Goal: Information Seeking & Learning: Learn about a topic

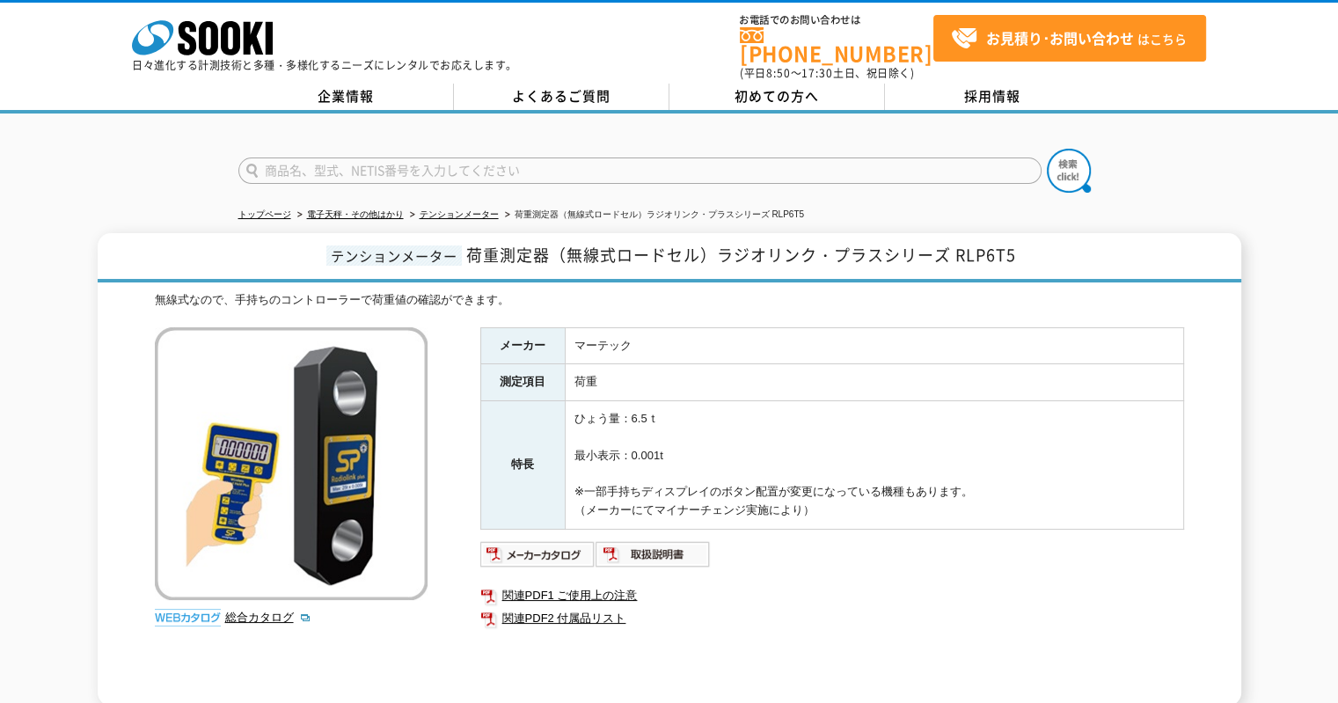
click at [375, 165] on input "text" at bounding box center [639, 170] width 803 height 26
type input "BB"
click at [1047, 149] on button at bounding box center [1069, 171] width 44 height 44
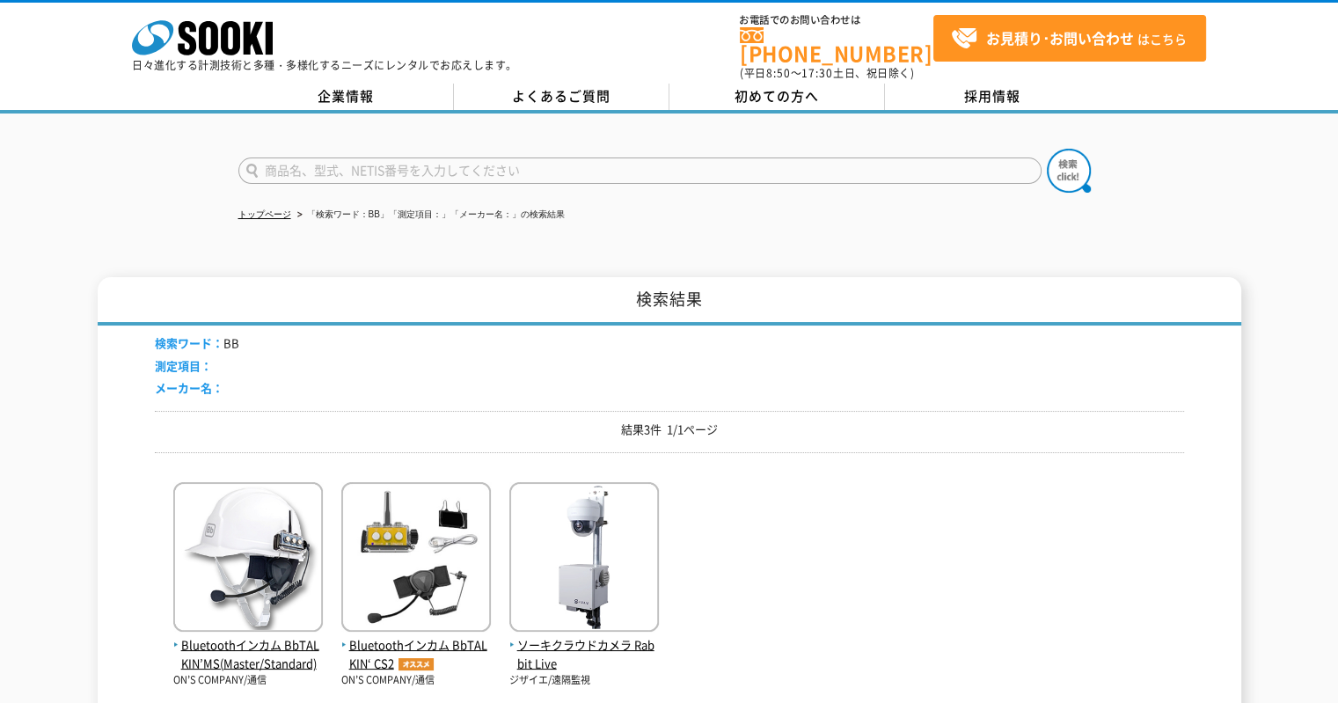
click at [425, 520] on img at bounding box center [416, 559] width 150 height 154
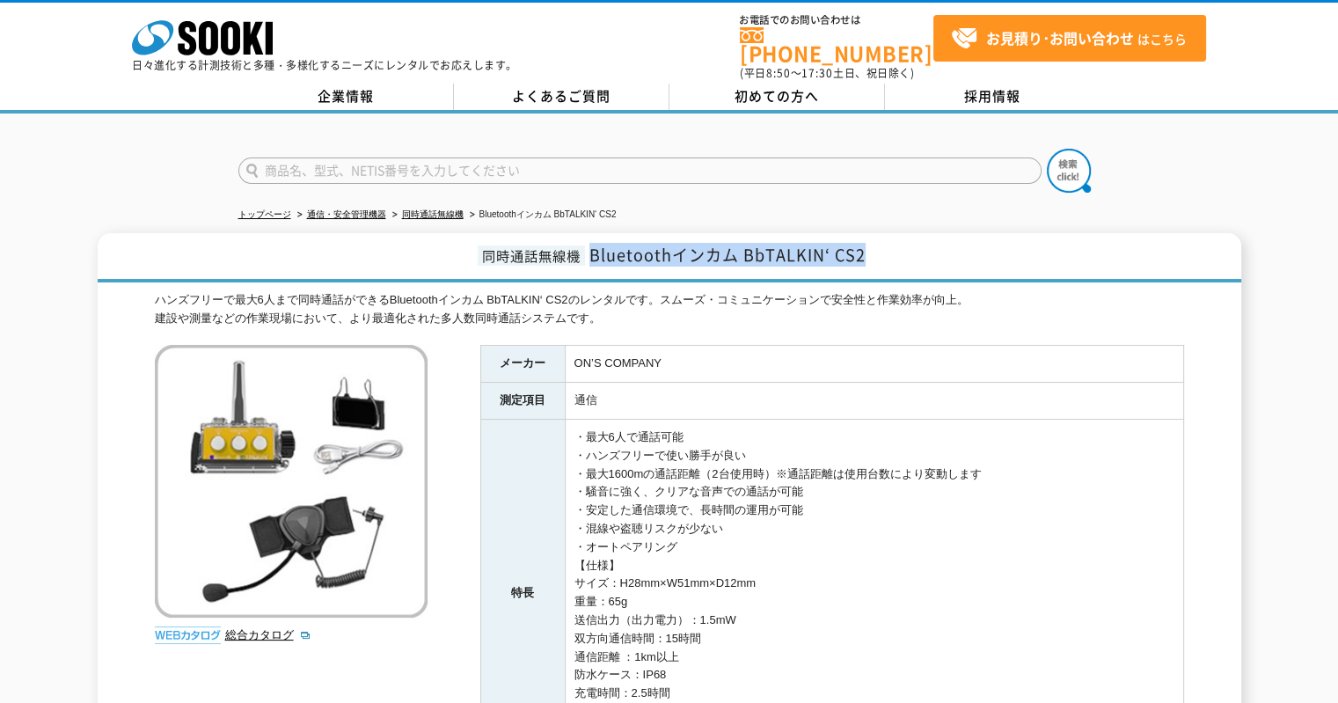
drag, startPoint x: 588, startPoint y: 249, endPoint x: 1115, endPoint y: 247, distance: 526.9
click at [1031, 247] on h1 "同時通話無線機 Bluetoothインカム BbTALKIN‘ CS2" at bounding box center [669, 257] width 1143 height 49
copy span "Bluetoothインカム BbTALKIN‘ CS2"
click at [404, 159] on input "text" at bounding box center [639, 170] width 803 height 26
type input "熱中症イ"
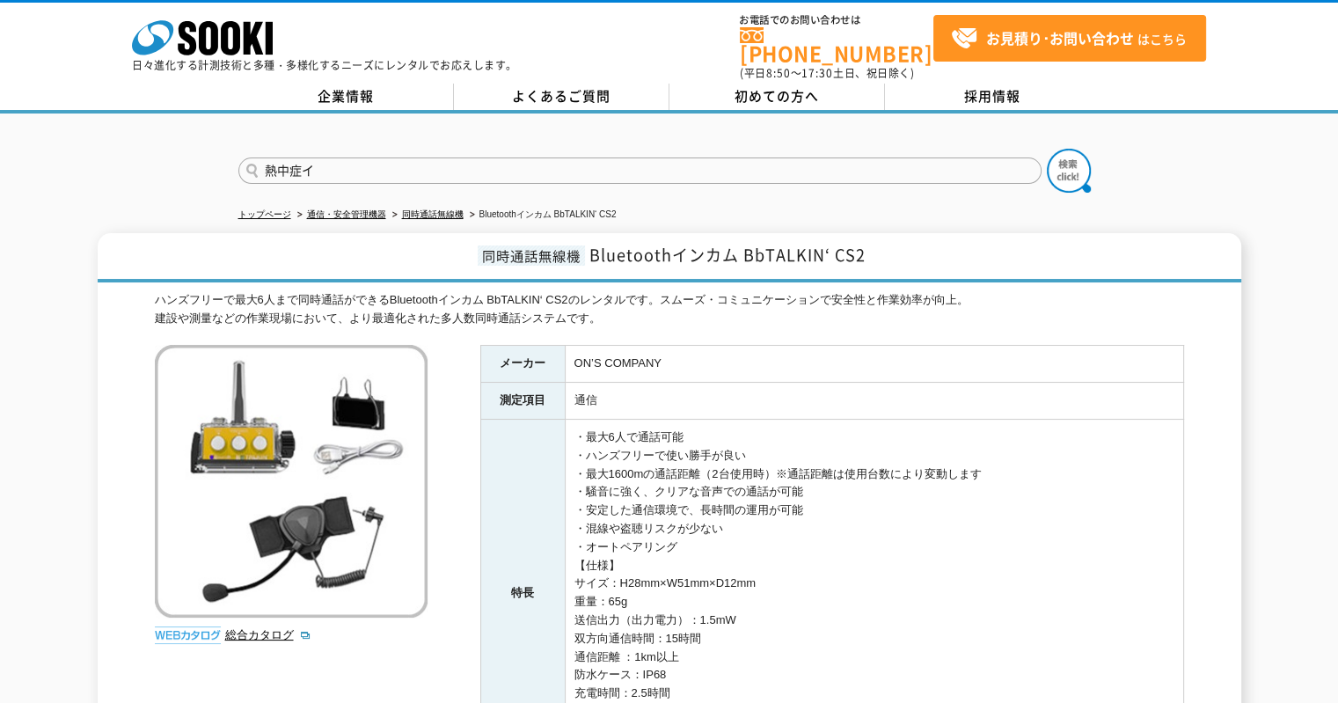
click at [1047, 149] on button at bounding box center [1069, 171] width 44 height 44
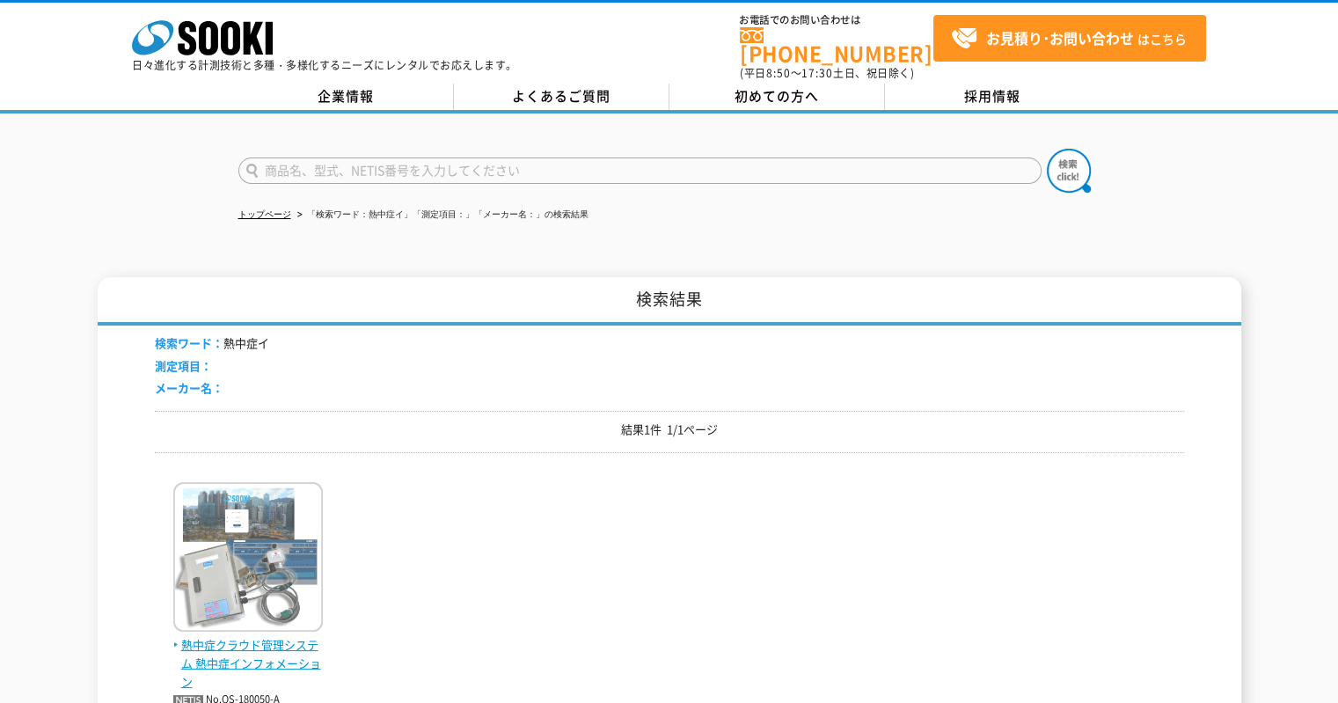
click at [179, 482] on img at bounding box center [248, 559] width 150 height 154
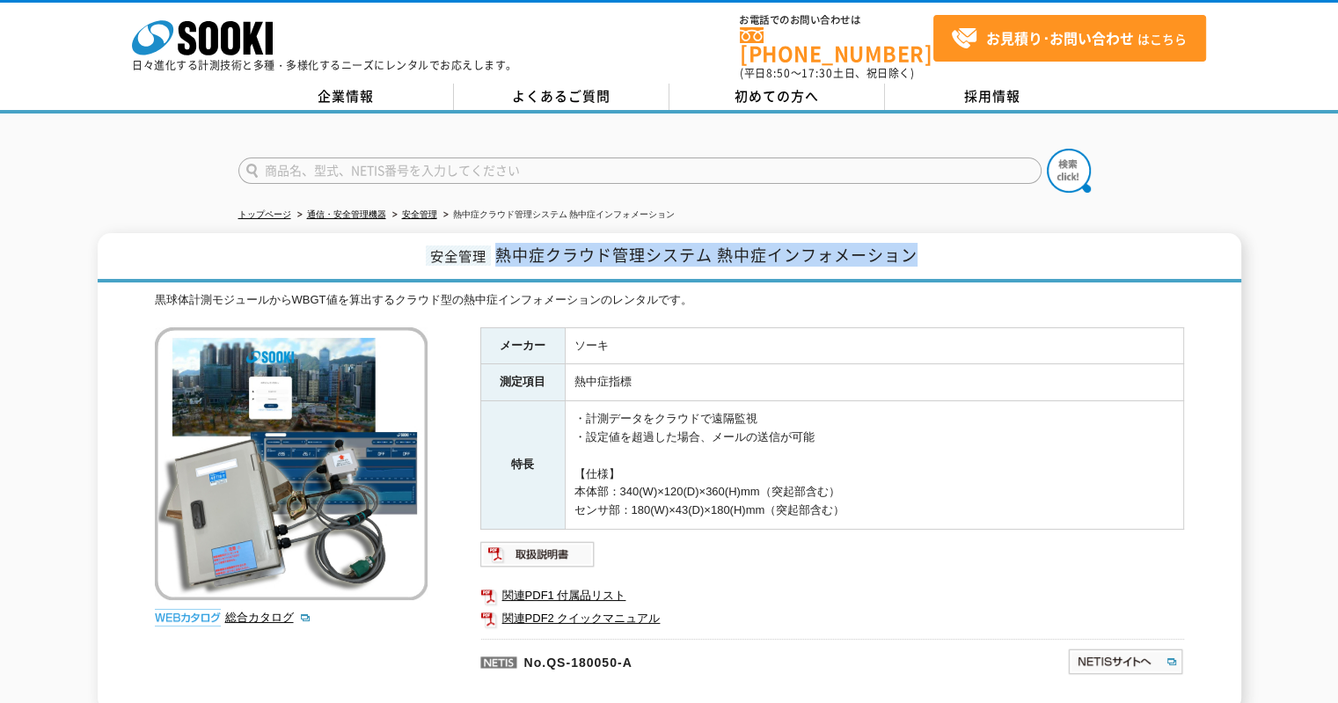
drag, startPoint x: 493, startPoint y: 239, endPoint x: 1347, endPoint y: 204, distance: 854.8
click at [1034, 239] on h1 "安全管理 熱中症クラウド管理システム 熱中症インフォメーション" at bounding box center [669, 257] width 1143 height 49
copy span "熱中症クラウド管理システム 熱中症インフォメーション"
click at [495, 149] on form at bounding box center [669, 173] width 862 height 49
click at [497, 157] on input "text" at bounding box center [639, 170] width 803 height 26
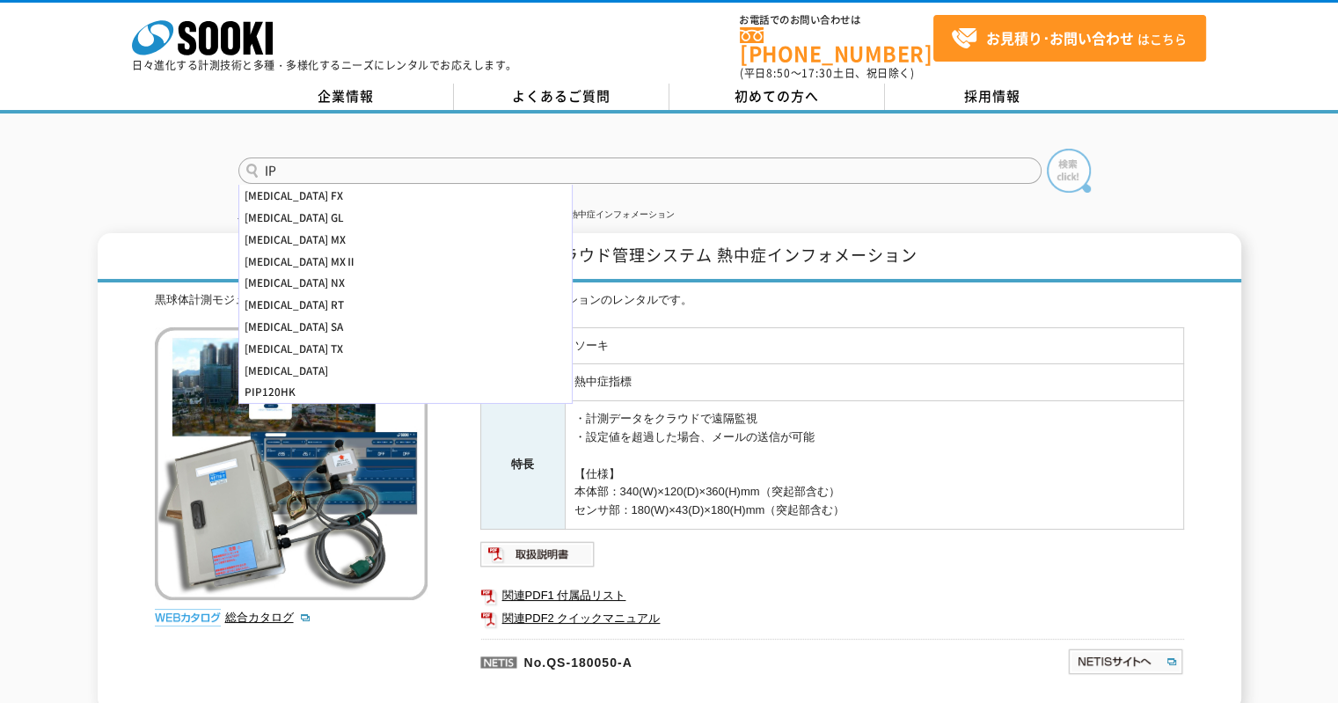
type input "IP"
click at [1070, 163] on img at bounding box center [1069, 171] width 44 height 44
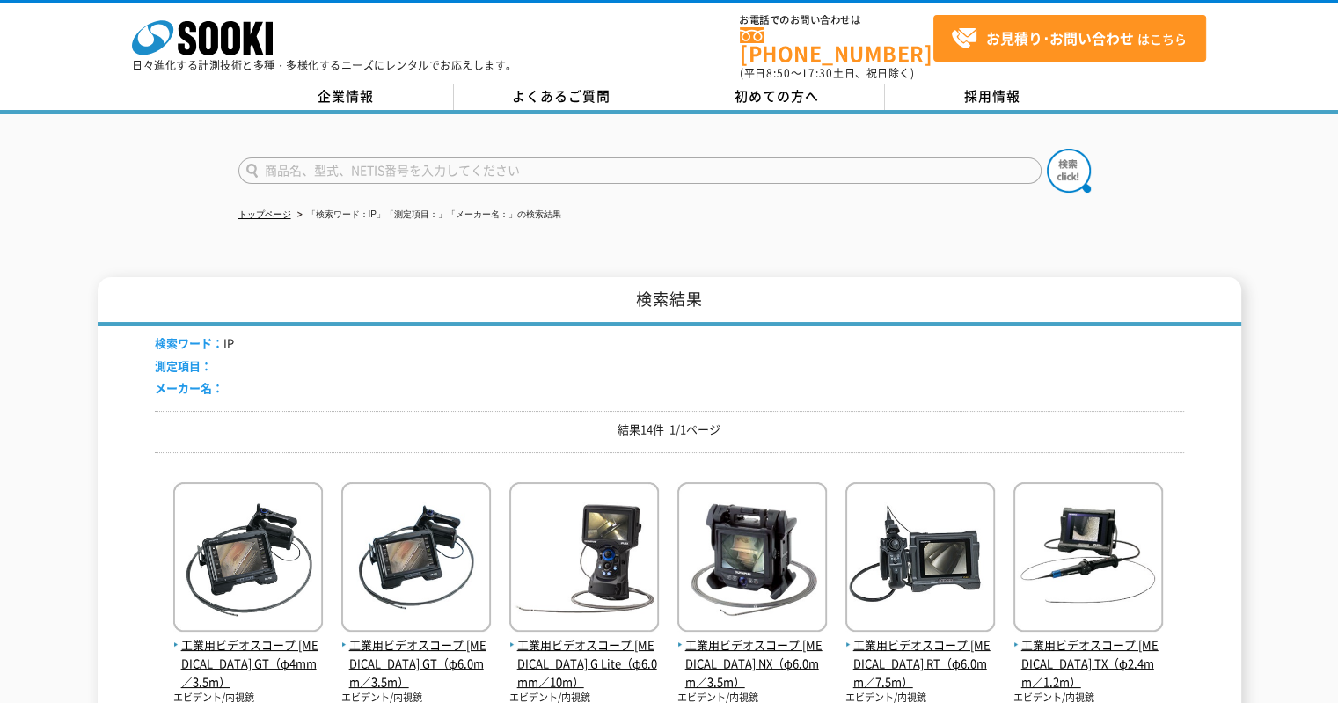
scroll to position [440, 0]
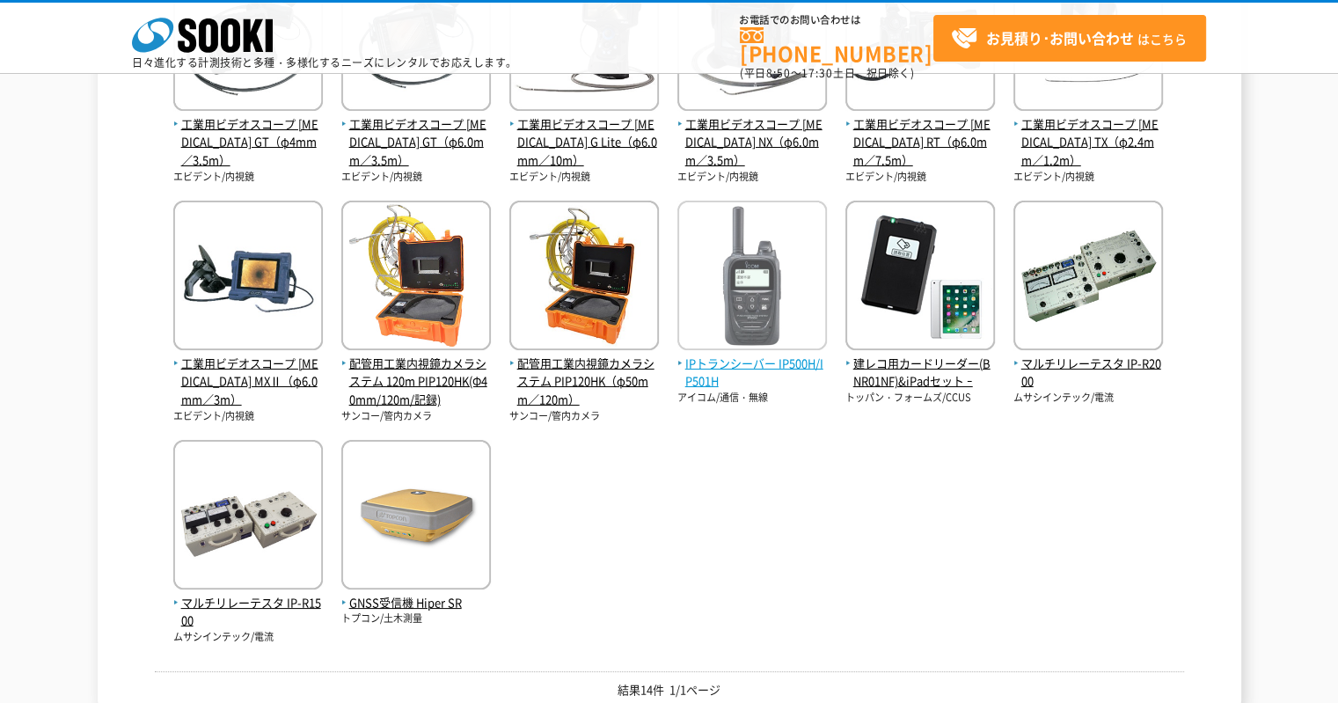
click at [751, 376] on span "IPトランシーバー IP500H/IP501H" at bounding box center [752, 372] width 150 height 37
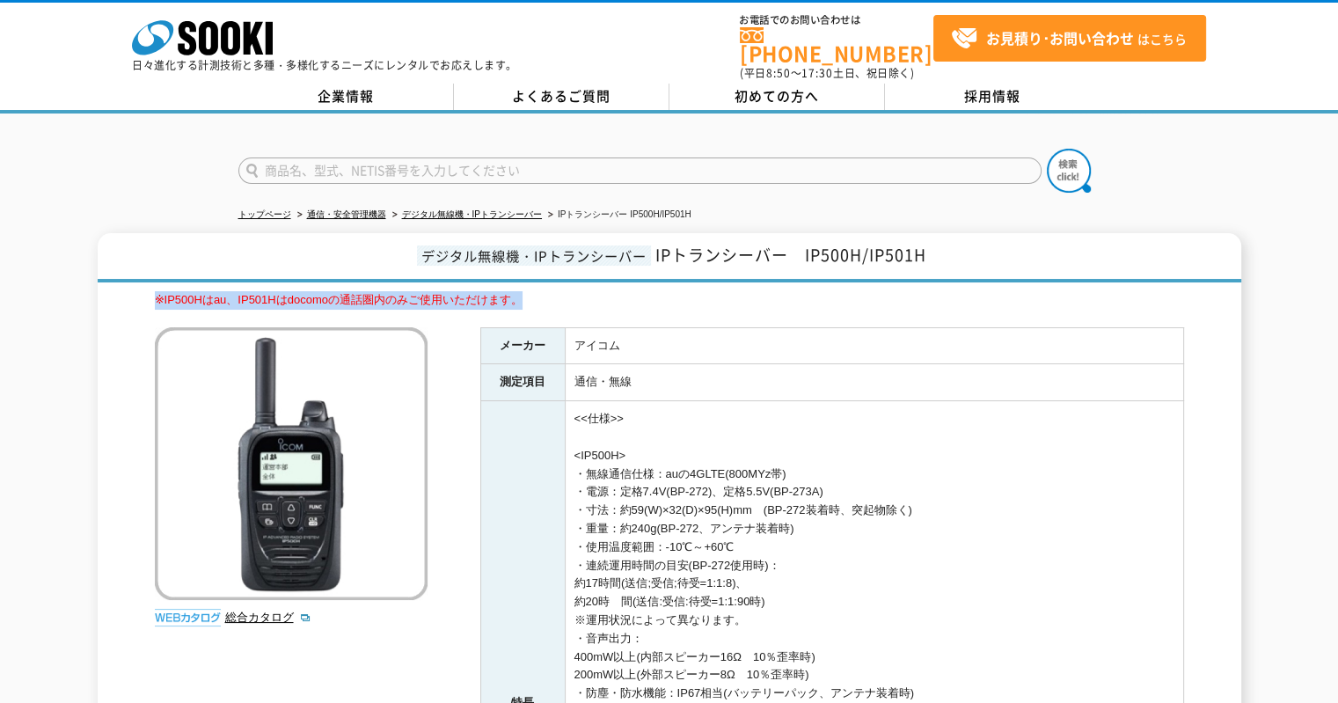
drag, startPoint x: 147, startPoint y: 288, endPoint x: 668, endPoint y: 312, distance: 521.3
click at [588, 312] on div "デジタル無線機・IPトランシーバー IPトランシーバー　IP500H/IP501H ※IP500Hはau、IP501Hはdocomoの通話圏内のみご使用いただ…" at bounding box center [669, 669] width 1143 height 873
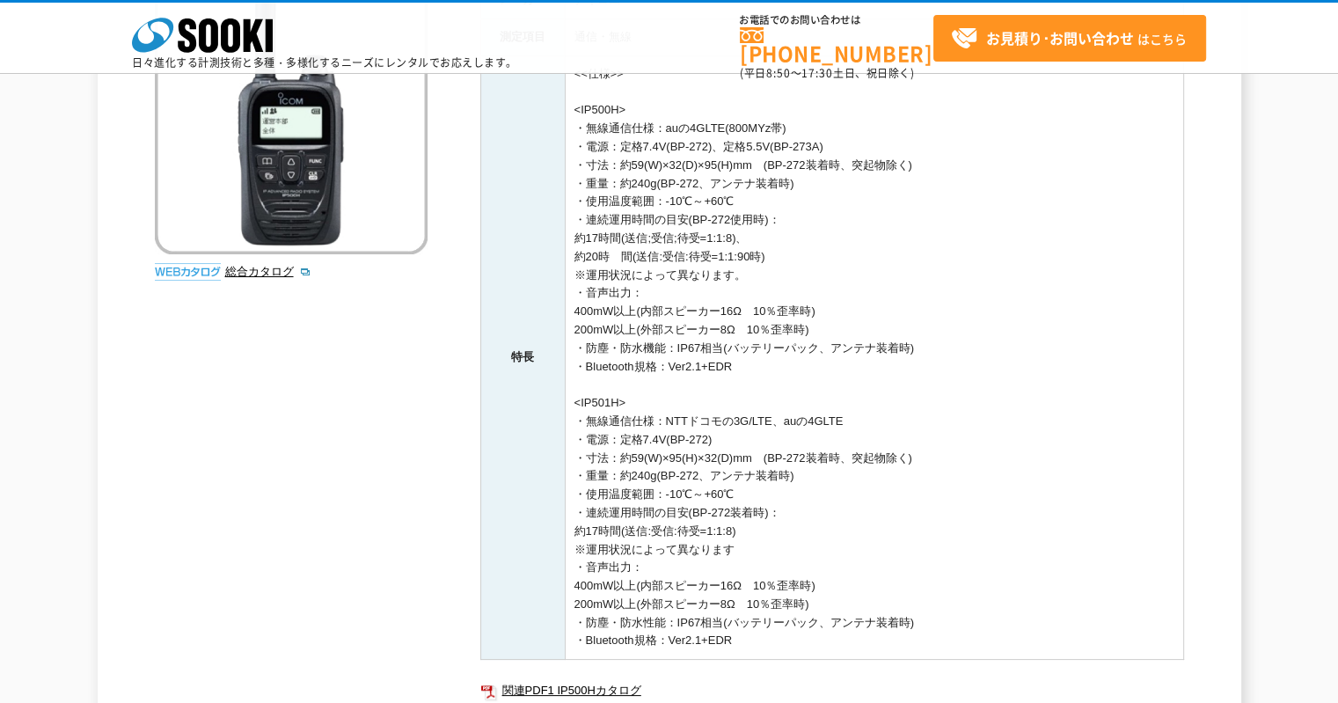
scroll to position [88, 0]
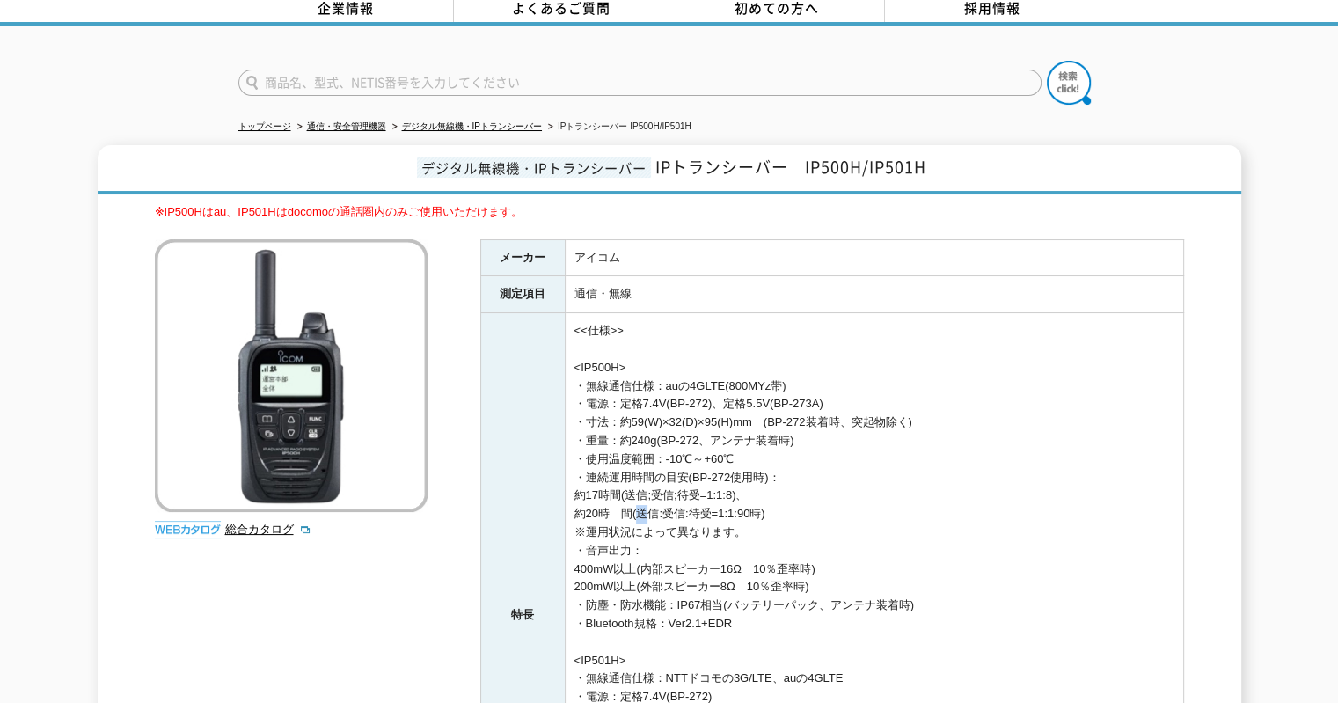
drag, startPoint x: 639, startPoint y: 494, endPoint x: 667, endPoint y: 431, distance: 69.3
click at [644, 485] on td "<<仕様>> <IP500H> ・無線通信仕様：auの4GLTE(800MYz帯) ・電源：定格7.4V(BP-272)、定格5.5V(BP-273A) ・寸…" at bounding box center [874, 615] width 618 height 604
click at [410, 69] on input "text" at bounding box center [639, 82] width 803 height 26
type input "バックカメラ"
click at [1047, 61] on button at bounding box center [1069, 83] width 44 height 44
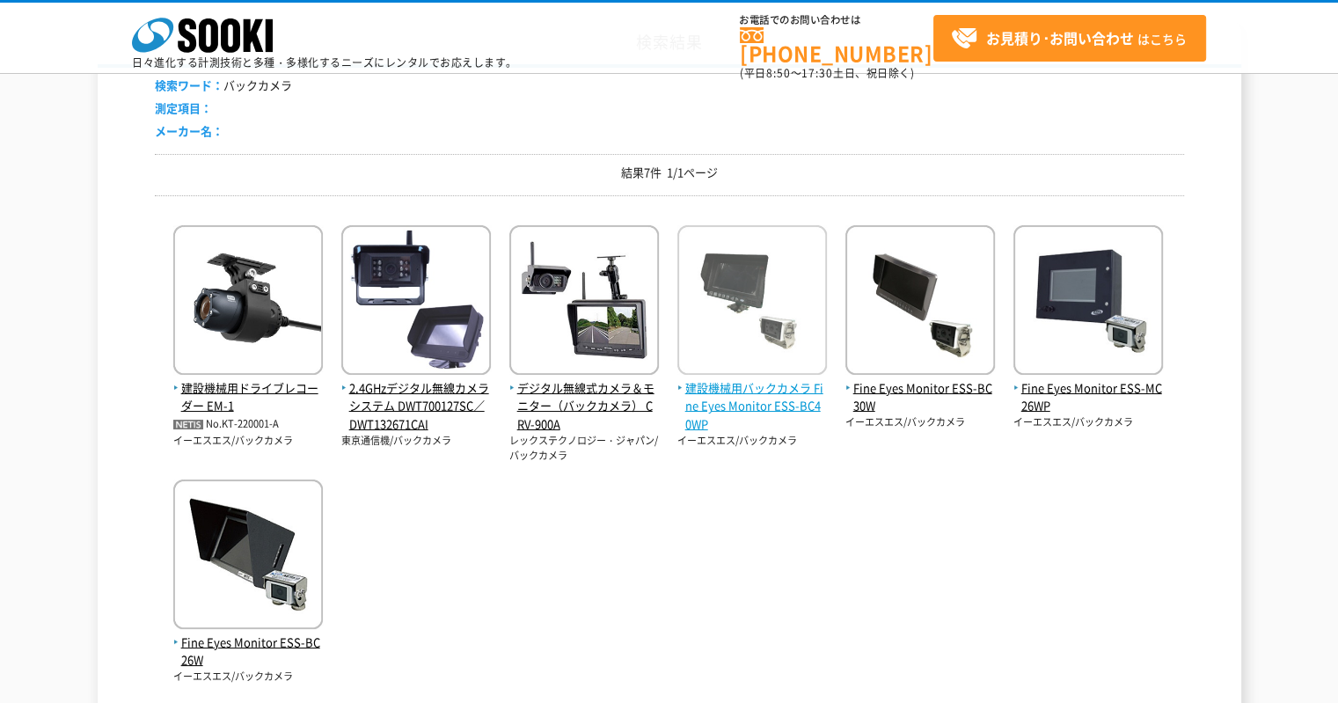
click at [799, 410] on span "建設機械用バックカメラ Fine Eyes Monitor ESS-BC40WP" at bounding box center [752, 406] width 150 height 55
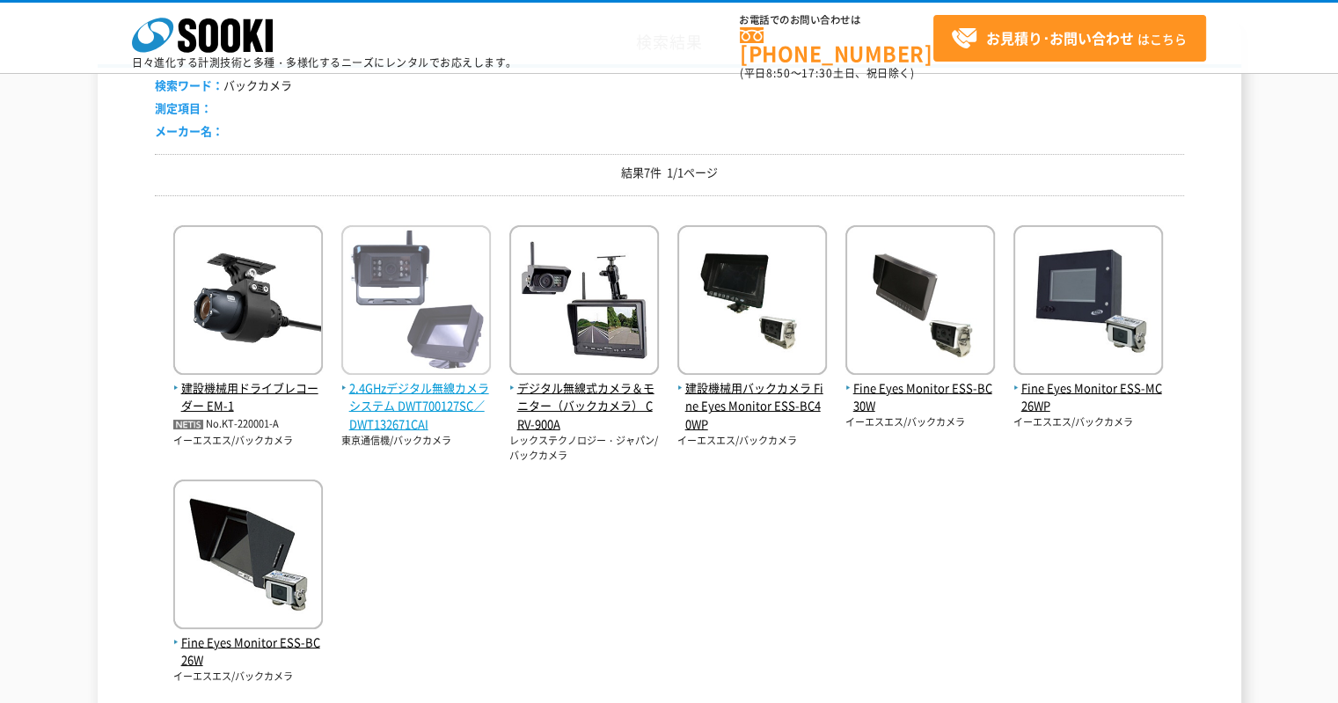
click at [443, 379] on span "2.4GHzデジタル無線カメラシステム DWT700127SC／DWT132671CAI" at bounding box center [416, 406] width 150 height 55
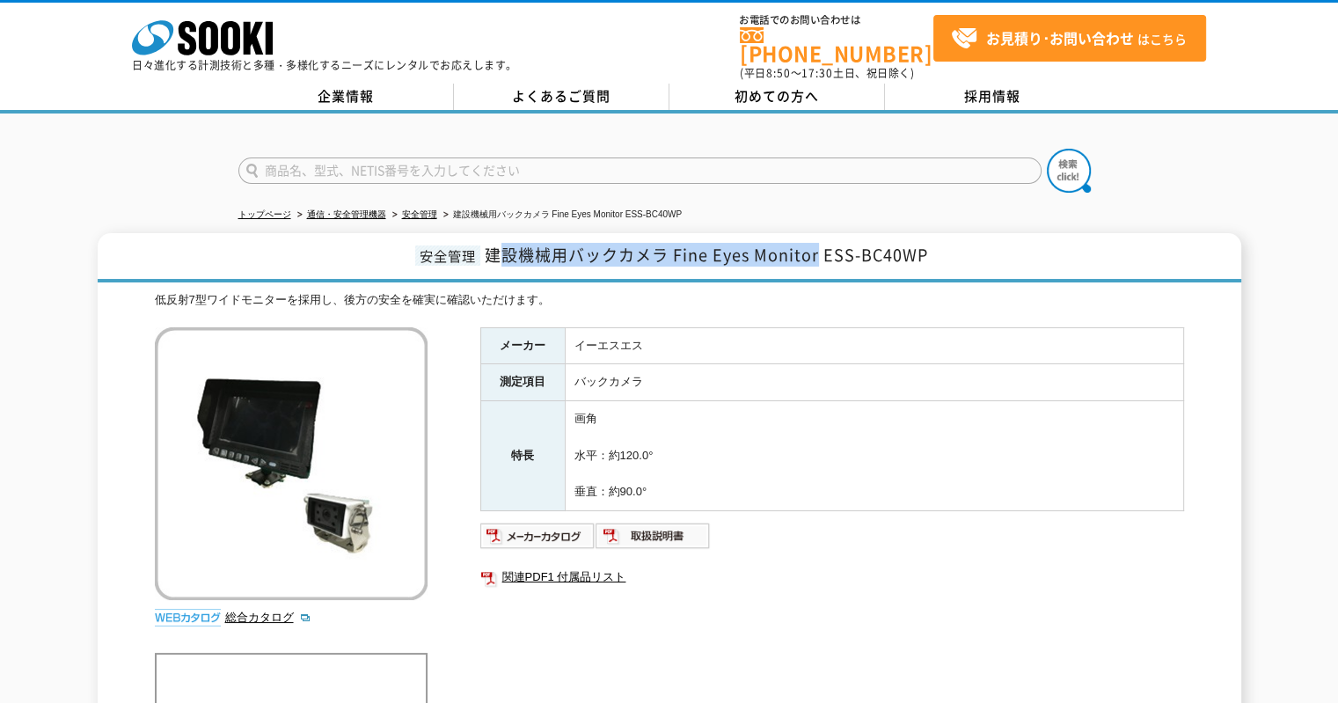
drag, startPoint x: 493, startPoint y: 242, endPoint x: 818, endPoint y: 237, distance: 324.6
click at [818, 243] on span "建設機械用バックカメラ Fine Eyes Monitor ESS-BC40WP" at bounding box center [706, 255] width 443 height 24
copy span "設機械用バックカメラ Fine Eyes Monitor"
click at [722, 407] on td "画角 水平：約120.0° 垂直：約90.0°" at bounding box center [874, 456] width 618 height 110
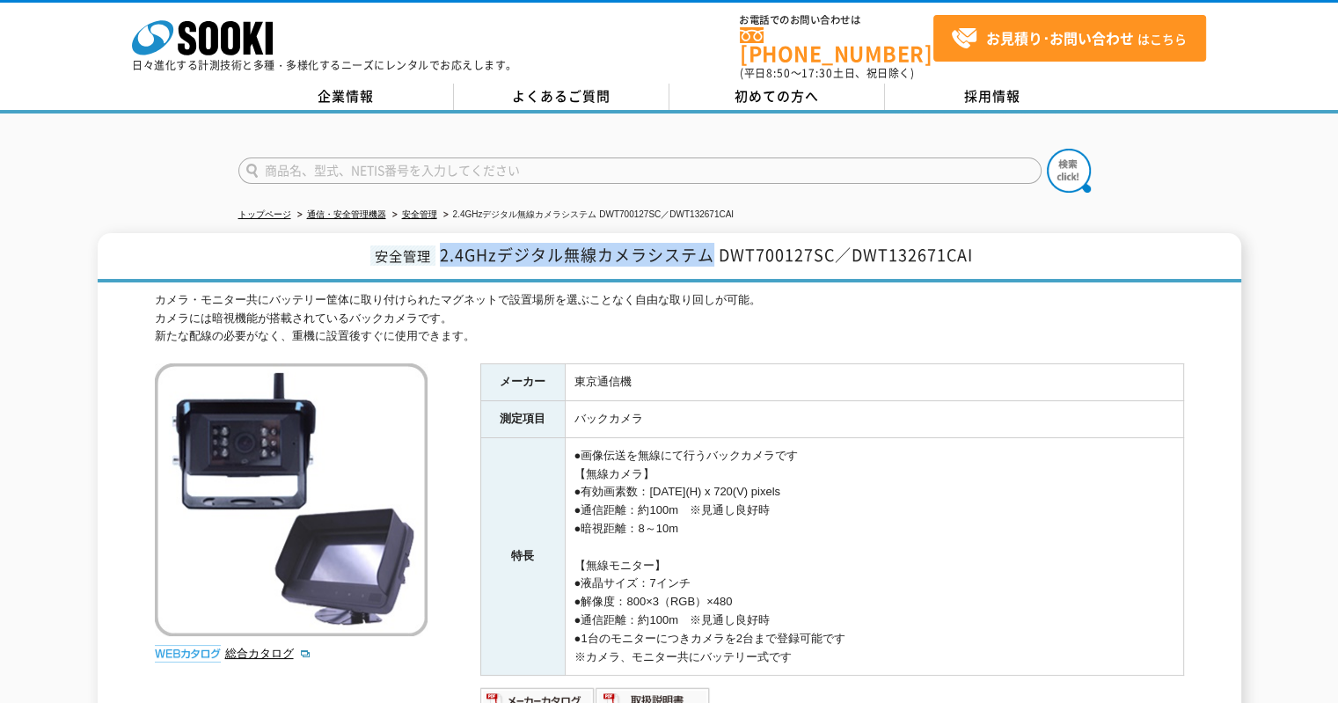
drag, startPoint x: 440, startPoint y: 238, endPoint x: 713, endPoint y: 234, distance: 273.6
click at [713, 243] on span "2.4GHzデジタル無線カメラシステム DWT700127SC／DWT132671CAI" at bounding box center [706, 255] width 533 height 24
copy span "2.4GHzデジタル無線カメラシステム"
click at [346, 161] on input "text" at bounding box center [639, 170] width 803 height 26
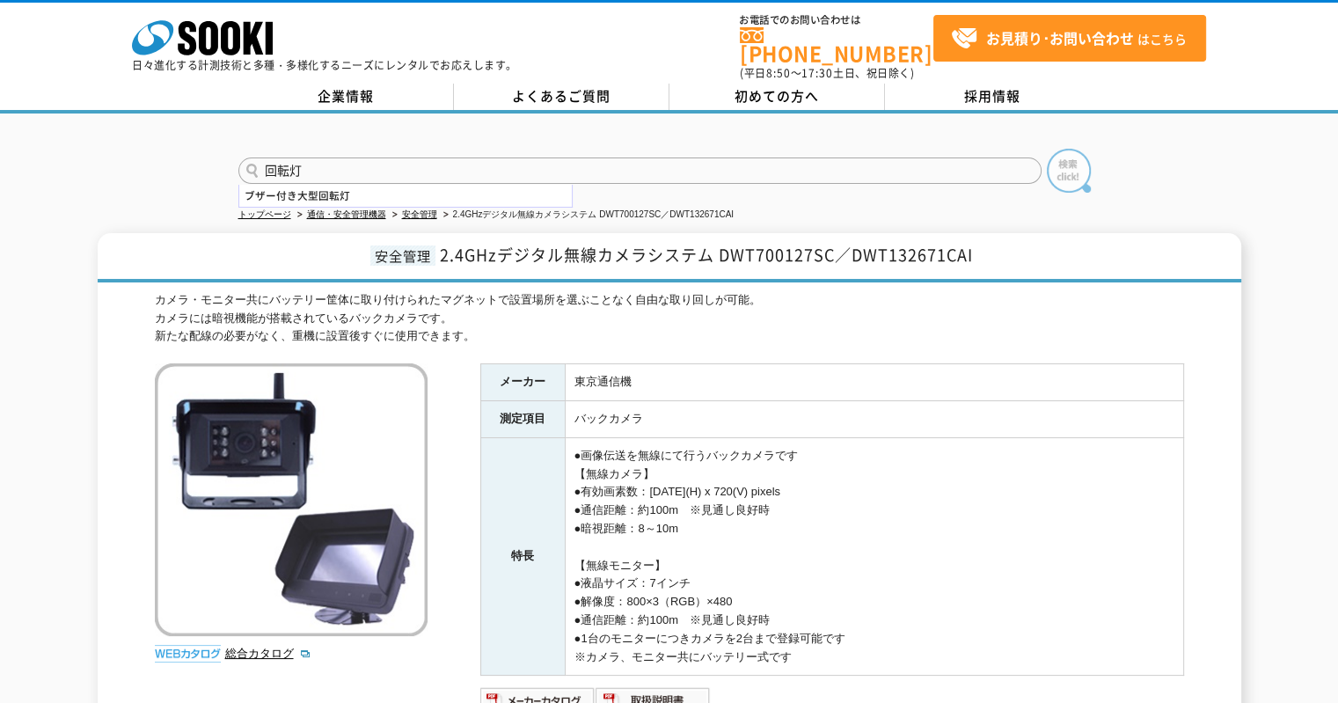
type input "回転灯"
click at [1071, 157] on img at bounding box center [1069, 171] width 44 height 44
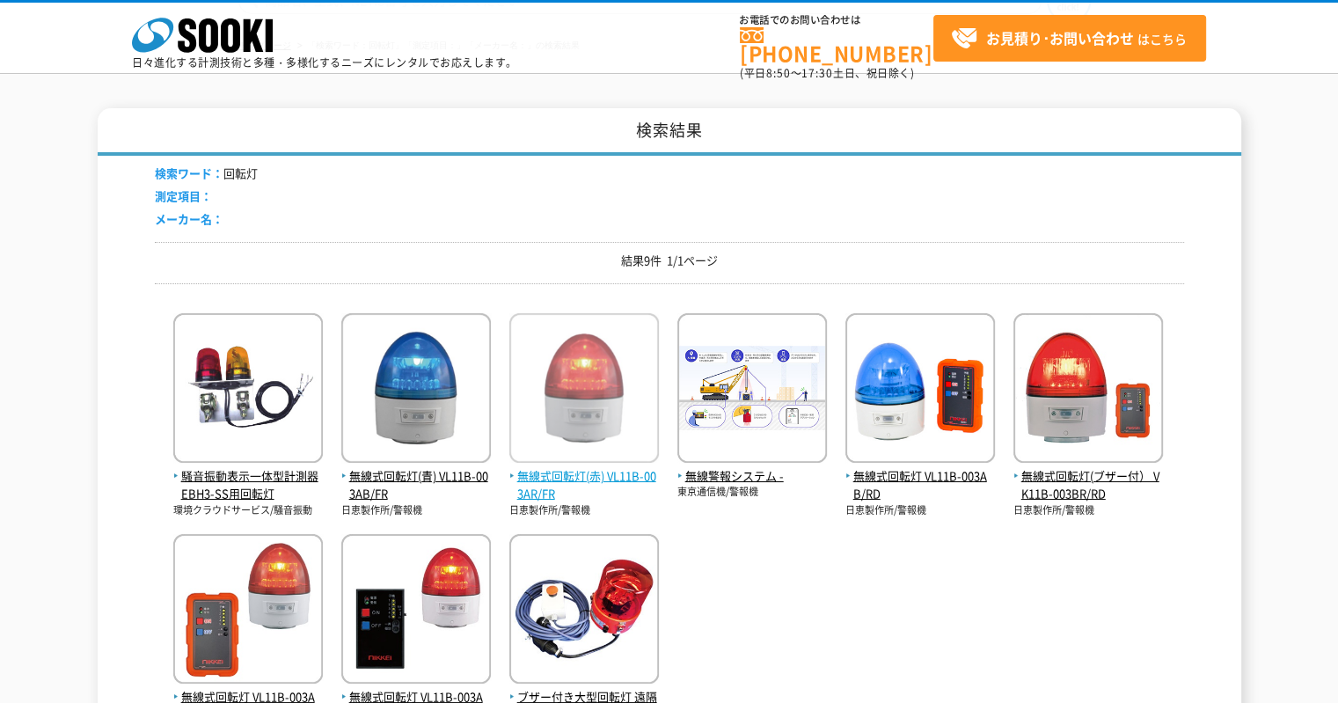
scroll to position [176, 0]
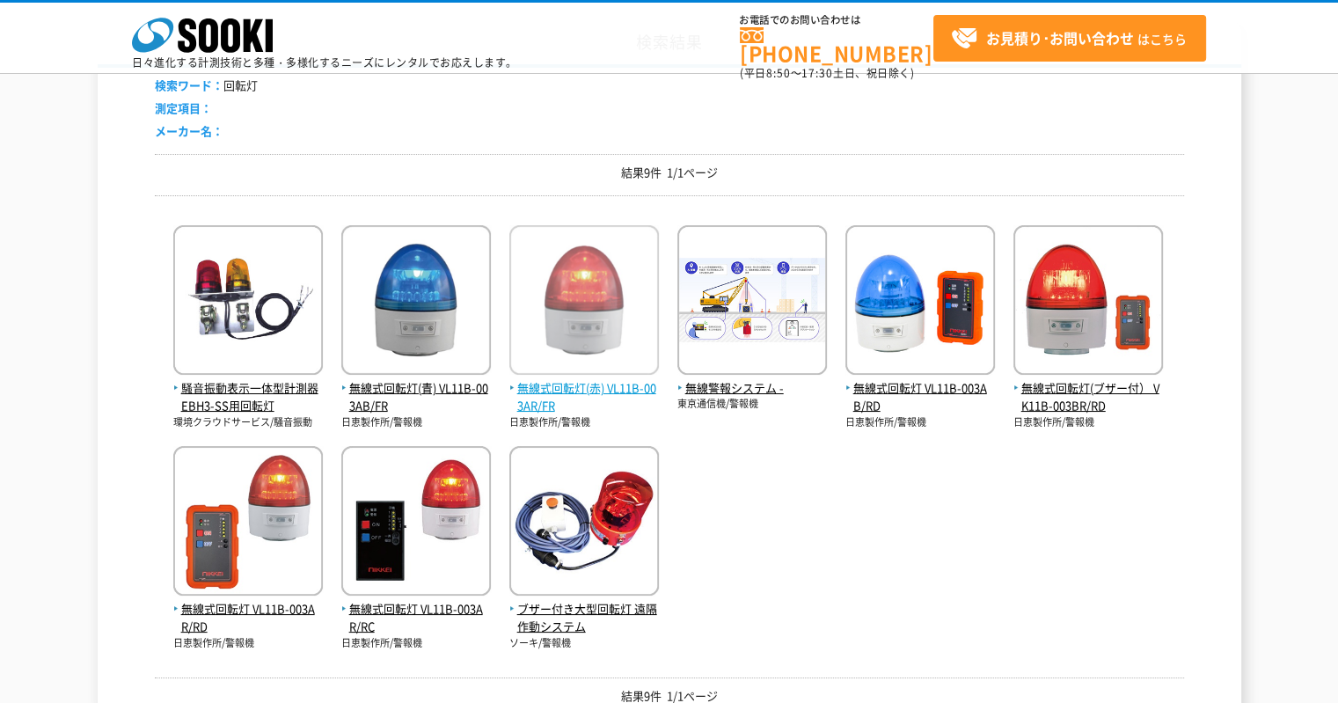
click at [611, 403] on span "無線式回転灯(赤) VL11B-003AR/FR" at bounding box center [584, 397] width 150 height 37
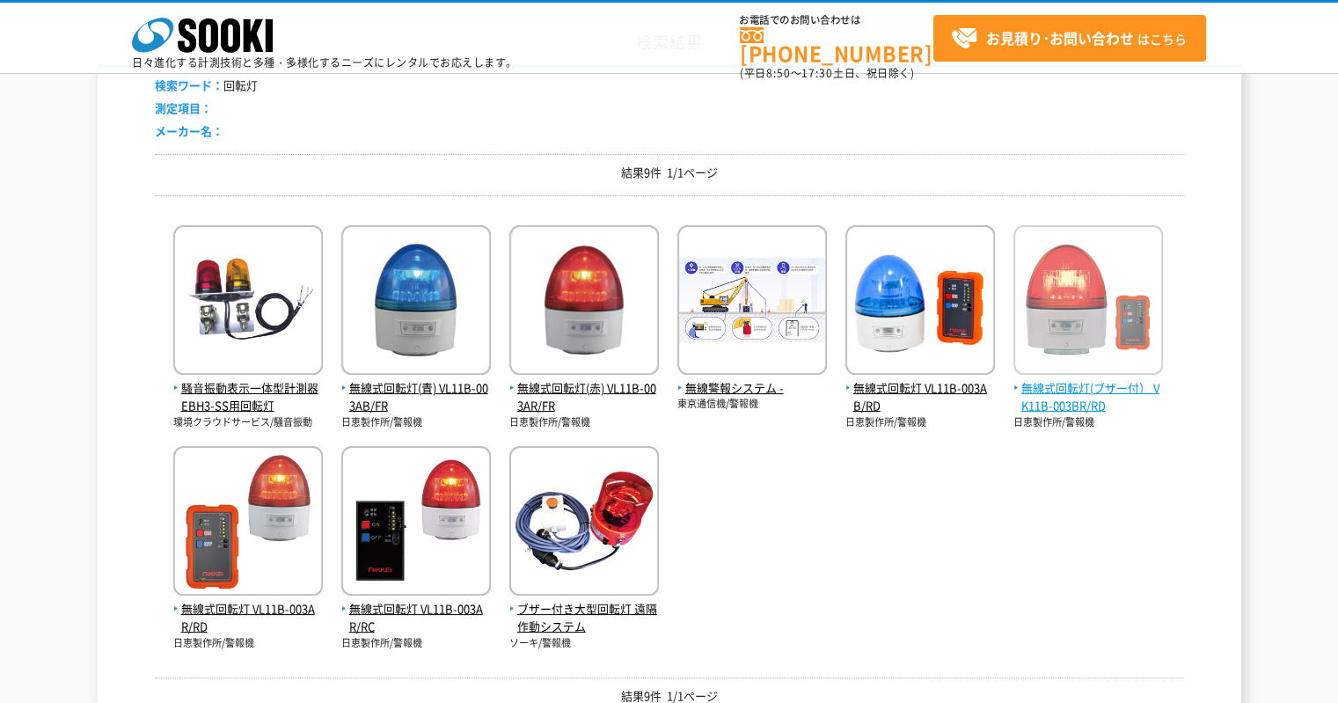
click at [1049, 391] on span "無線式回転灯(ブザー付） VK11B-003BR/RD" at bounding box center [1088, 397] width 150 height 37
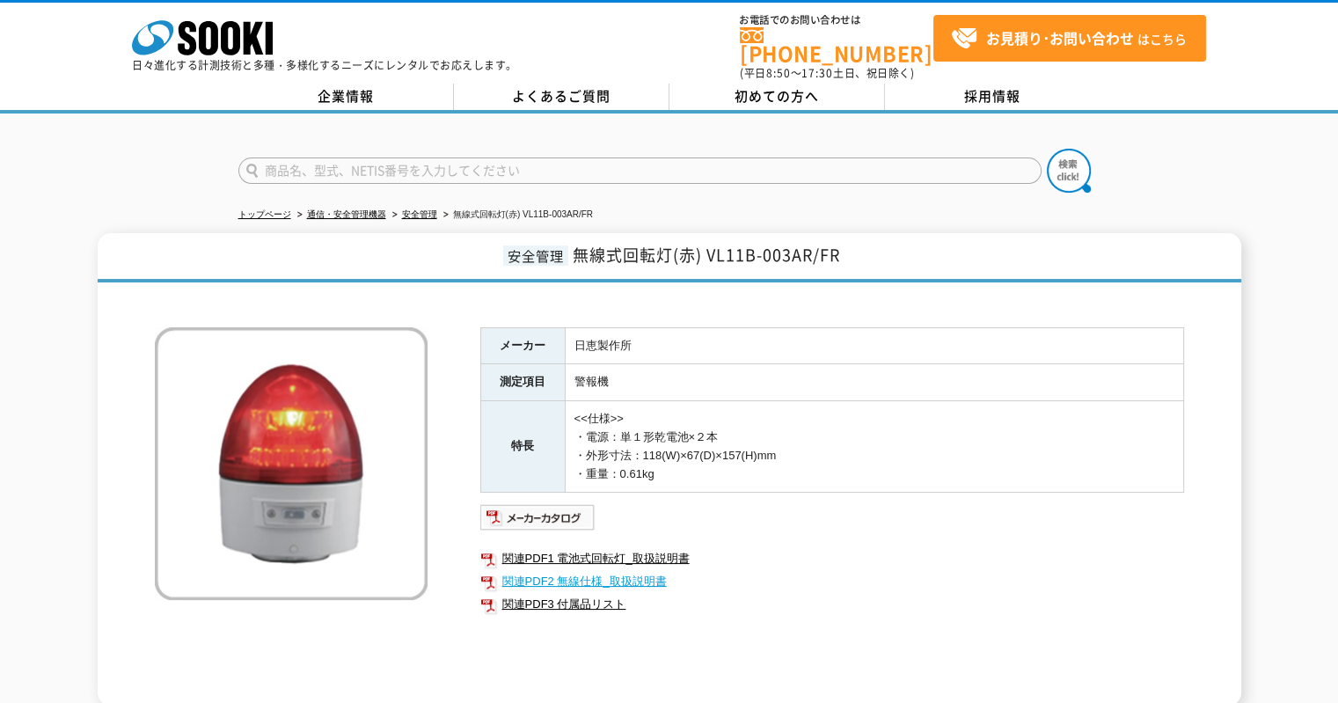
click at [640, 570] on link "関連PDF2 無線仕様_取扱説明書" at bounding box center [832, 581] width 704 height 23
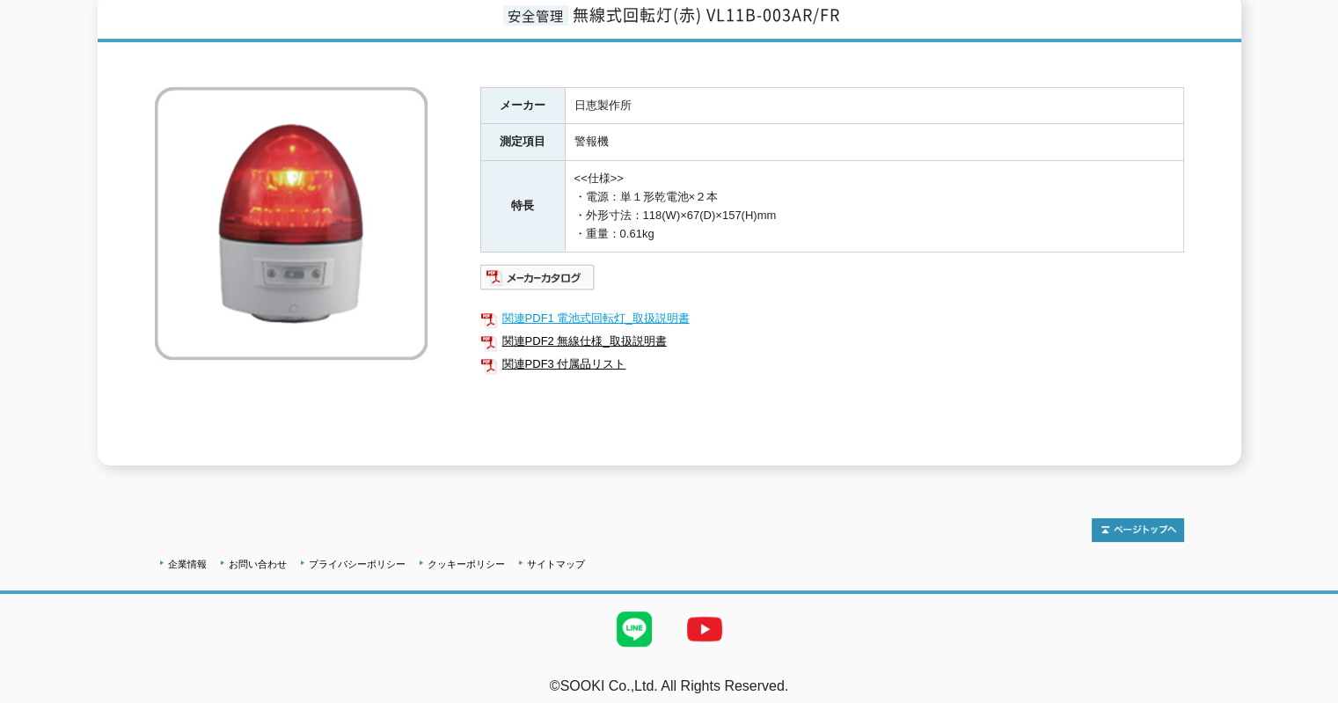
scroll to position [64, 0]
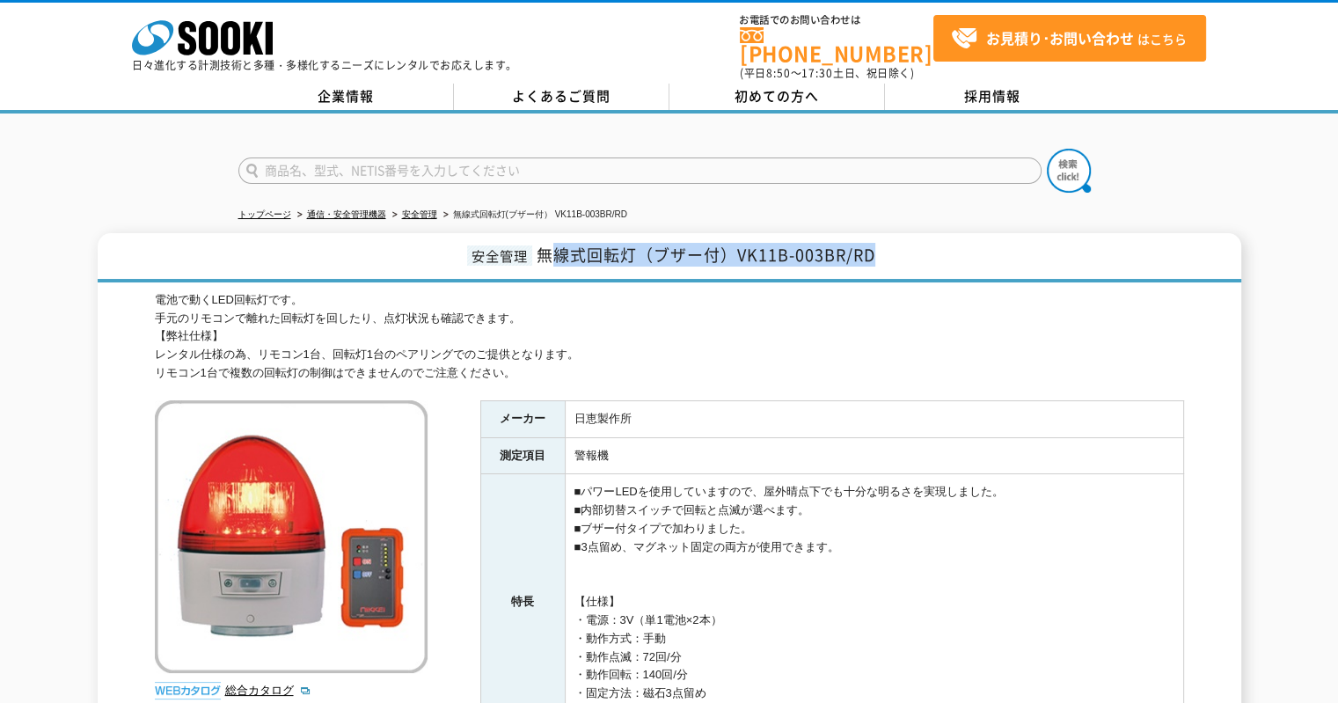
drag, startPoint x: 549, startPoint y: 242, endPoint x: 971, endPoint y: 248, distance: 422.3
click at [971, 248] on h1 "安全管理 無線式回転灯（ブザー付）VK11B-003BR/RD" at bounding box center [669, 257] width 1143 height 49
copy span "線式回転灯（ブザー付）VK11B-003BR/RD"
click at [989, 347] on div "電池で動くLED回転灯です。 手元のリモコンで離れた回転灯を回したり、点灯状況も確認できます。 【弊社仕様】 レンタル仕様の為、リモコン1台、回転灯1台のペア…" at bounding box center [669, 336] width 1029 height 91
click at [479, 384] on div "電池で動くLED回転灯です。 手元のリモコンで離れた回転灯を回したり、点灯状況も確認できます。 【弊社仕様】 レンタル仕様の為、リモコン1台、回転灯1台のペア…" at bounding box center [669, 567] width 1029 height 552
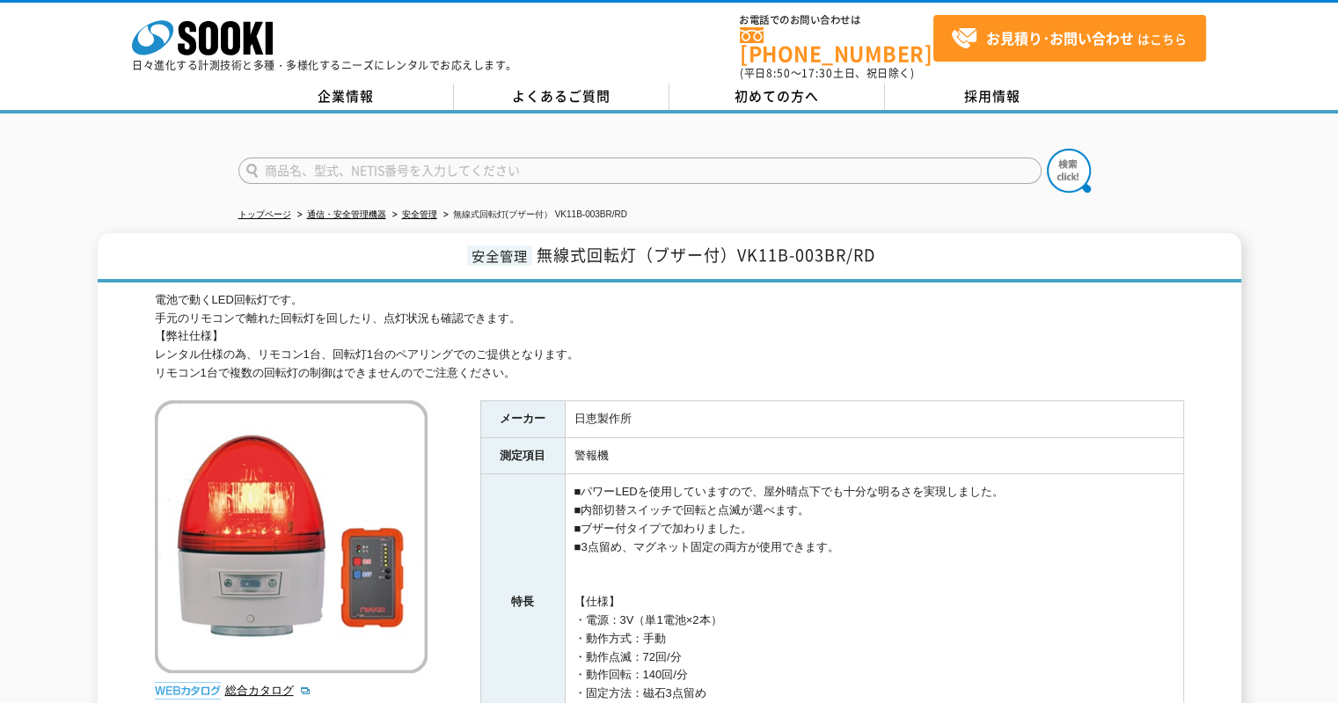
drag, startPoint x: 162, startPoint y: 289, endPoint x: 580, endPoint y: 352, distance: 422.4
click at [580, 352] on div "電池で動くLED回転灯です。 手元のリモコンで離れた回転灯を回したり、点灯状況も確認できます。 【弊社仕様】 レンタル仕様の為、リモコン1台、回転灯1台のペア…" at bounding box center [669, 336] width 1029 height 91
click at [581, 355] on div "電池で動くLED回転灯です。 手元のリモコンで離れた回転灯を回したり、点灯状況も確認できます。 【弊社仕様】 レンタル仕様の為、リモコン1台、回転灯1台のペア…" at bounding box center [669, 336] width 1029 height 91
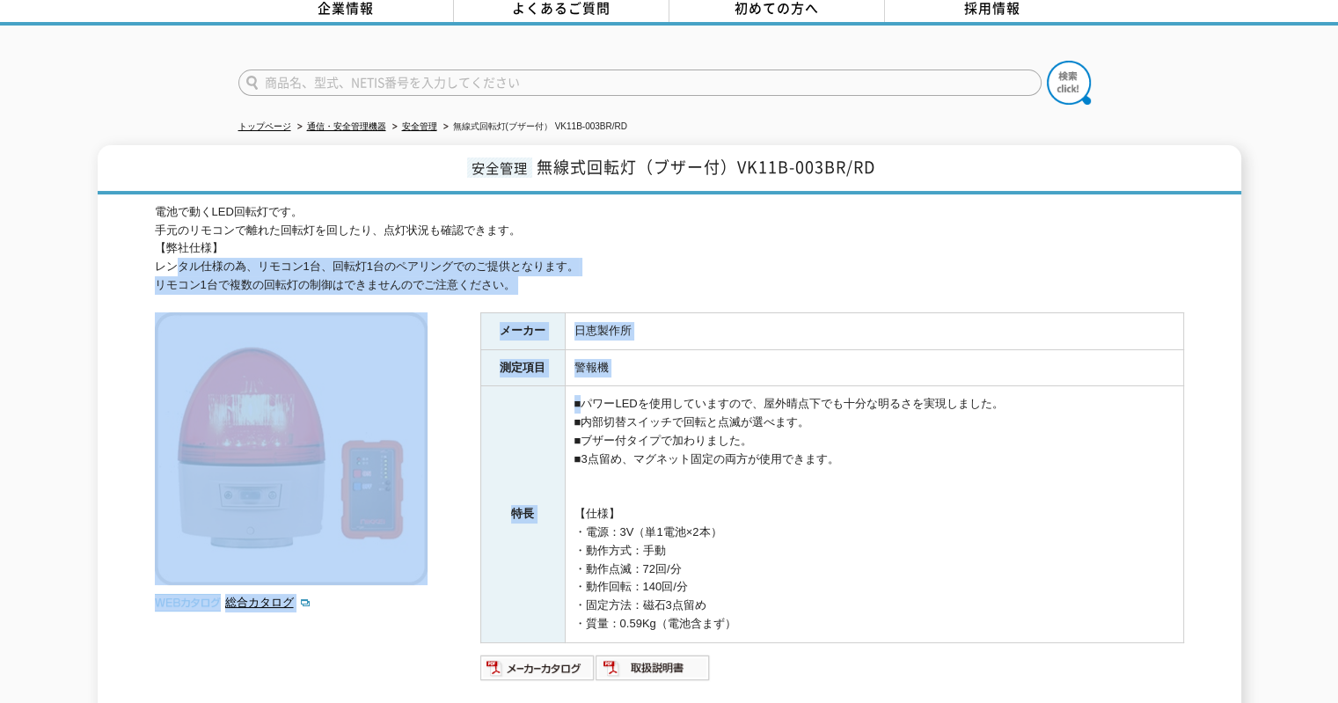
drag, startPoint x: 179, startPoint y: 260, endPoint x: 584, endPoint y: 400, distance: 428.1
click at [583, 400] on div "電池で動くLED回転灯です。 手元のリモコンで離れた回転灯を回したり、点灯状況も確認できます。 【弊社仕様】 レンタル仕様の為、リモコン1台、回転灯1台のペア…" at bounding box center [669, 479] width 1029 height 552
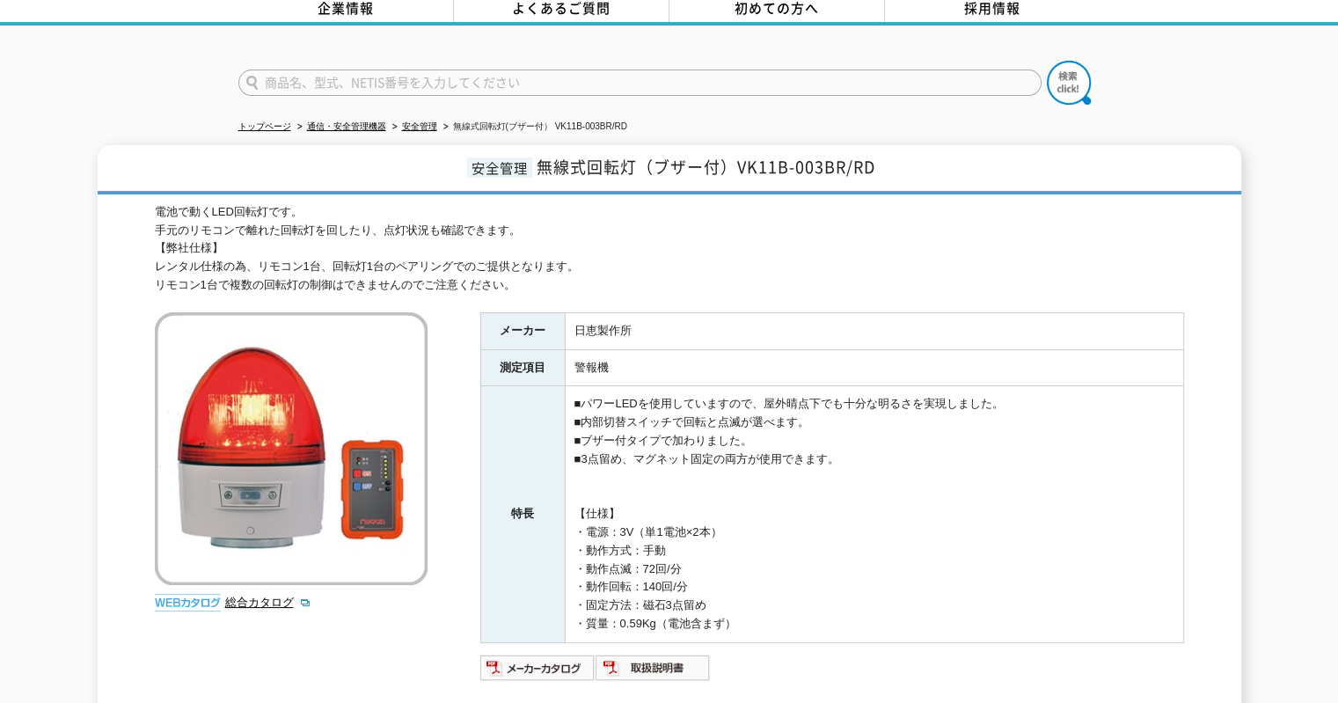
click at [819, 400] on td "■パワーLEDを使用していますので、屋外晴点下でも十分な明るさを実現しました。 ■内部切替スイッチで回転と点滅が選べます。 ■ブザー付タイプで加わりました。 …" at bounding box center [874, 514] width 618 height 256
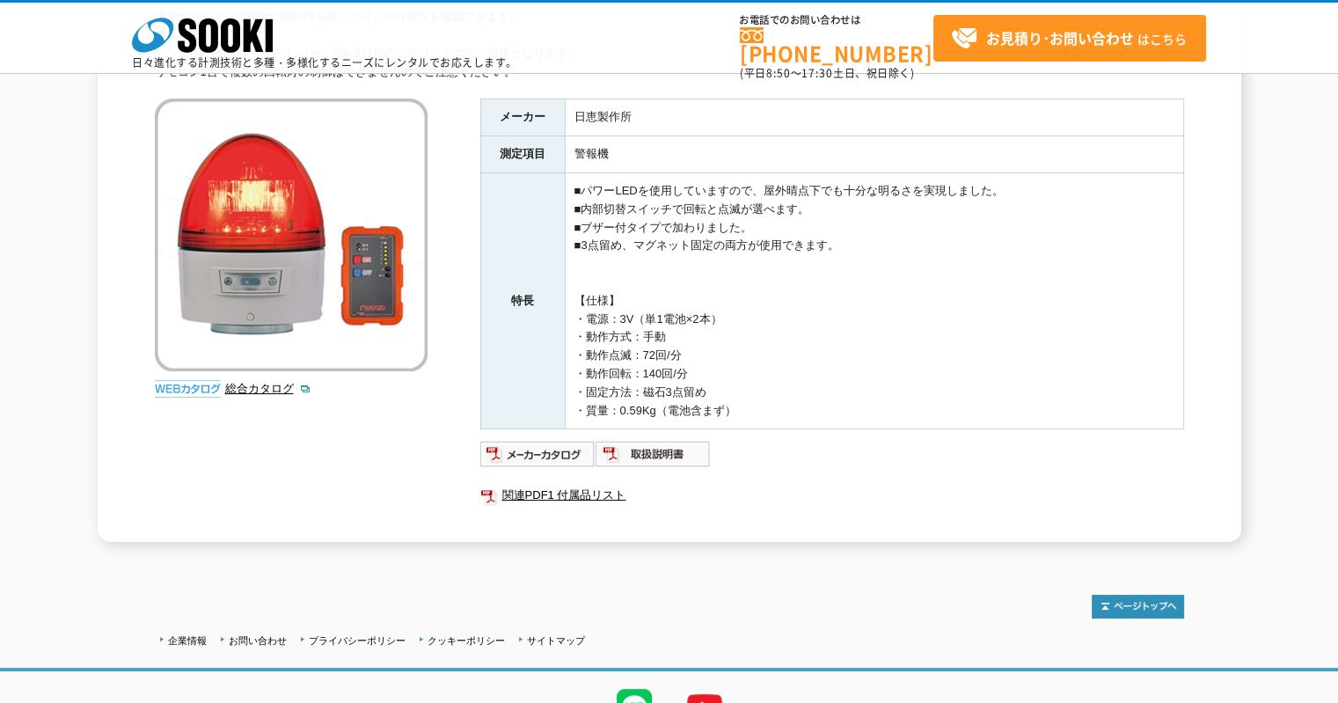
scroll to position [44, 0]
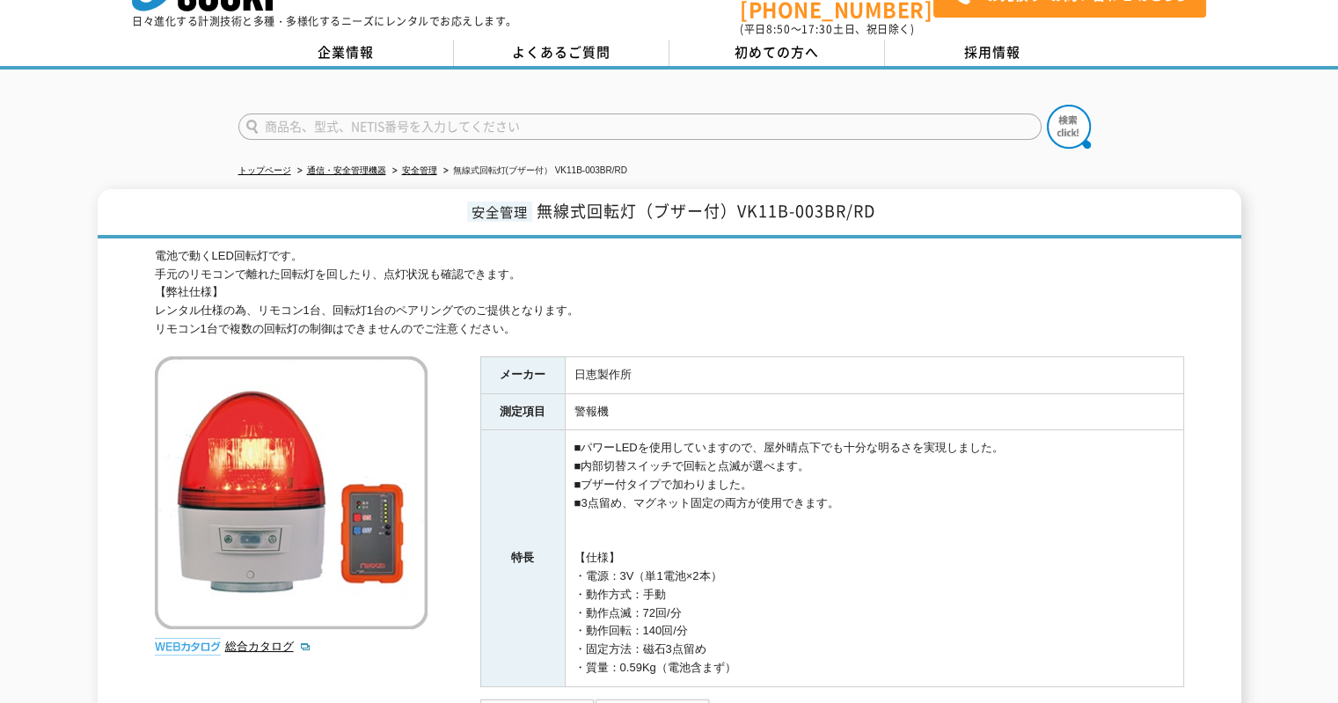
click at [558, 270] on div "電池で動くLED回転灯です。 手元のリモコンで離れた回転灯を回したり、点灯状況も確認できます。 【弊社仕様】 レンタル仕様の為、リモコン1台、回転灯1台のペア…" at bounding box center [669, 292] width 1029 height 91
click at [457, 113] on input "text" at bounding box center [639, 126] width 803 height 26
type input "粗さ"
click at [1073, 124] on img at bounding box center [1069, 127] width 44 height 44
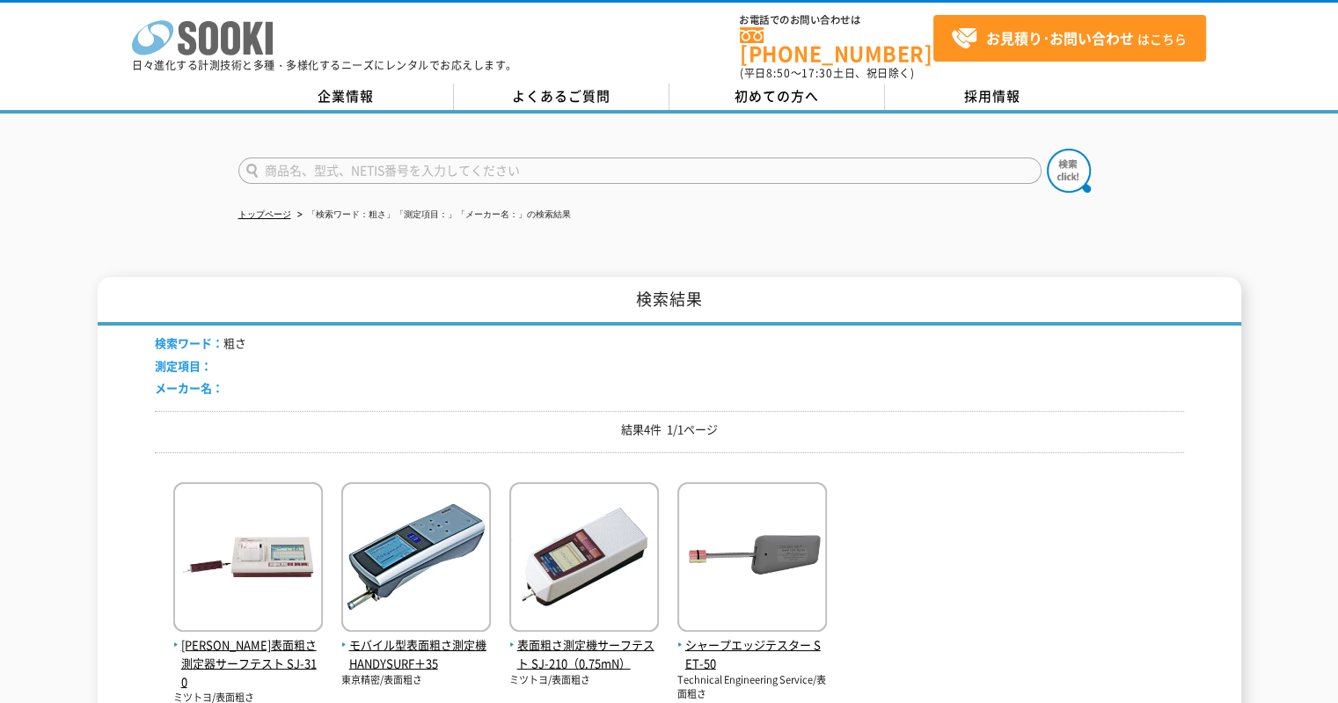
drag, startPoint x: 148, startPoint y: 41, endPoint x: 179, endPoint y: 53, distance: 33.7
click at [150, 43] on icon "株式会社 ソーキ" at bounding box center [202, 37] width 141 height 35
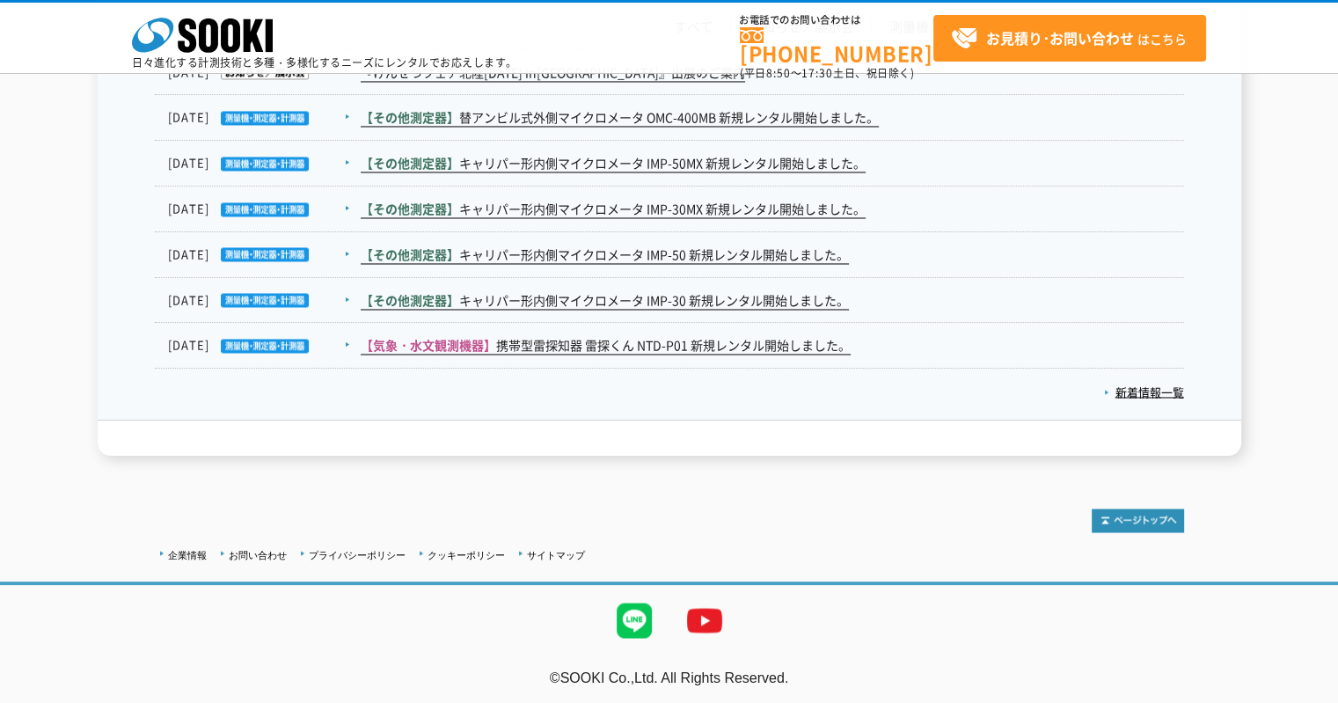
scroll to position [2896, 0]
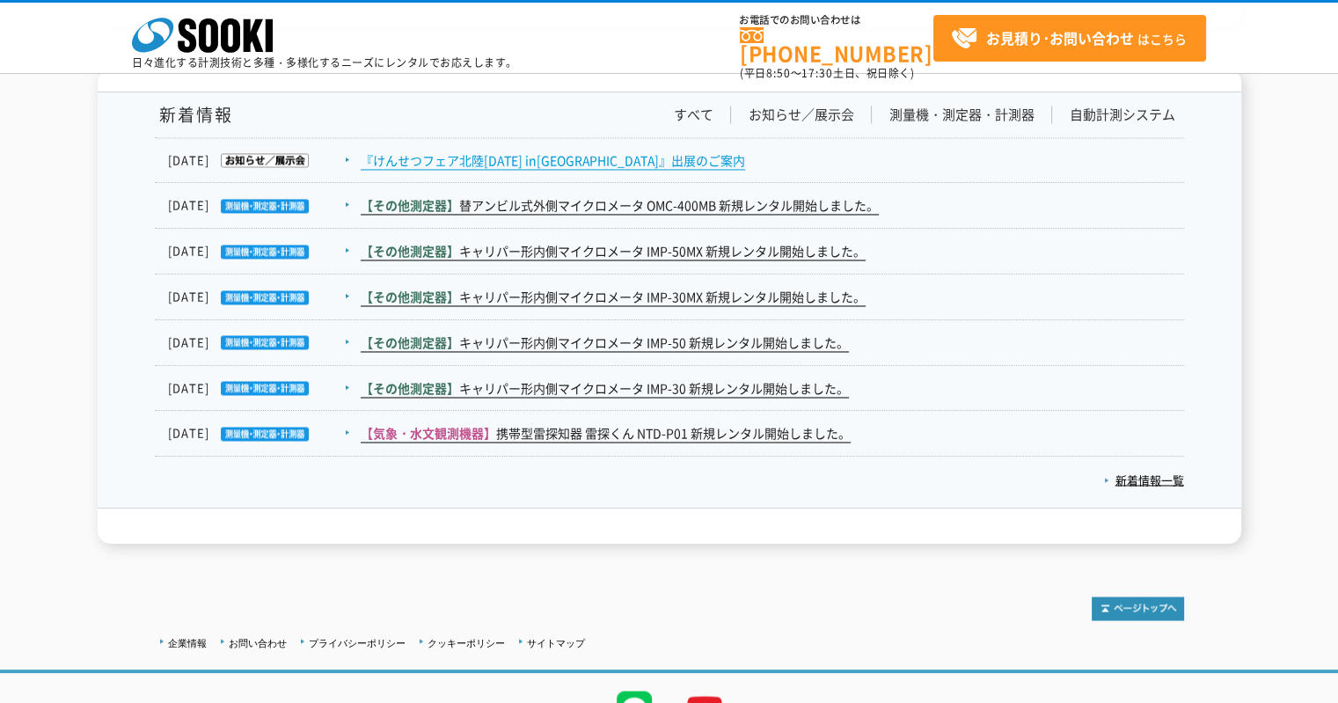
click at [530, 166] on link "『けんせつフェア北陸2025 in新潟』出展のご案内" at bounding box center [553, 160] width 384 height 18
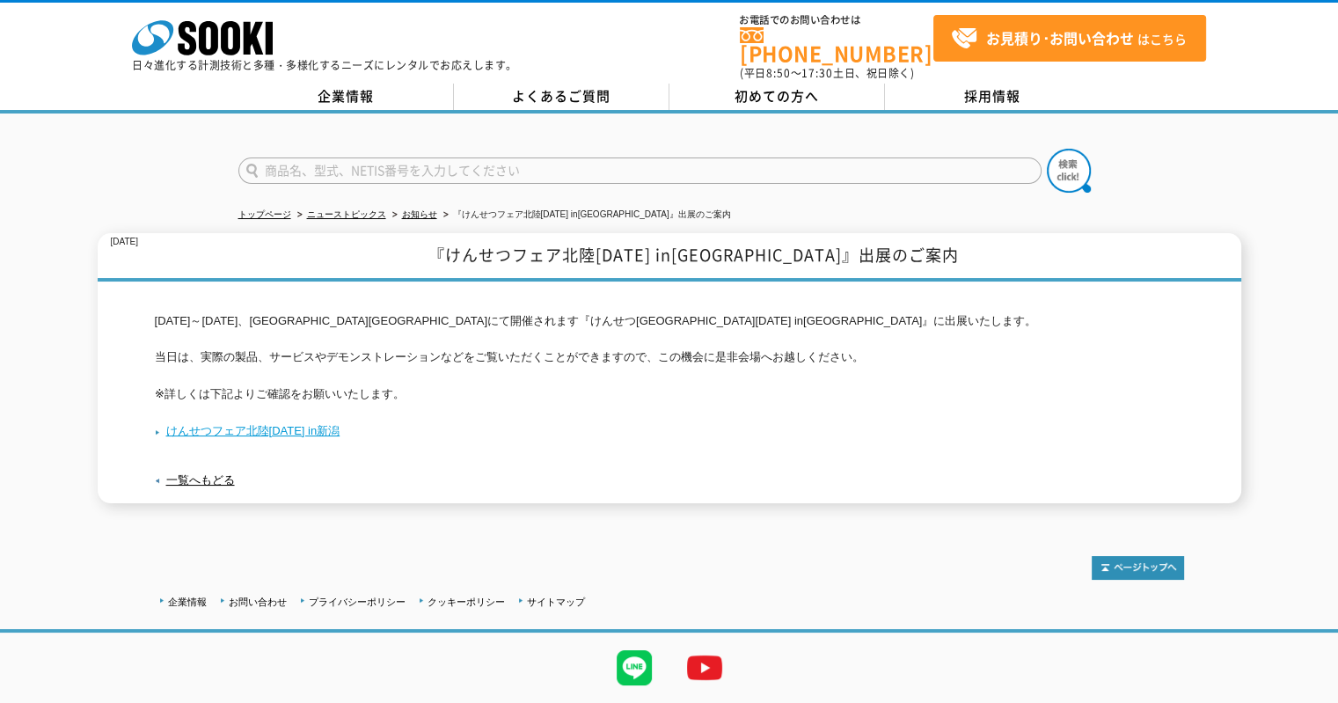
click at [230, 424] on link "けんせつフェア北陸2025 in新潟" at bounding box center [248, 430] width 186 height 13
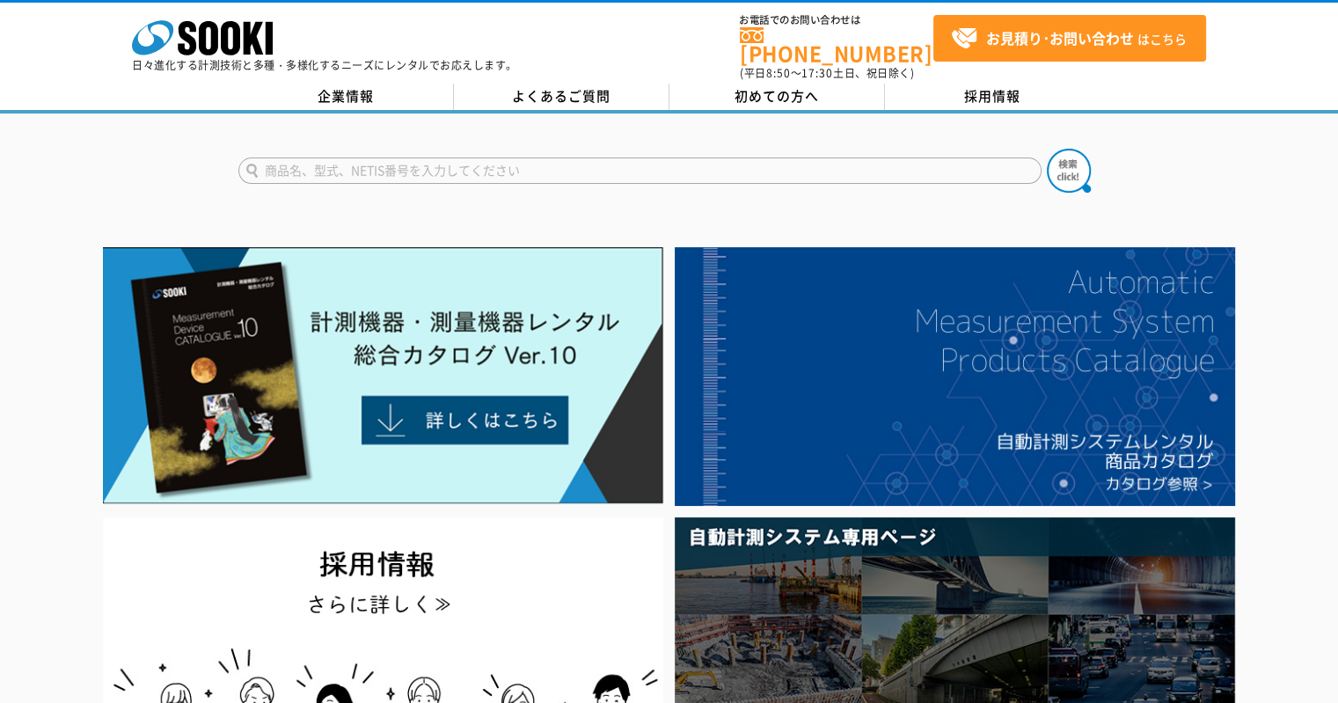
click at [461, 164] on input "text" at bounding box center [639, 170] width 803 height 26
type input "マノメーター"
click at [1047, 149] on button at bounding box center [1069, 171] width 44 height 44
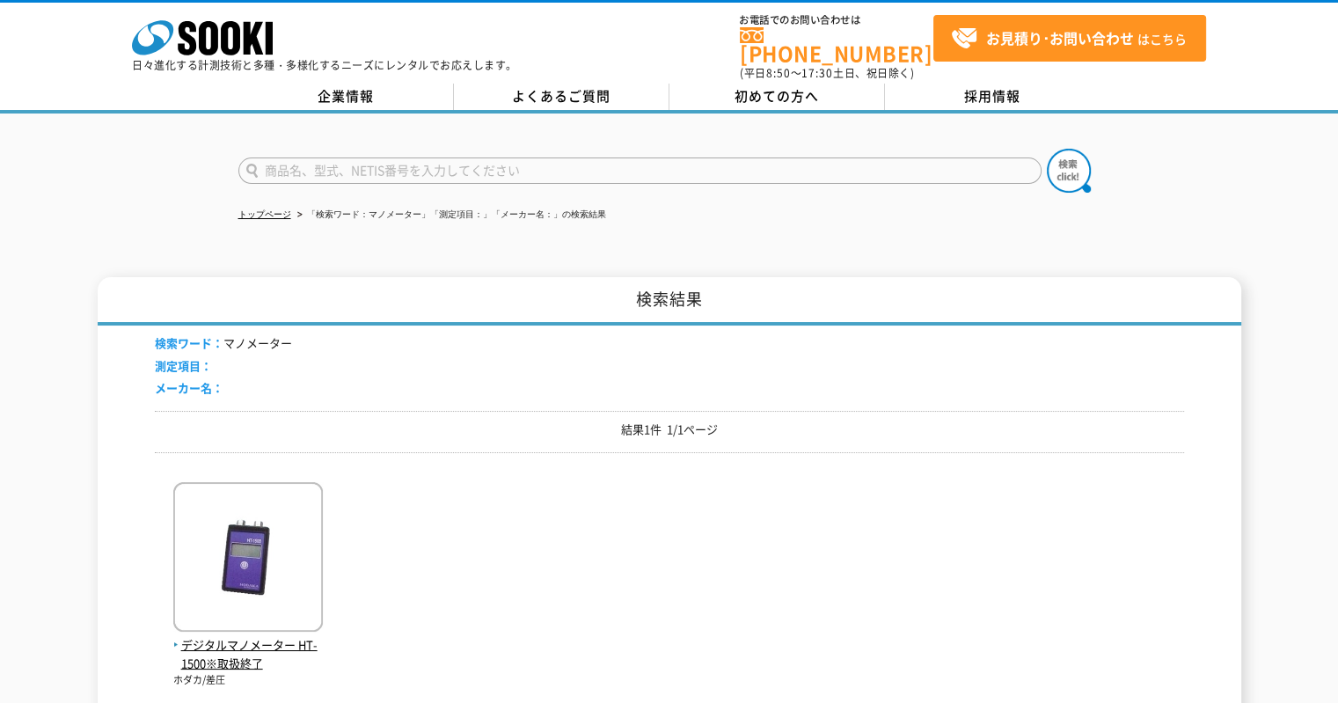
click at [359, 557] on div "デジタルマノメーター HT-1500※取扱終了 ホダカ/差圧" at bounding box center [669, 576] width 1029 height 221
click at [311, 552] on img at bounding box center [248, 559] width 150 height 154
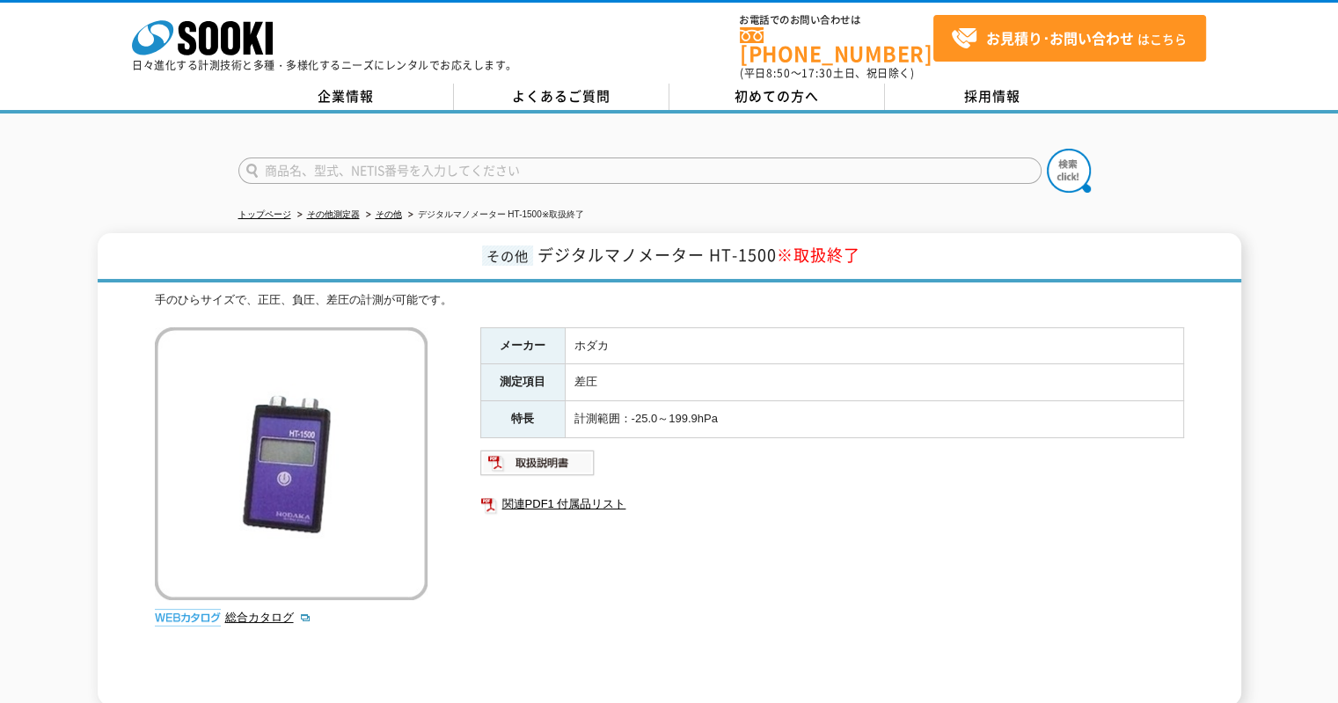
drag, startPoint x: 457, startPoint y: 144, endPoint x: 471, endPoint y: 158, distance: 20.5
click at [457, 149] on form at bounding box center [669, 173] width 862 height 49
click at [471, 158] on input "text" at bounding box center [639, 170] width 803 height 26
type input "[DATE]"
click at [1047, 149] on button at bounding box center [1069, 171] width 44 height 44
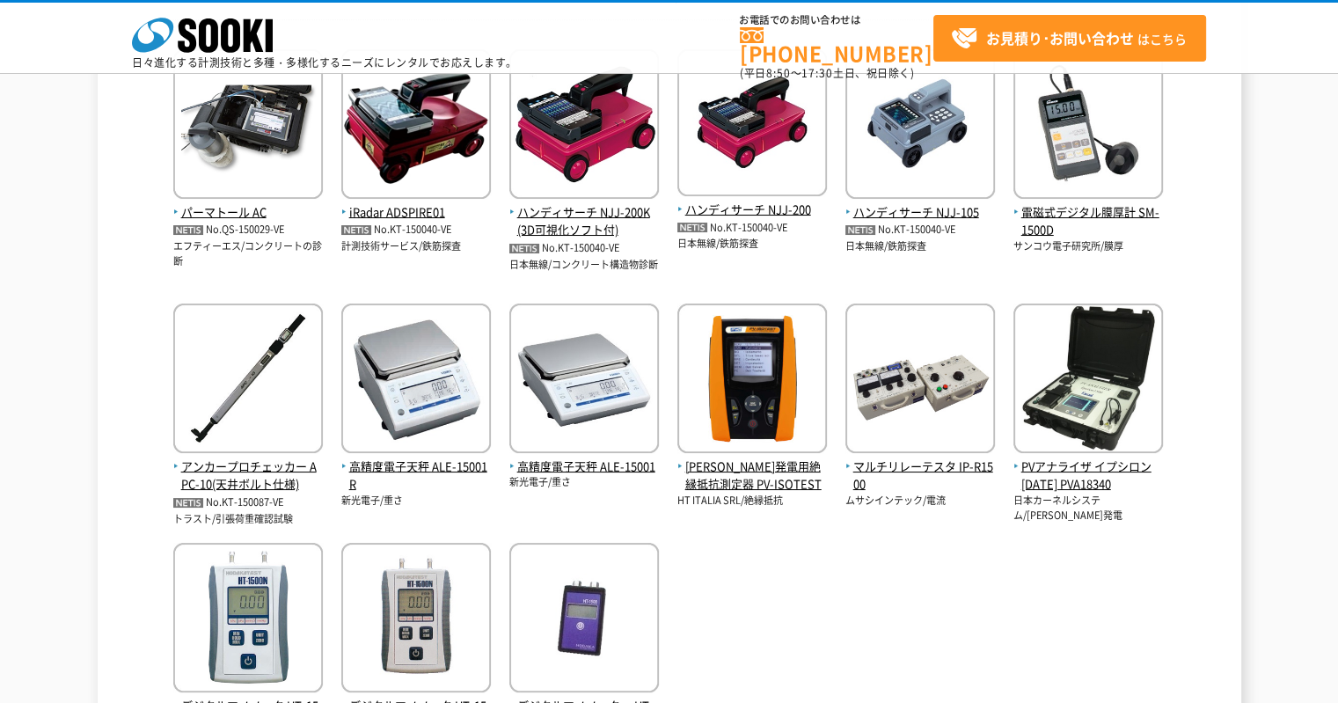
scroll to position [616, 0]
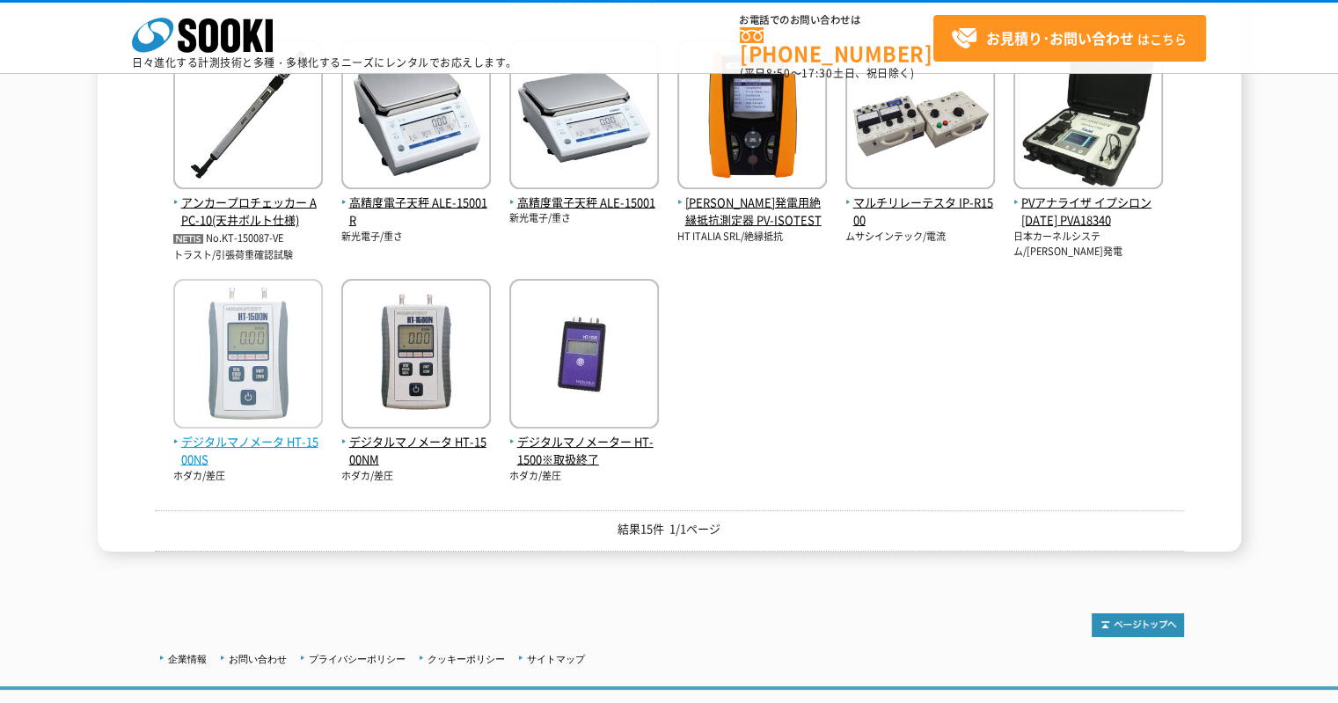
click at [259, 442] on span "デジタルマノメータ HT-1500NS" at bounding box center [248, 451] width 150 height 37
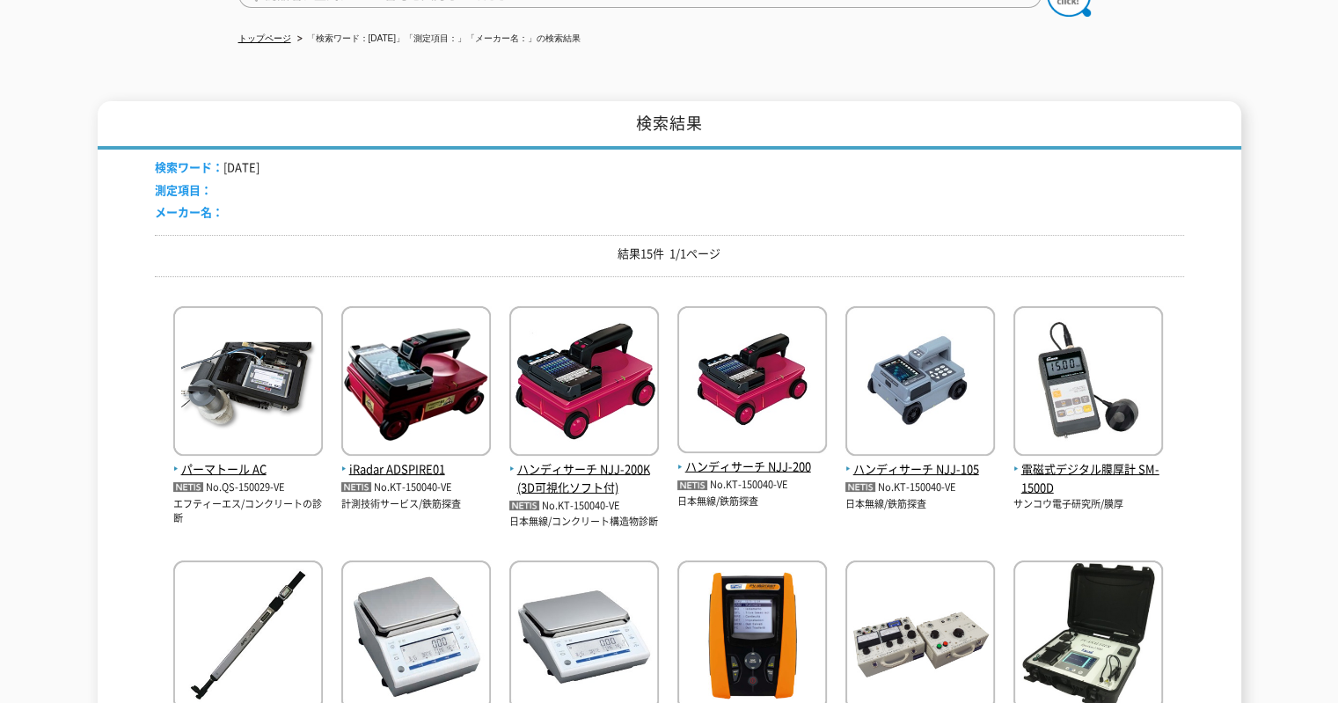
scroll to position [0, 0]
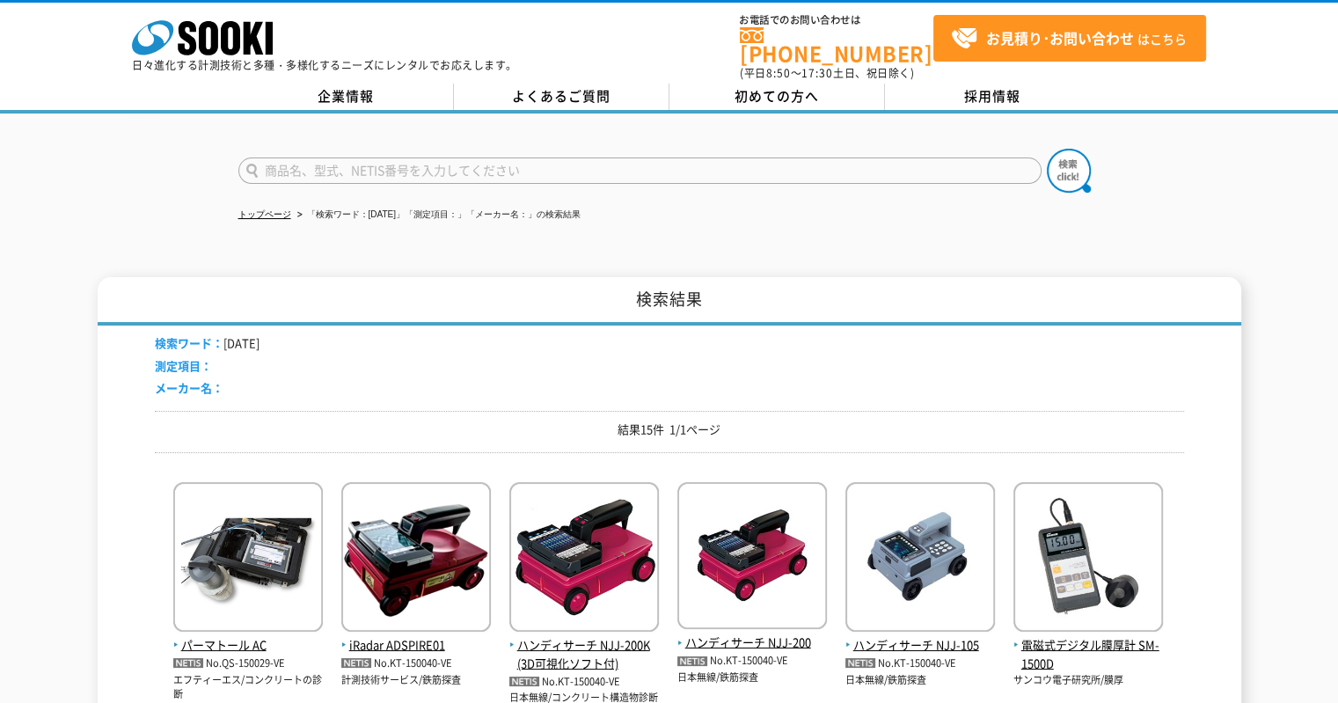
click at [476, 157] on input "text" at bounding box center [639, 170] width 803 height 26
type input "リレー"
click at [1047, 149] on button at bounding box center [1069, 171] width 44 height 44
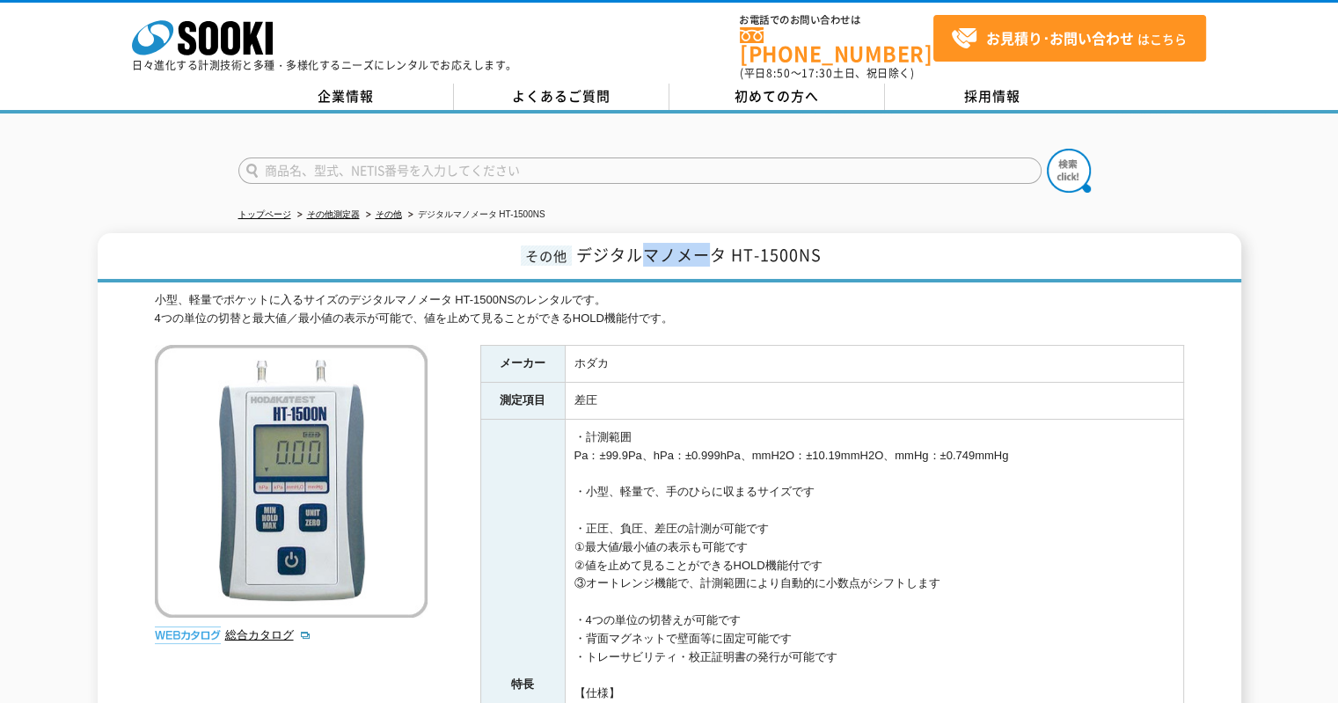
drag, startPoint x: 651, startPoint y: 243, endPoint x: 734, endPoint y: 252, distance: 83.1
click at [713, 244] on span "デジタルマノメータ HT-1500NS" at bounding box center [698, 255] width 245 height 24
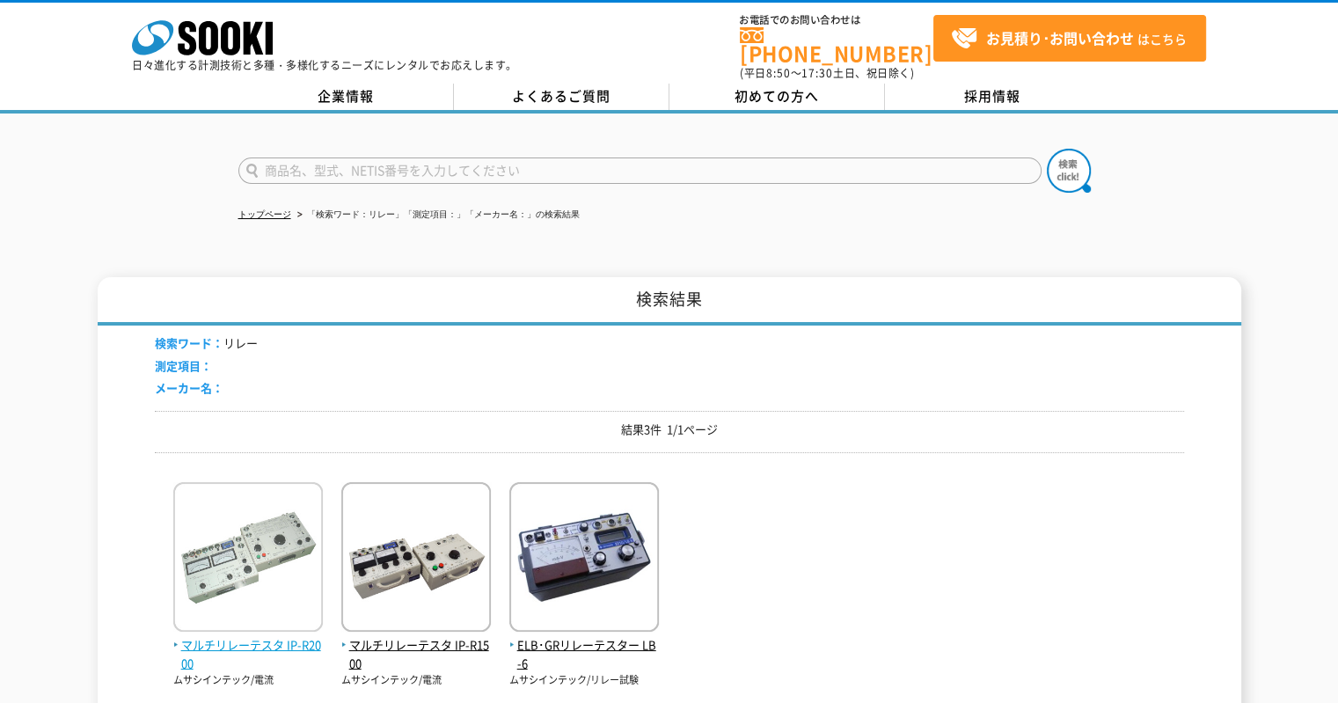
scroll to position [176, 0]
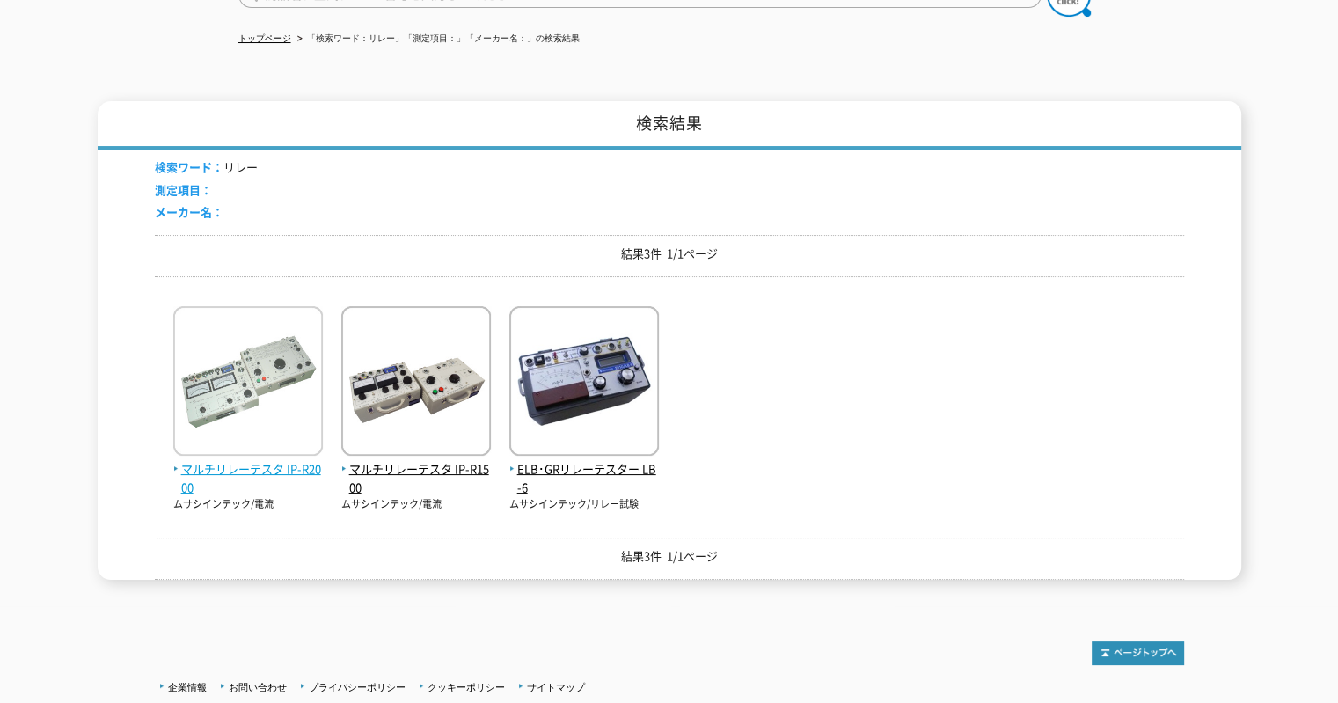
click at [293, 460] on span "マルチリレーテスタ IP-R2000" at bounding box center [248, 478] width 150 height 37
click at [971, 197] on div "検索ワード： リレー 測定項目： メーカー名：" at bounding box center [669, 192] width 1029 height 85
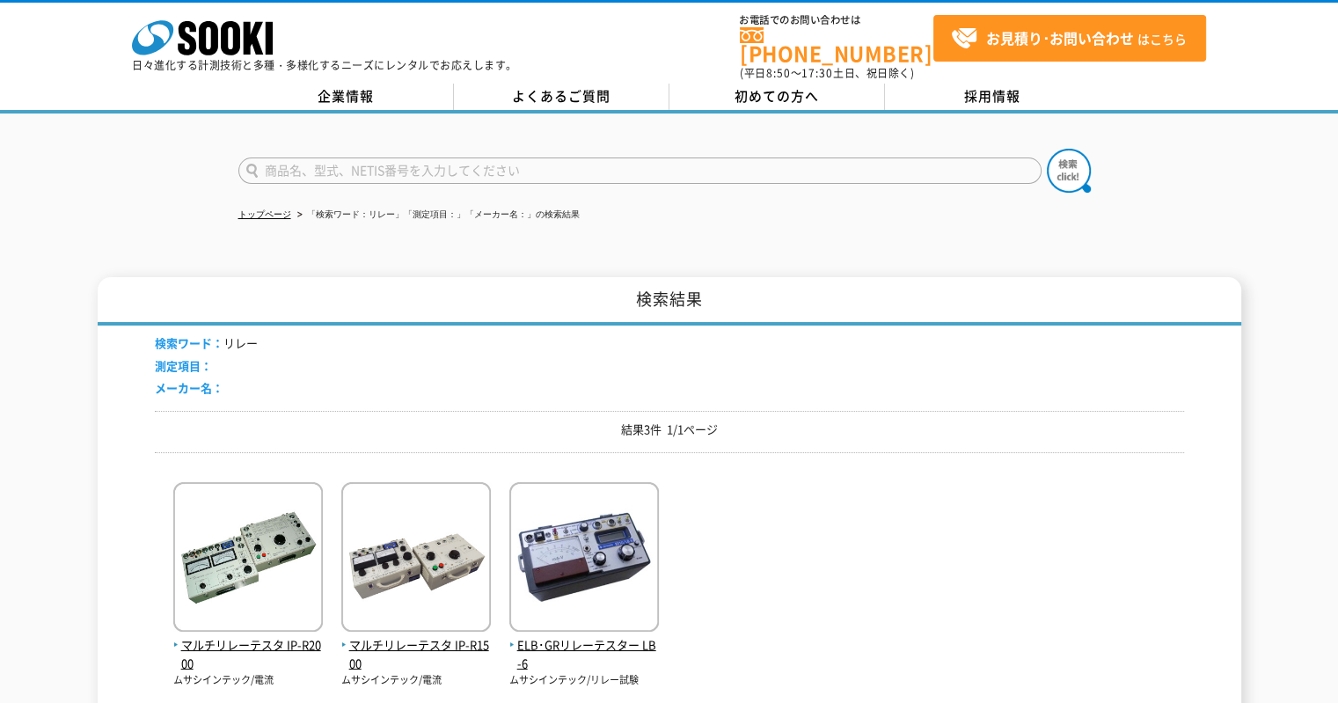
click at [471, 157] on input "text" at bounding box center [639, 170] width 803 height 26
type input "リレーテスタ"
click at [1047, 149] on button at bounding box center [1069, 171] width 44 height 44
click at [508, 157] on input "text" at bounding box center [639, 170] width 803 height 26
type input "マルチリレー"
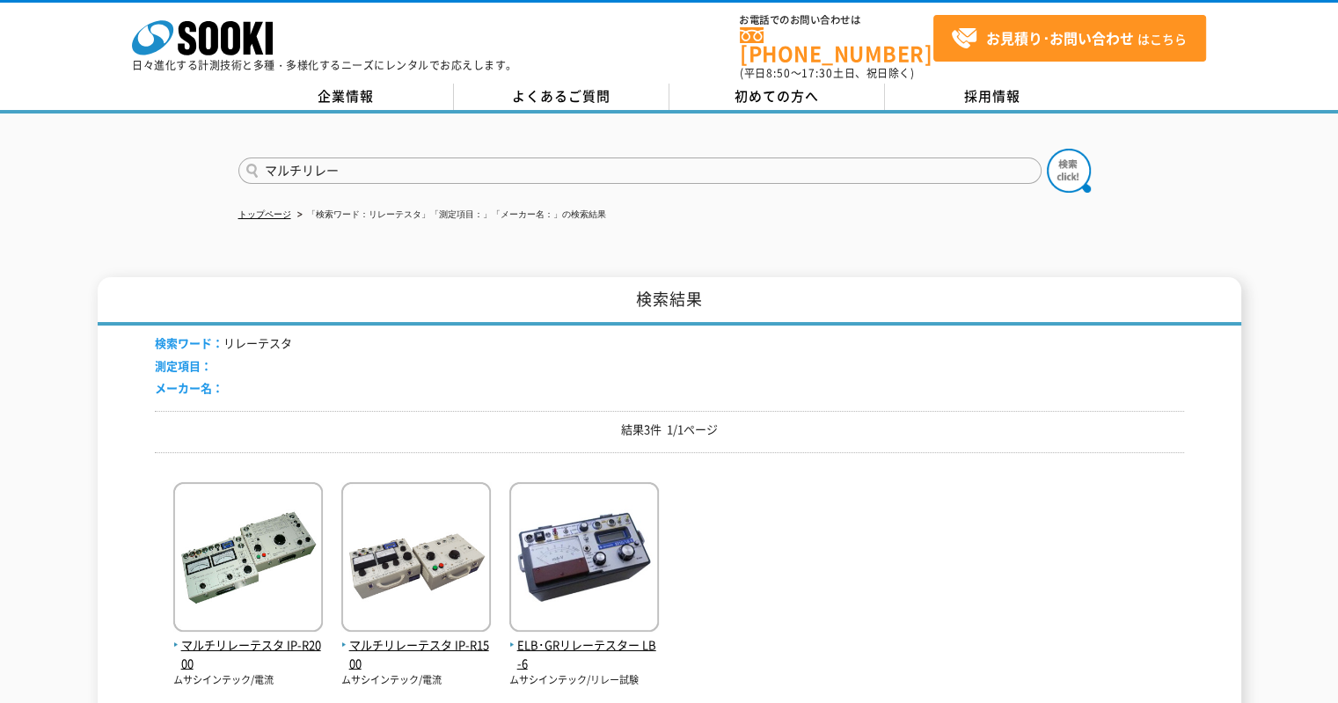
click at [1047, 149] on button at bounding box center [1069, 171] width 44 height 44
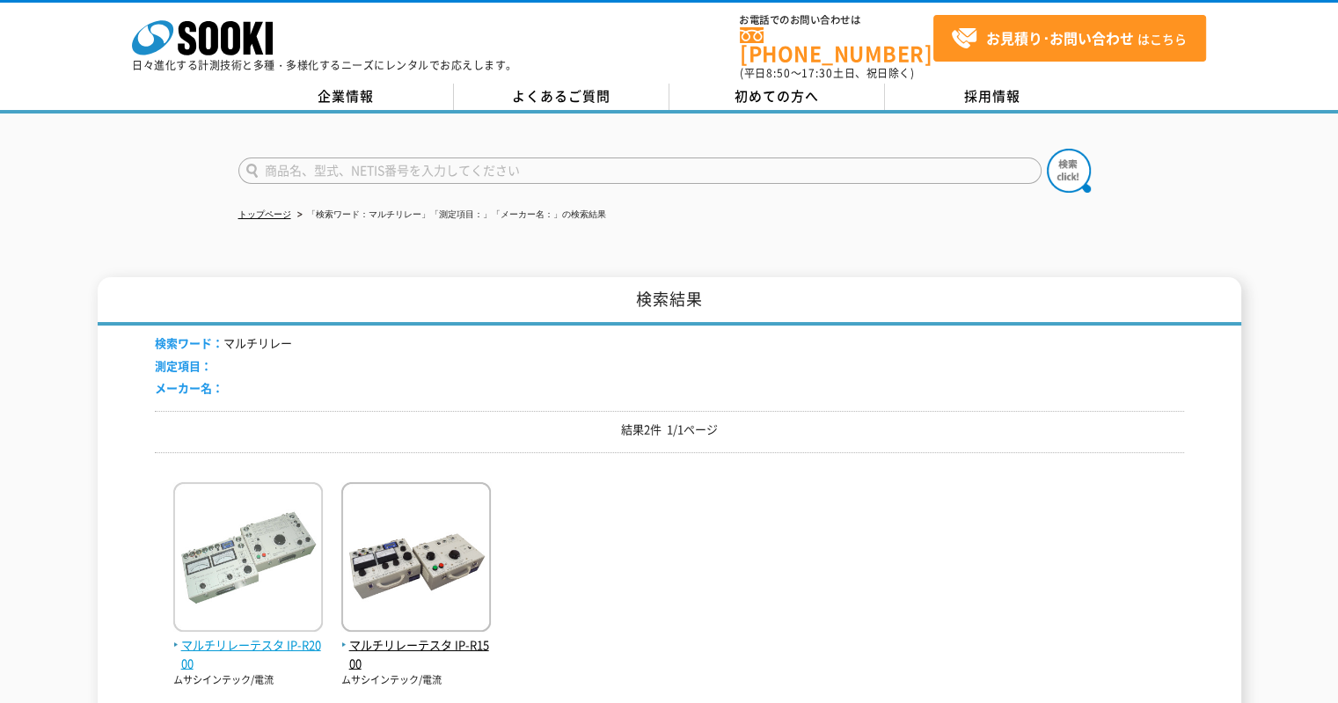
click at [193, 564] on img at bounding box center [248, 559] width 150 height 154
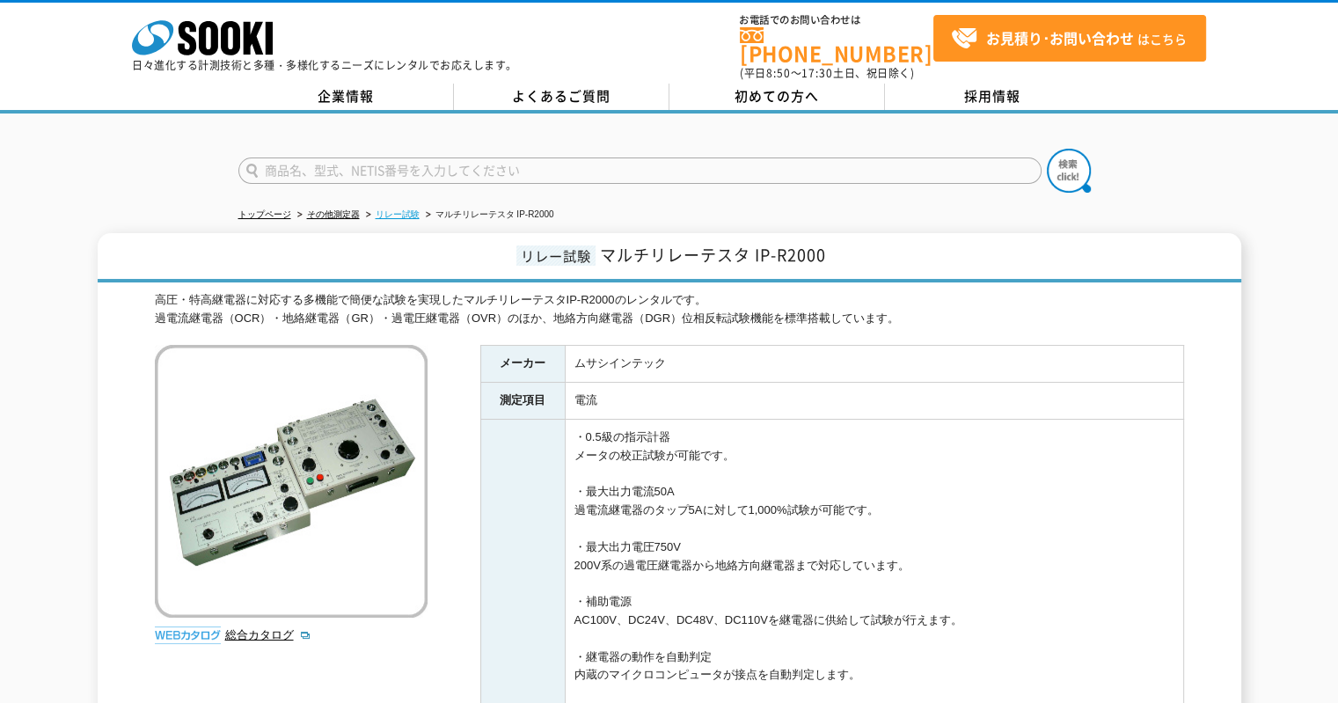
click at [414, 209] on link "リレー試験" at bounding box center [398, 214] width 44 height 10
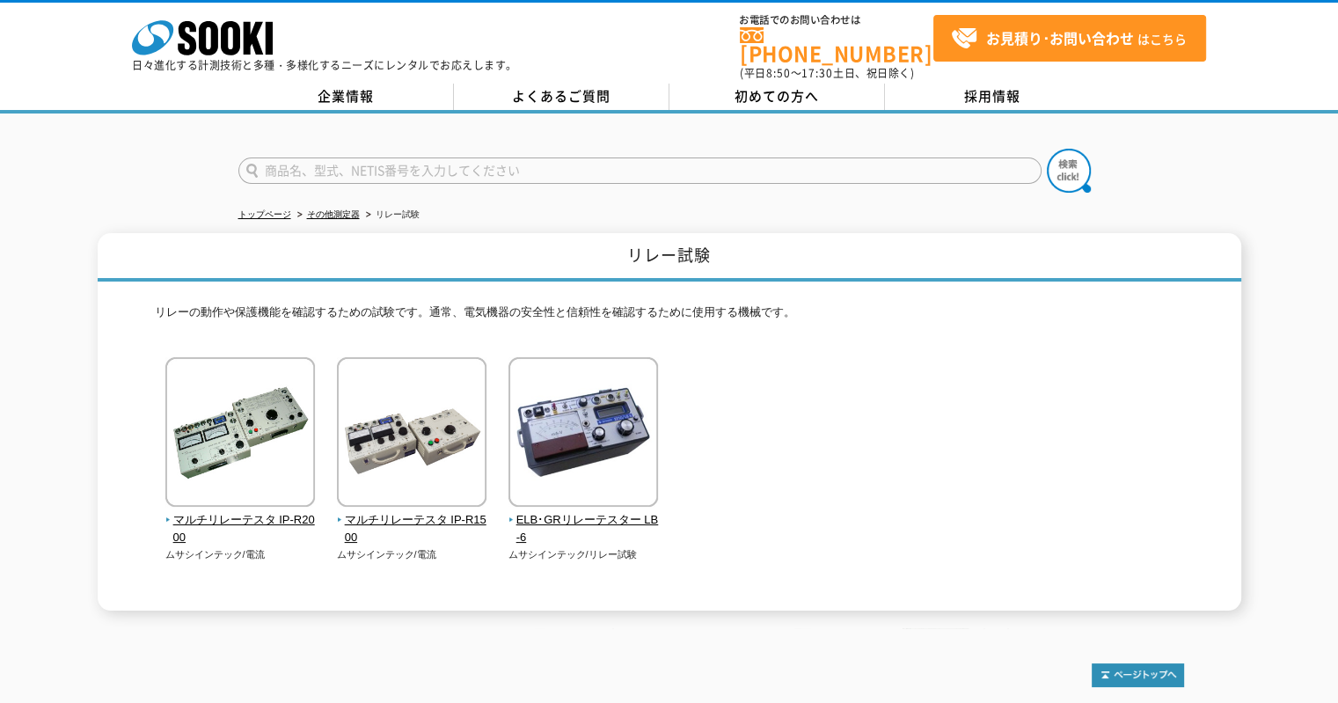
click at [482, 149] on form at bounding box center [669, 173] width 862 height 49
click at [344, 165] on input "text" at bounding box center [639, 170] width 803 height 26
type input "WBG"
click at [1047, 149] on button at bounding box center [1069, 171] width 44 height 44
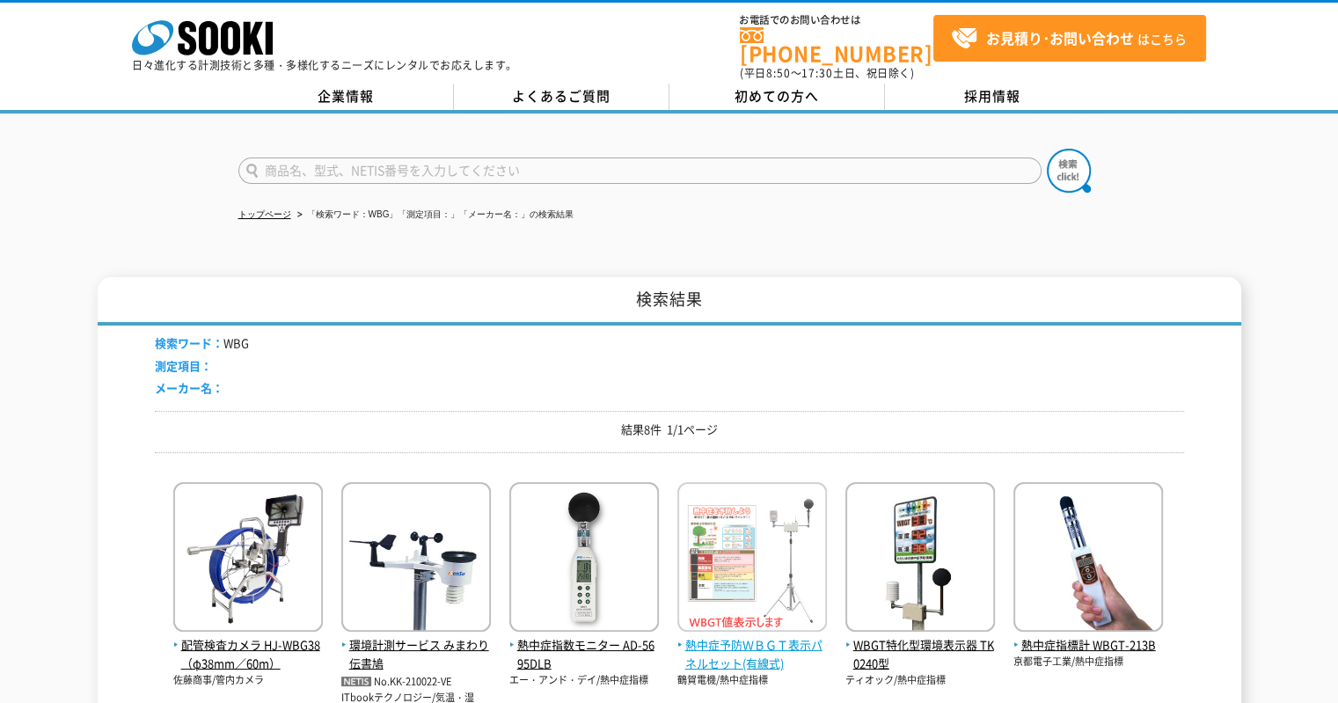
scroll to position [176, 0]
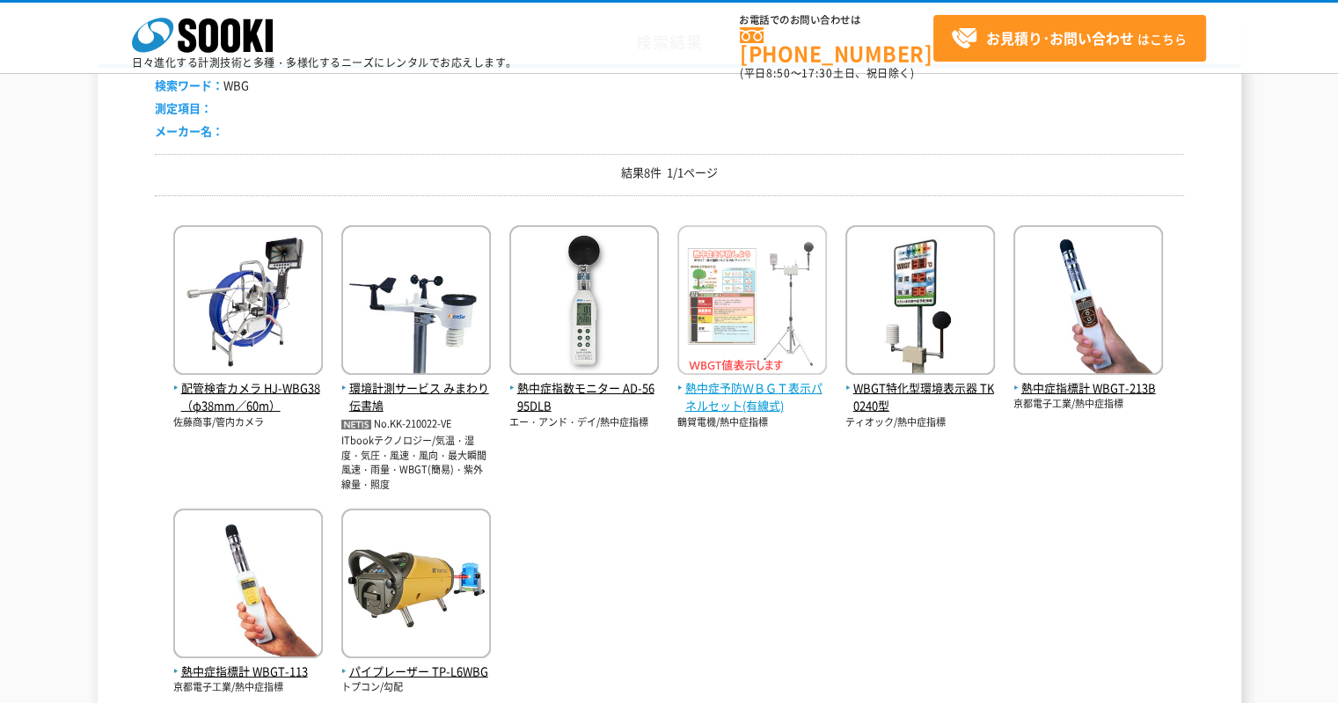
click at [733, 397] on span "熱中症予防ＷＢＧＴ表示パネルセット(有線式)" at bounding box center [752, 397] width 150 height 37
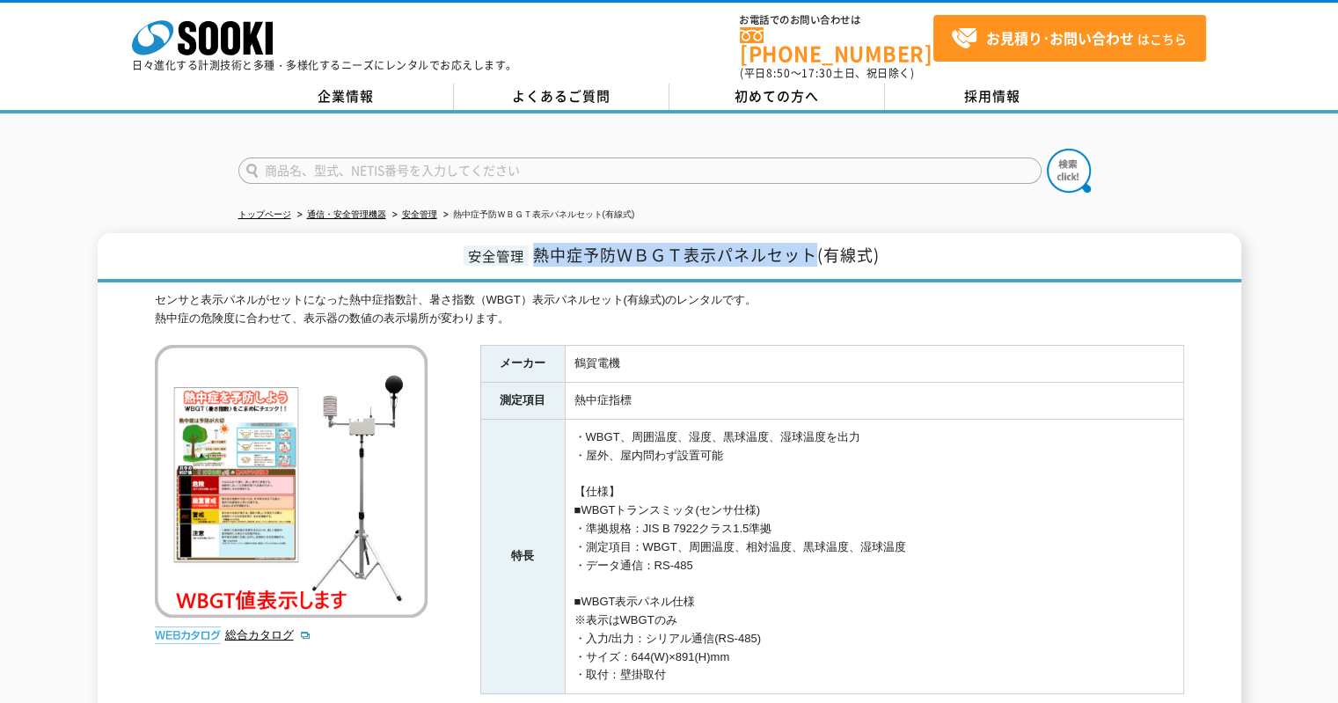
drag, startPoint x: 528, startPoint y: 242, endPoint x: 812, endPoint y: 242, distance: 284.1
click at [812, 242] on h1 "安全管理 熱中症予防ＷＢＧＴ表示パネルセット(有線式)" at bounding box center [669, 257] width 1143 height 49
copy span "熱中症予防ＷＢＧＴ表示パネルセット"
click at [534, 243] on span "熱中症予防ＷＢＧＴ表示パネルセット(有線式)" at bounding box center [706, 255] width 347 height 24
drag, startPoint x: 539, startPoint y: 245, endPoint x: 644, endPoint y: 240, distance: 104.8
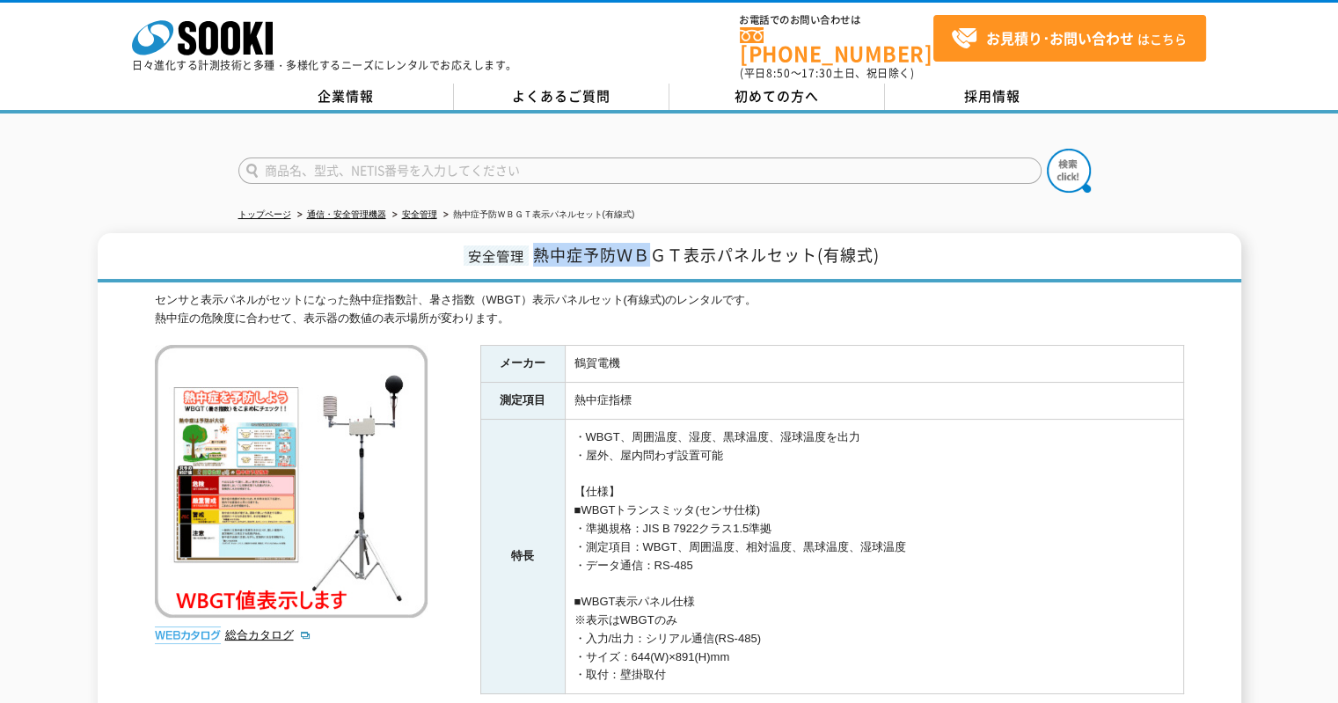
click at [644, 243] on span "熱中症予防ＷＢＧＴ表示パネルセット(有線式)" at bounding box center [706, 255] width 347 height 24
copy span "熱中症予防ＷＢ"
drag, startPoint x: 533, startPoint y: 384, endPoint x: 545, endPoint y: 263, distance: 121.1
click at [533, 383] on th "測定項目" at bounding box center [522, 401] width 84 height 37
drag, startPoint x: 538, startPoint y: 245, endPoint x: 620, endPoint y: 237, distance: 82.2
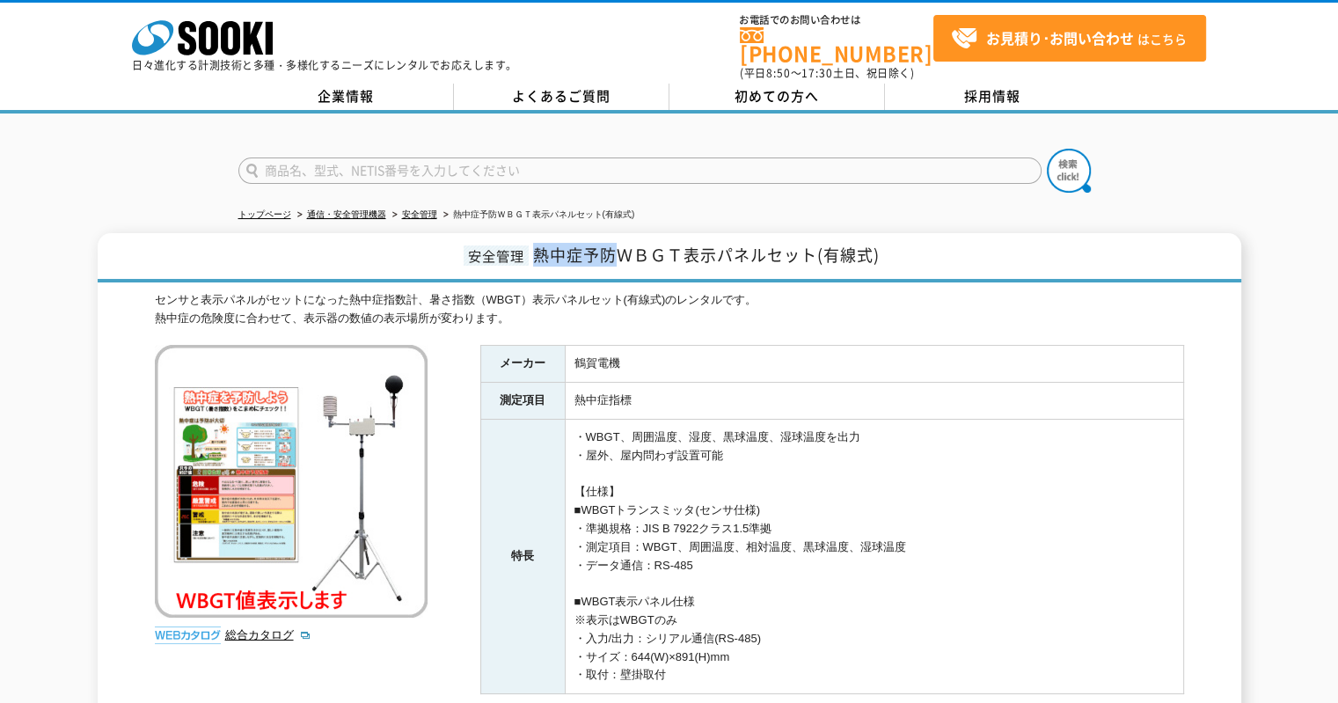
click at [620, 243] on span "熱中症予防ＷＢＧＴ表示パネルセット(有線式)" at bounding box center [706, 255] width 347 height 24
copy span "熱中症予防"
click at [387, 158] on input "text" at bounding box center [639, 170] width 803 height 26
type input "NL"
click at [1070, 153] on img at bounding box center [1069, 171] width 44 height 44
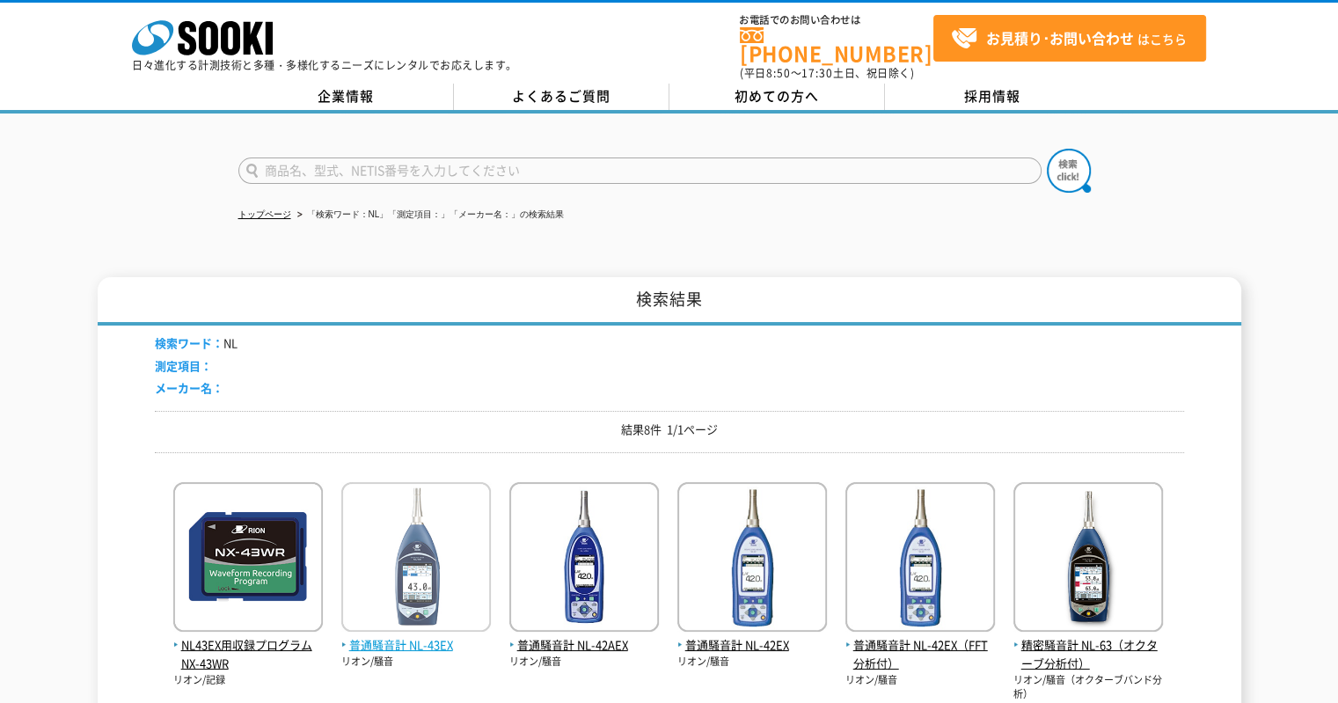
click at [443, 636] on span "普通騒音計 NL-43EX" at bounding box center [416, 645] width 150 height 18
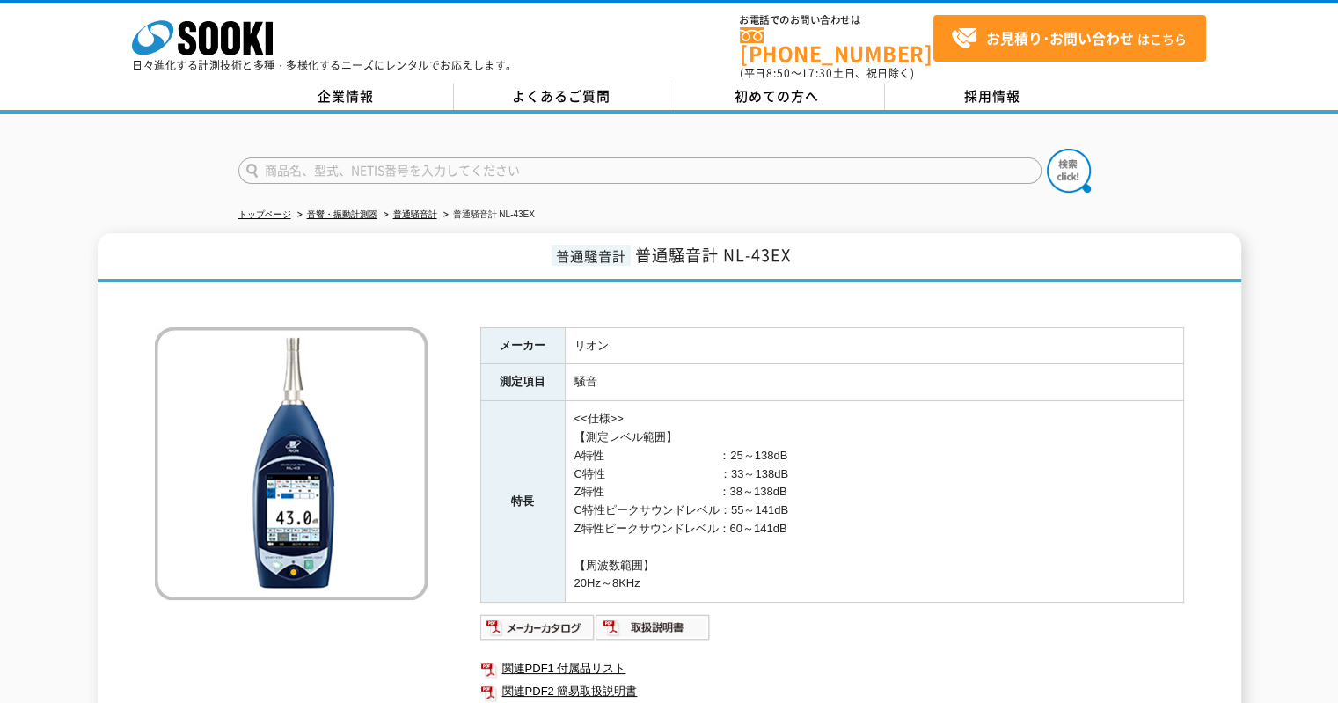
scroll to position [264, 0]
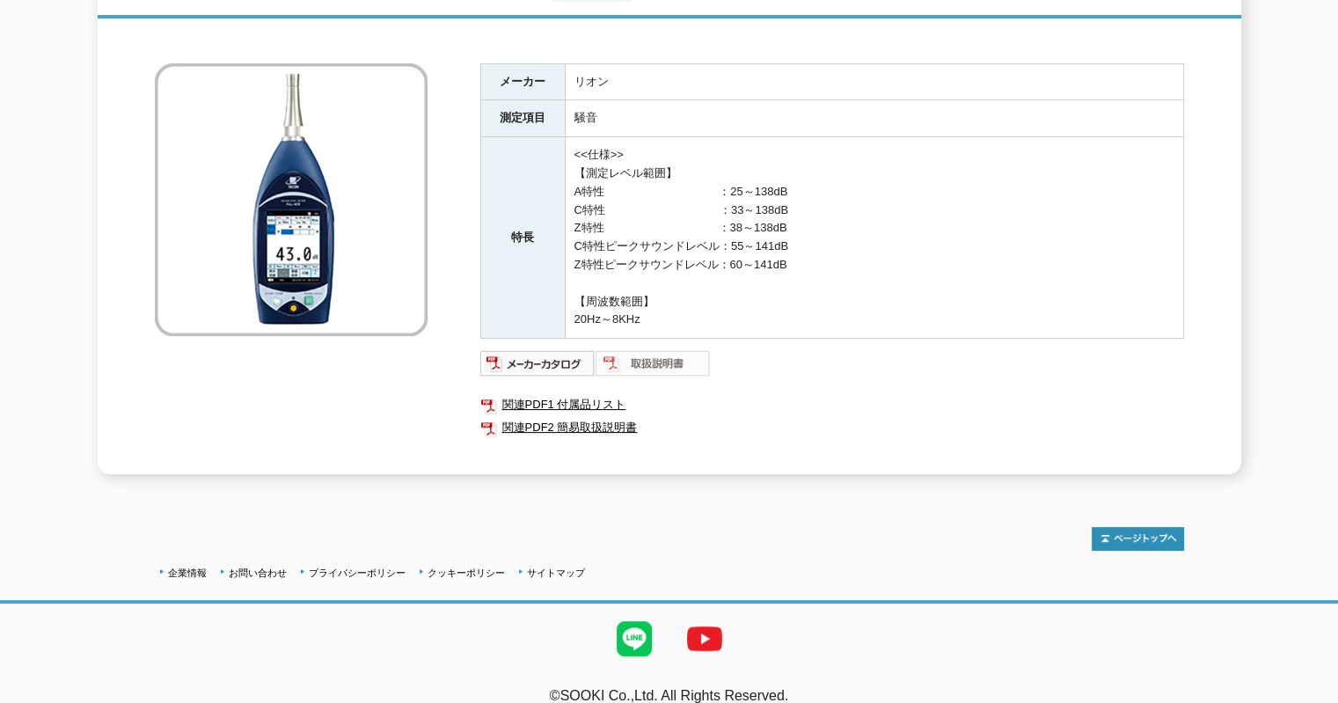
click at [676, 351] on img at bounding box center [652, 363] width 115 height 28
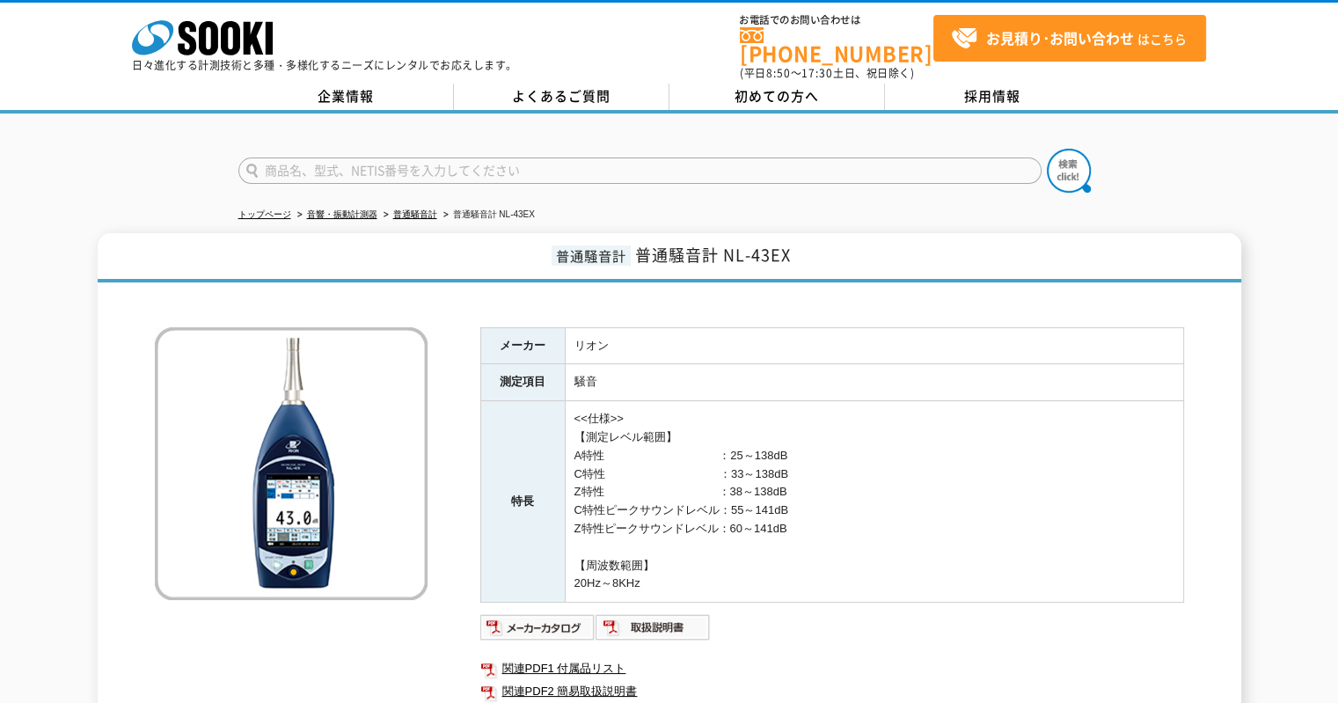
click at [554, 157] on input "text" at bounding box center [639, 170] width 803 height 26
type input "ね"
type input "ｍ"
type input "根"
type input "熱中"
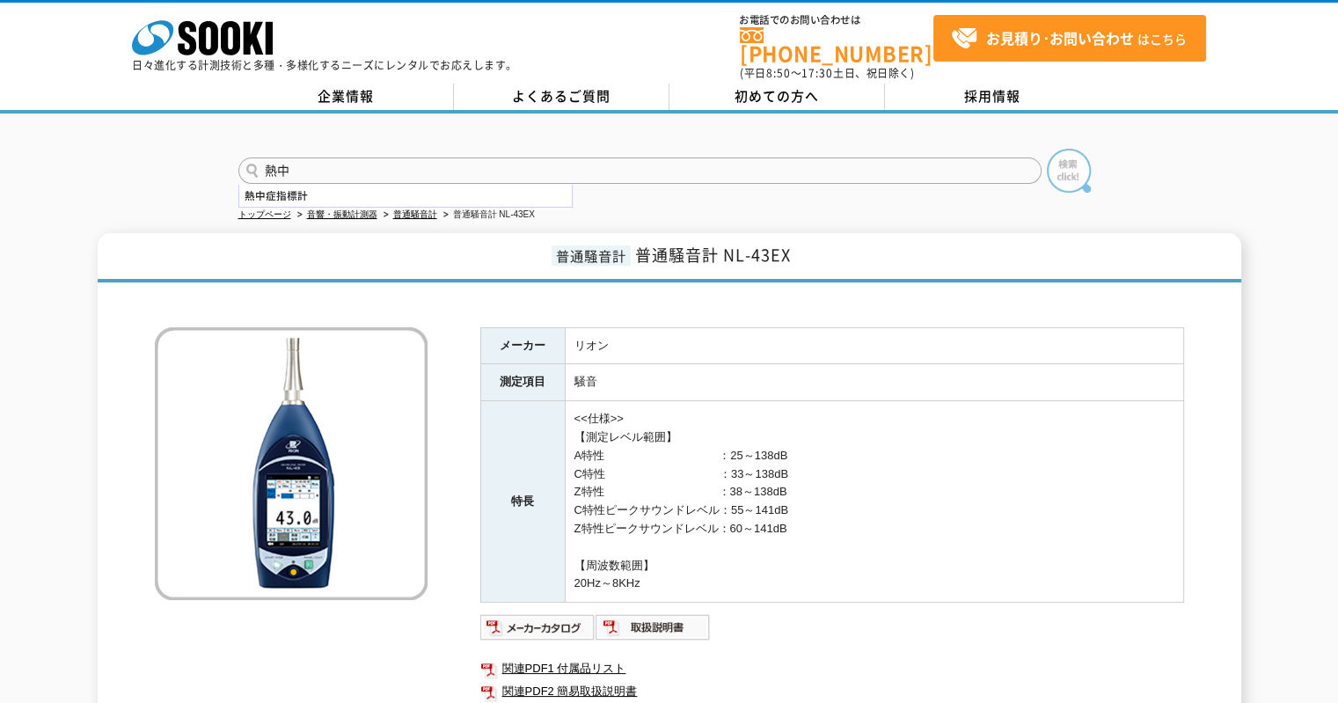
click at [1072, 158] on img at bounding box center [1069, 171] width 44 height 44
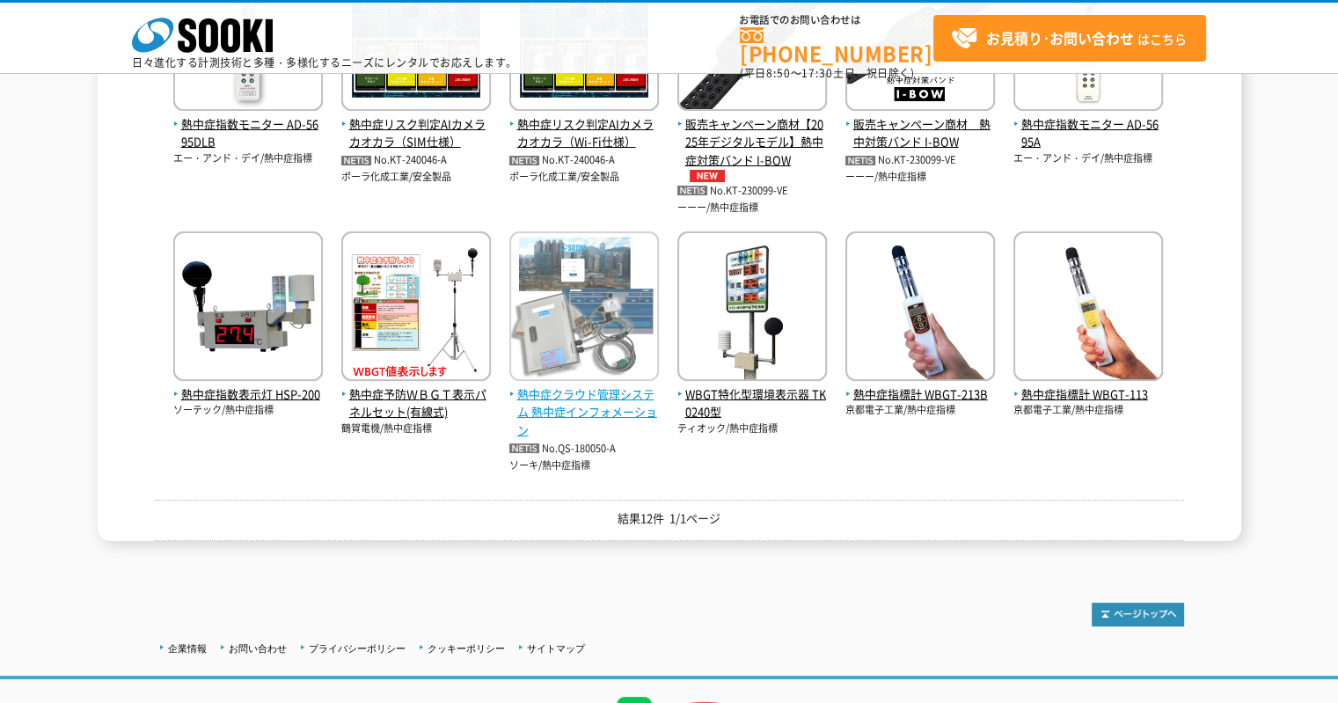
scroll to position [528, 0]
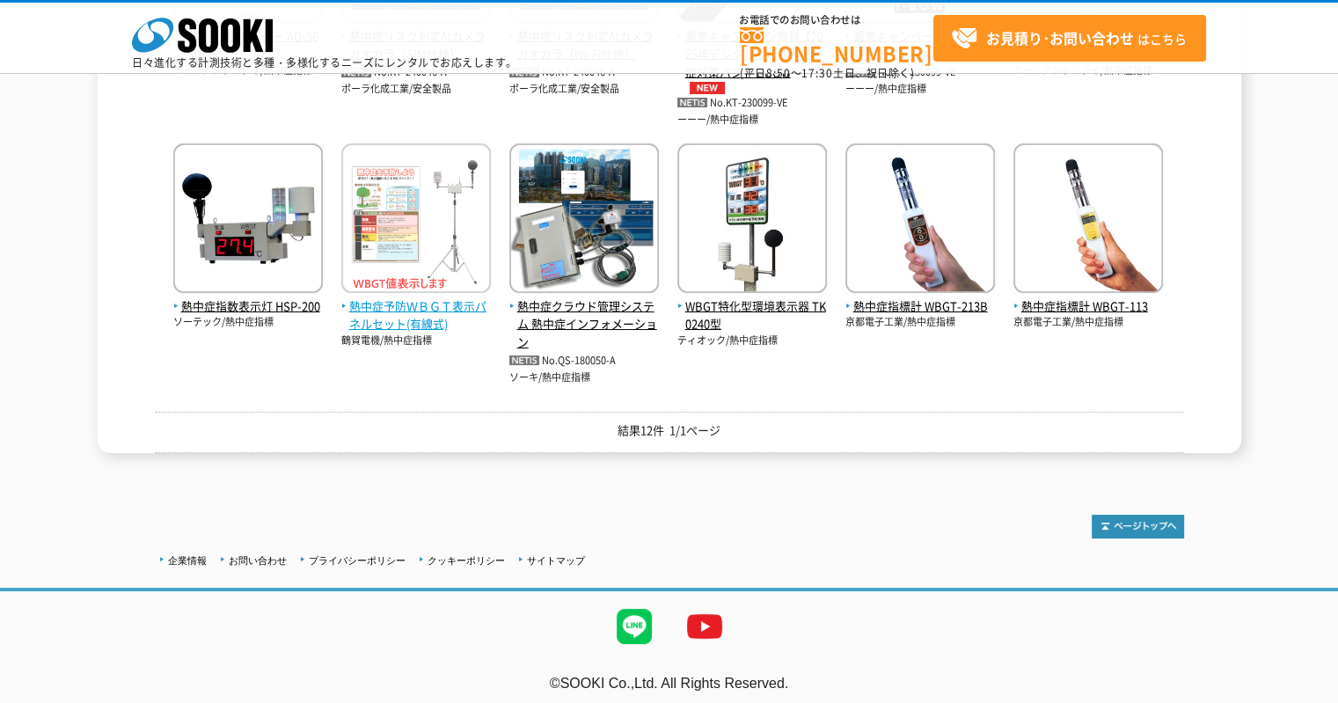
click at [385, 330] on span "熱中症予防ＷＢＧＴ表示パネルセット(有線式)" at bounding box center [416, 315] width 150 height 37
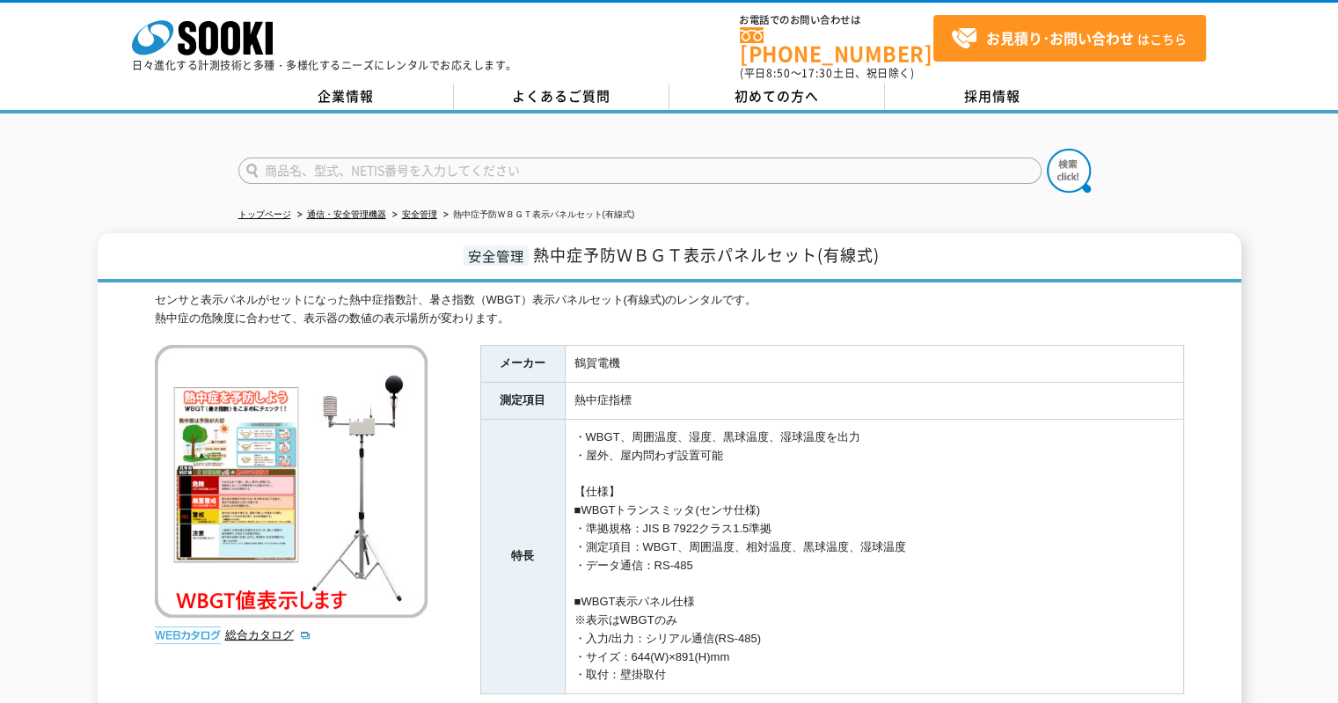
click at [415, 157] on input "text" at bounding box center [639, 170] width 803 height 26
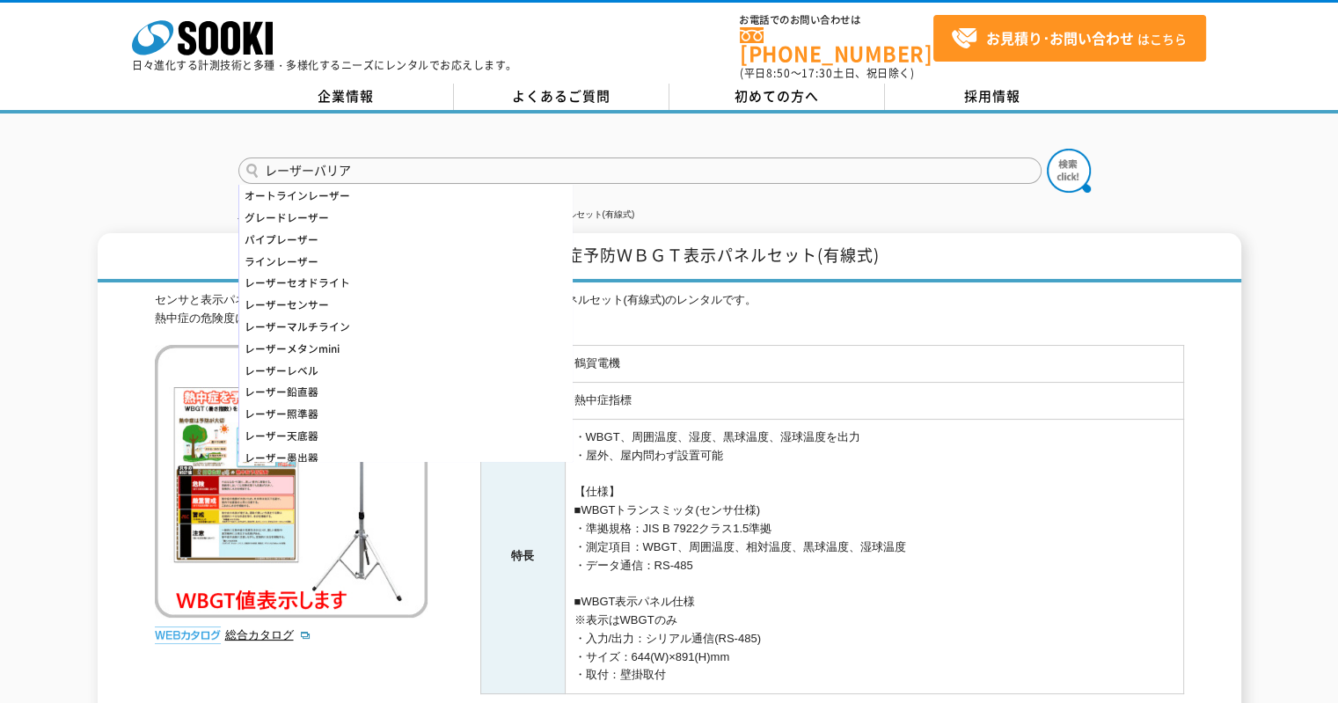
type input "レーザーバリア"
click at [1047, 149] on button at bounding box center [1069, 171] width 44 height 44
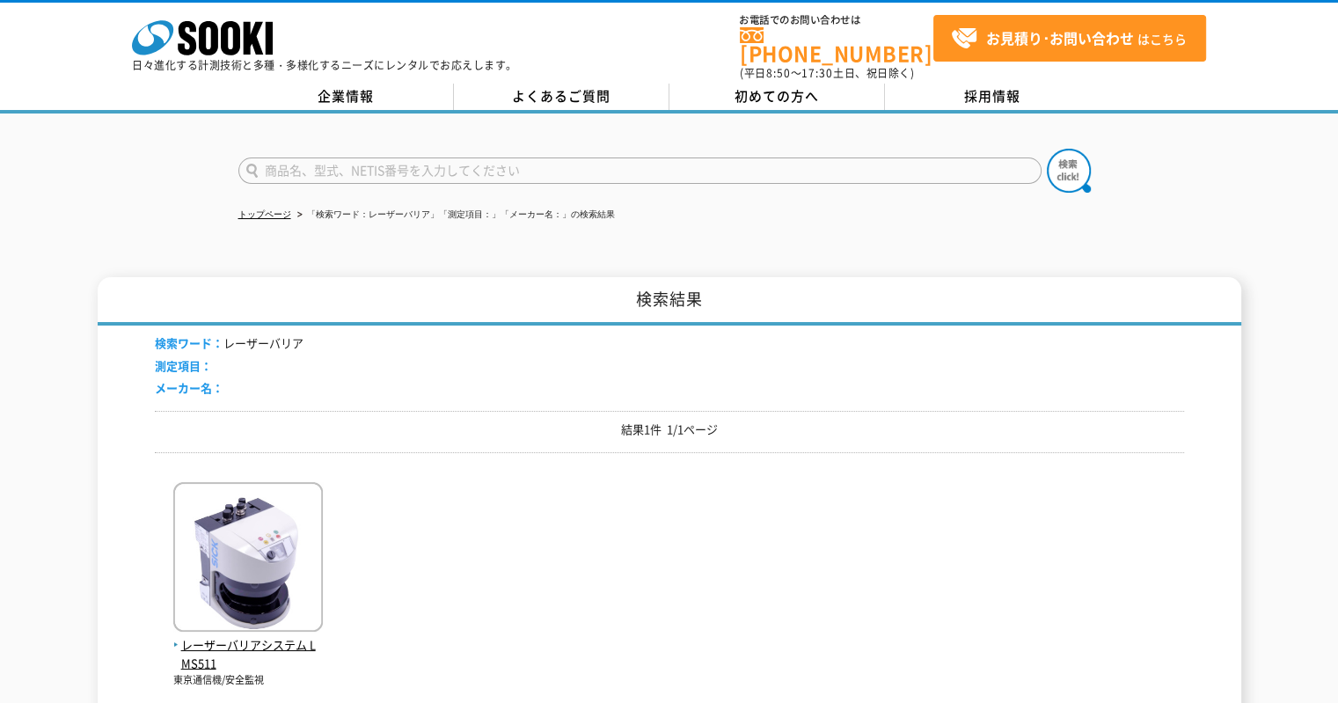
click at [281, 468] on div "レーザーバリアシステム LMS511 東京通信機/安全監視" at bounding box center [669, 576] width 1029 height 221
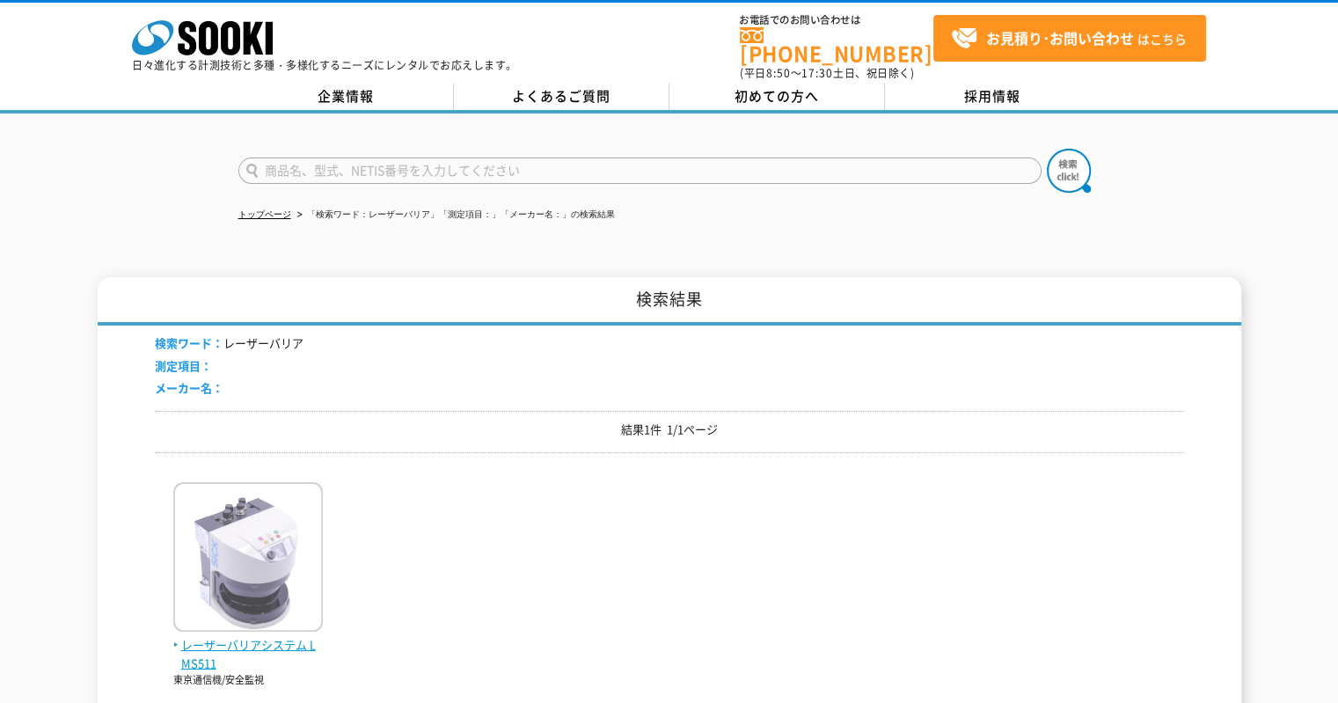
click at [259, 488] on img at bounding box center [248, 559] width 150 height 154
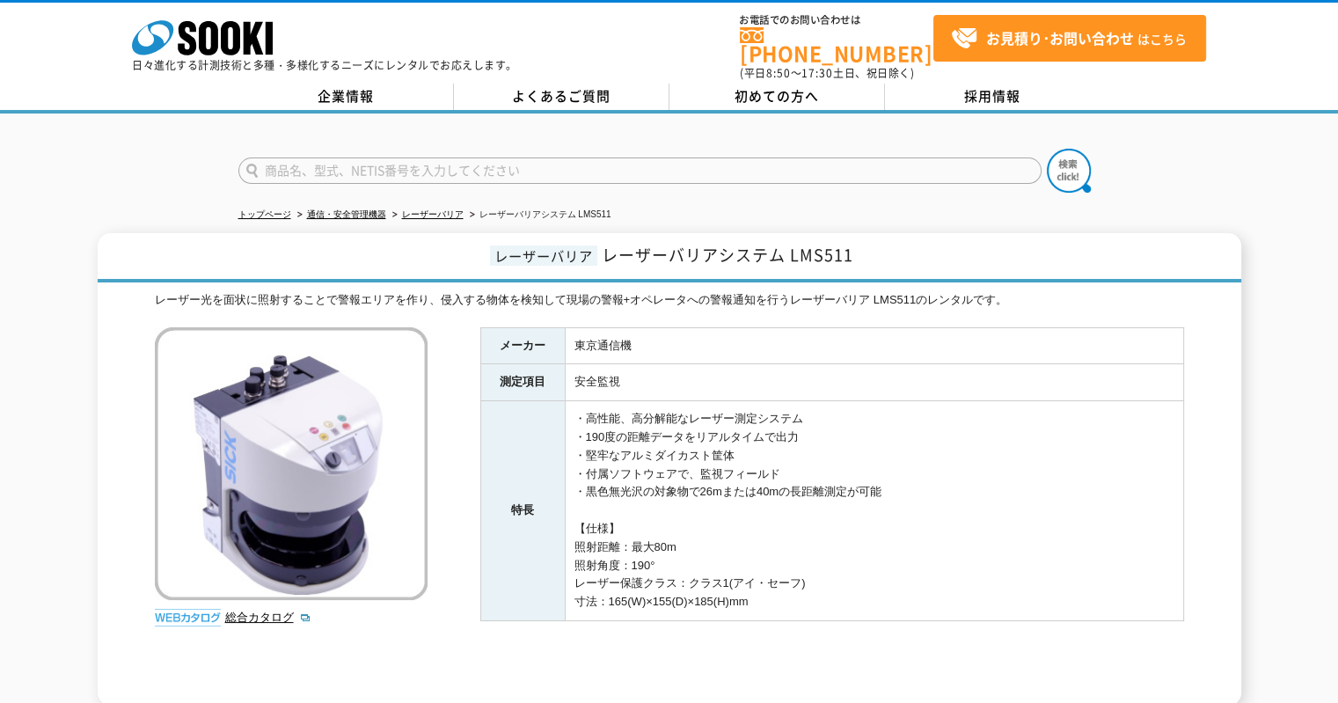
click at [603, 157] on input "text" at bounding box center [639, 170] width 803 height 26
type input "IP"
click at [1047, 149] on button at bounding box center [1069, 171] width 44 height 44
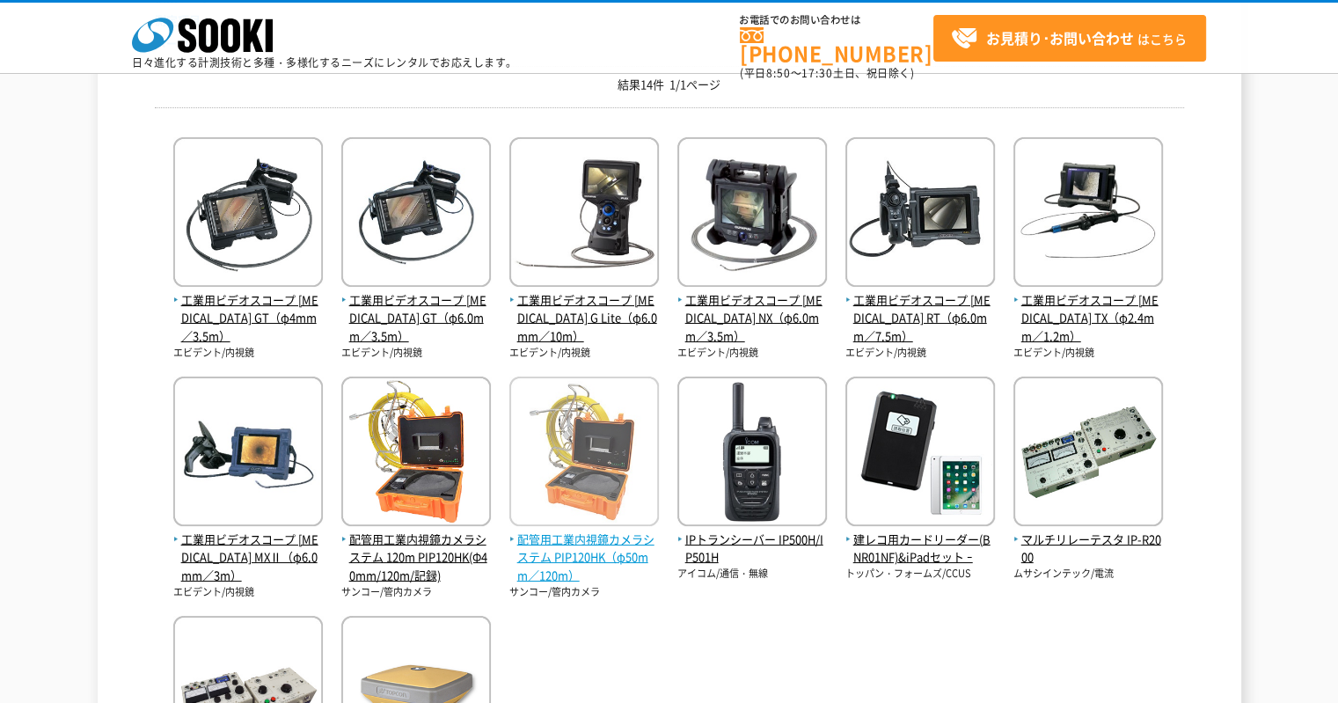
scroll to position [352, 0]
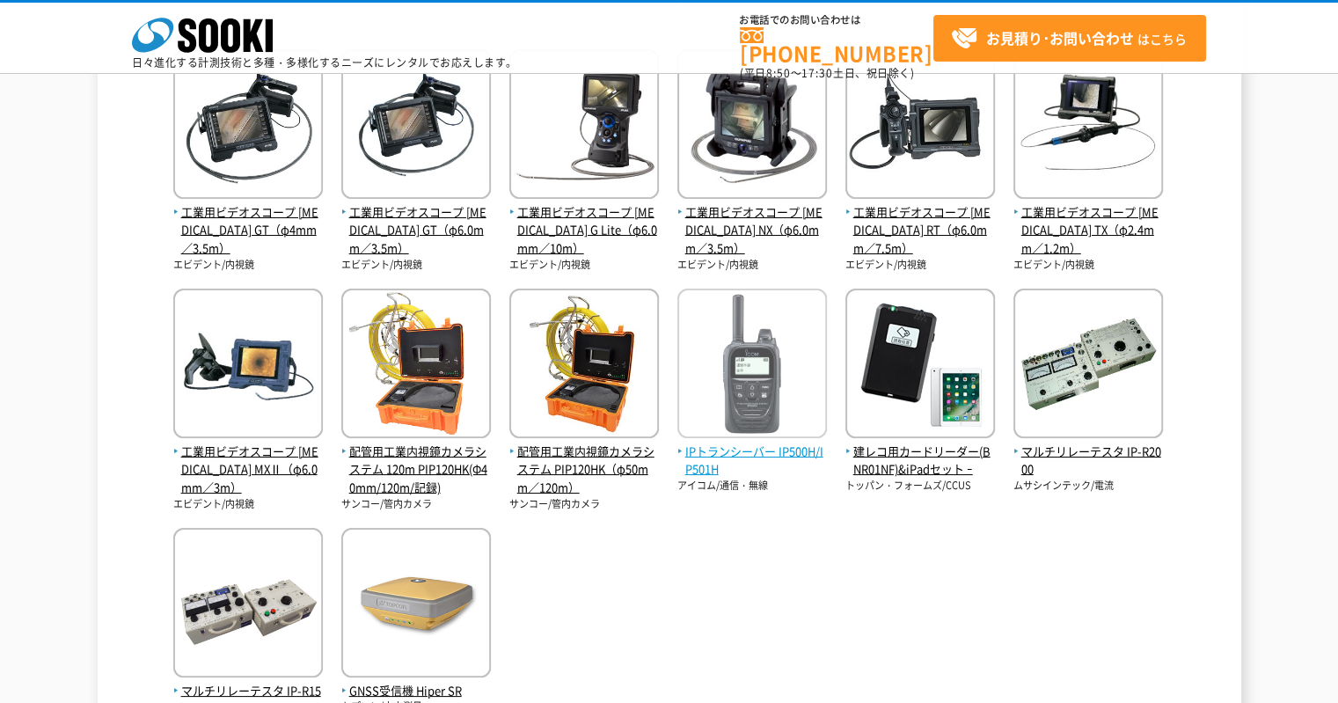
click at [799, 457] on span "IPトランシーバー IP500H/IP501H" at bounding box center [752, 460] width 150 height 37
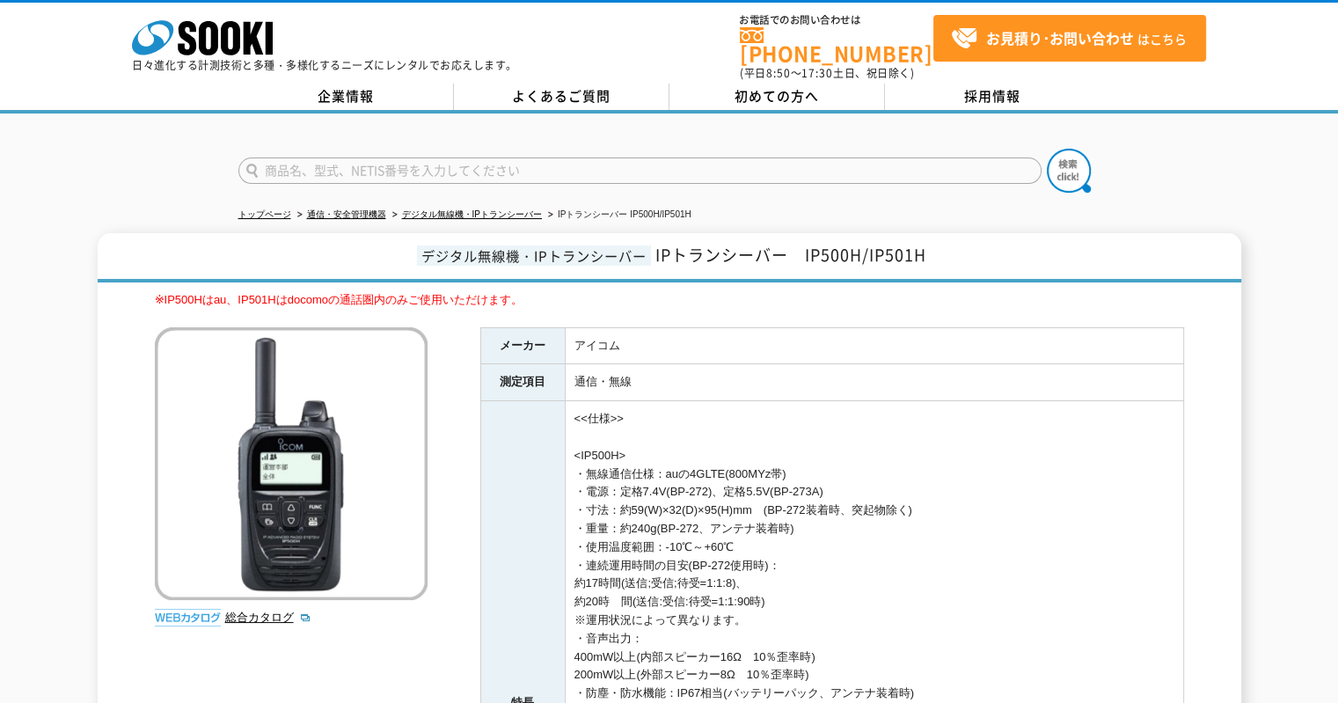
click at [500, 161] on input "text" at bounding box center [639, 170] width 803 height 26
type input "WBG"
click at [1078, 165] on img at bounding box center [1069, 171] width 44 height 44
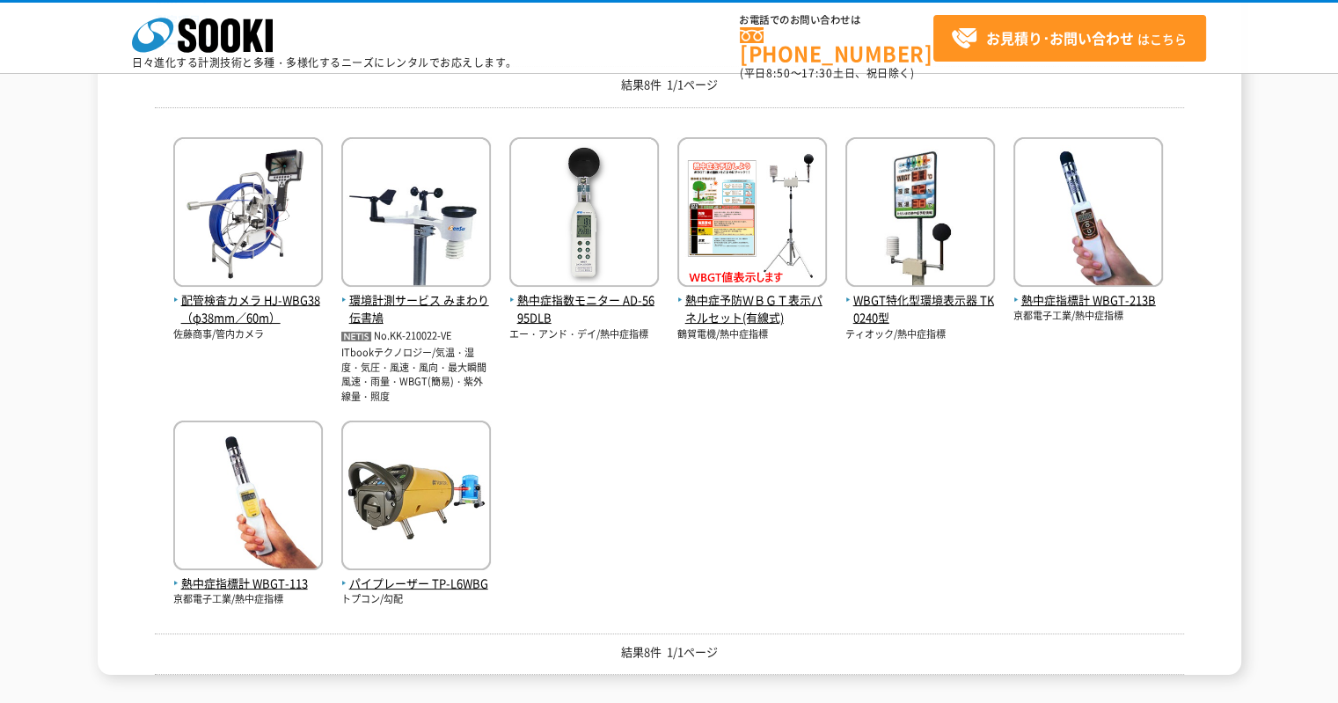
scroll to position [352, 0]
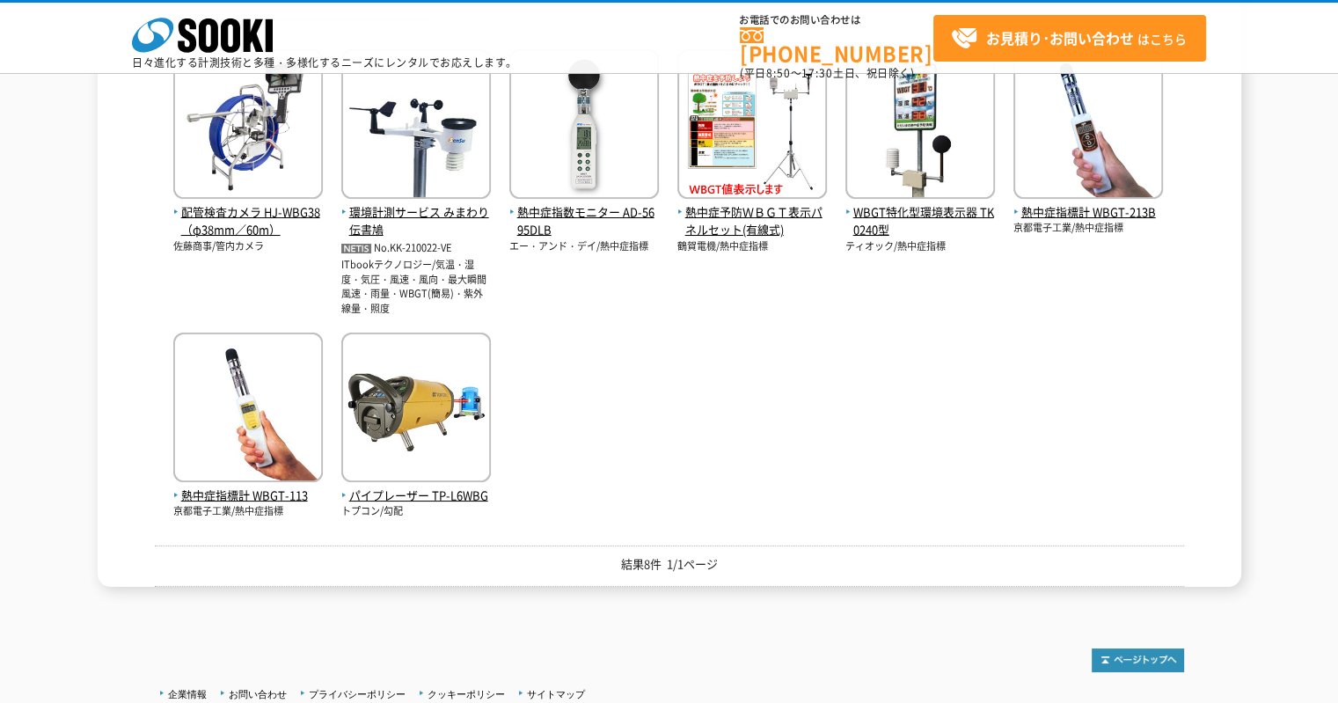
click at [580, 405] on div "配管検査カメラ HJ-WBG38（φ38mm／60m） 佐藤商事/管内カメラ 環境計測サービス みまわり伝書鳩 No.KK-210022-VE" at bounding box center [669, 276] width 1029 height 486
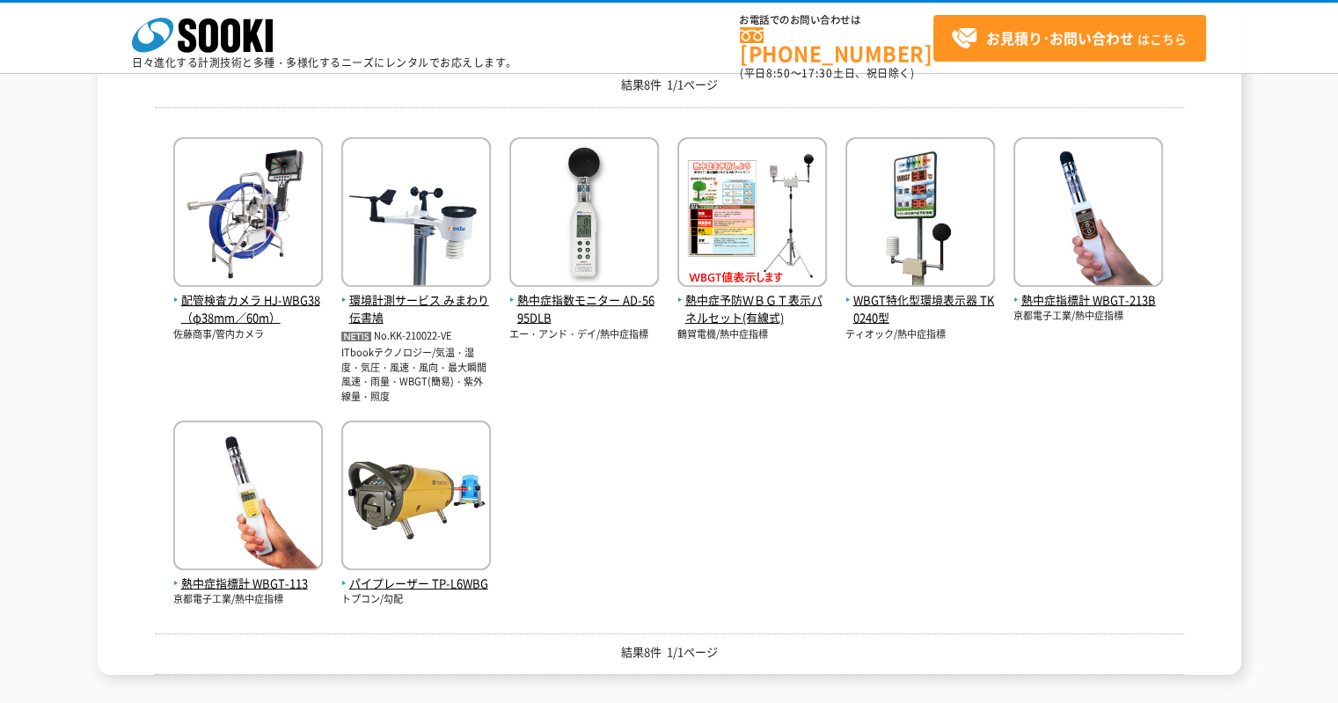
scroll to position [88, 0]
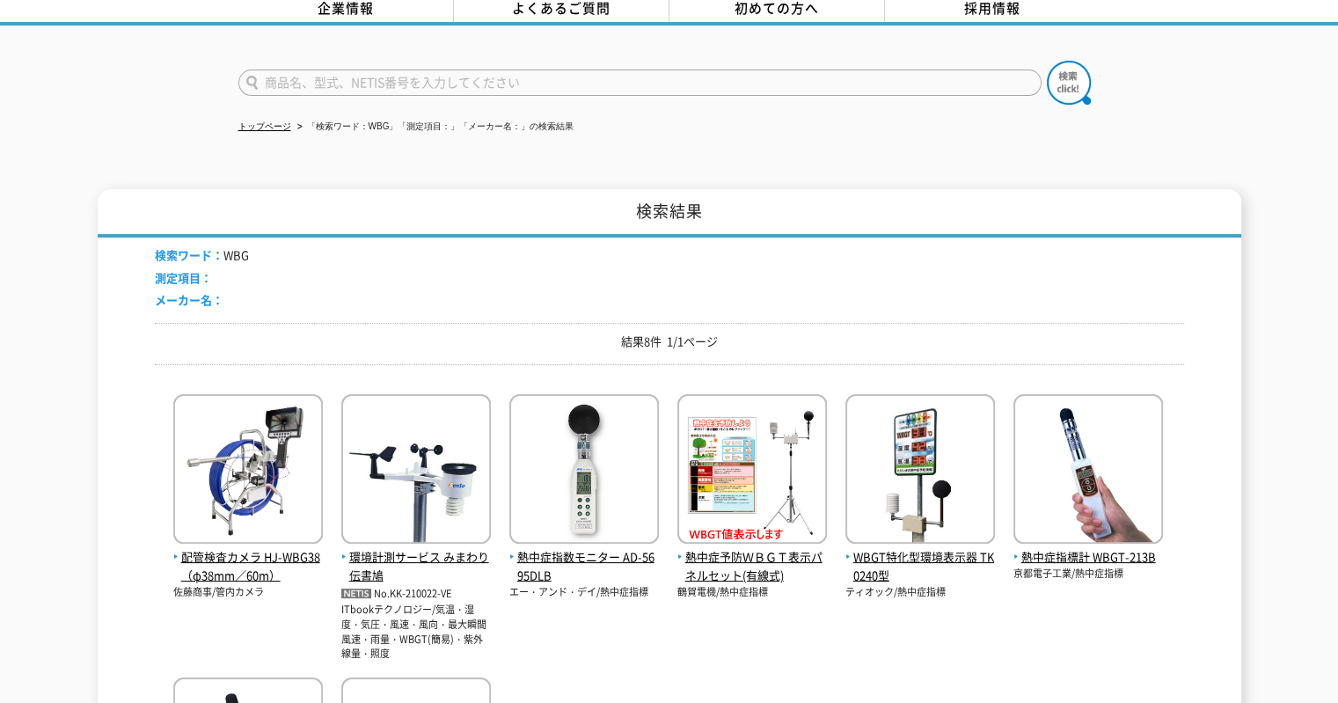
click at [581, 87] on form at bounding box center [669, 85] width 862 height 49
click at [579, 77] on input "text" at bounding box center [639, 82] width 803 height 26
type input "HSP"
click at [1047, 61] on button at bounding box center [1069, 83] width 44 height 44
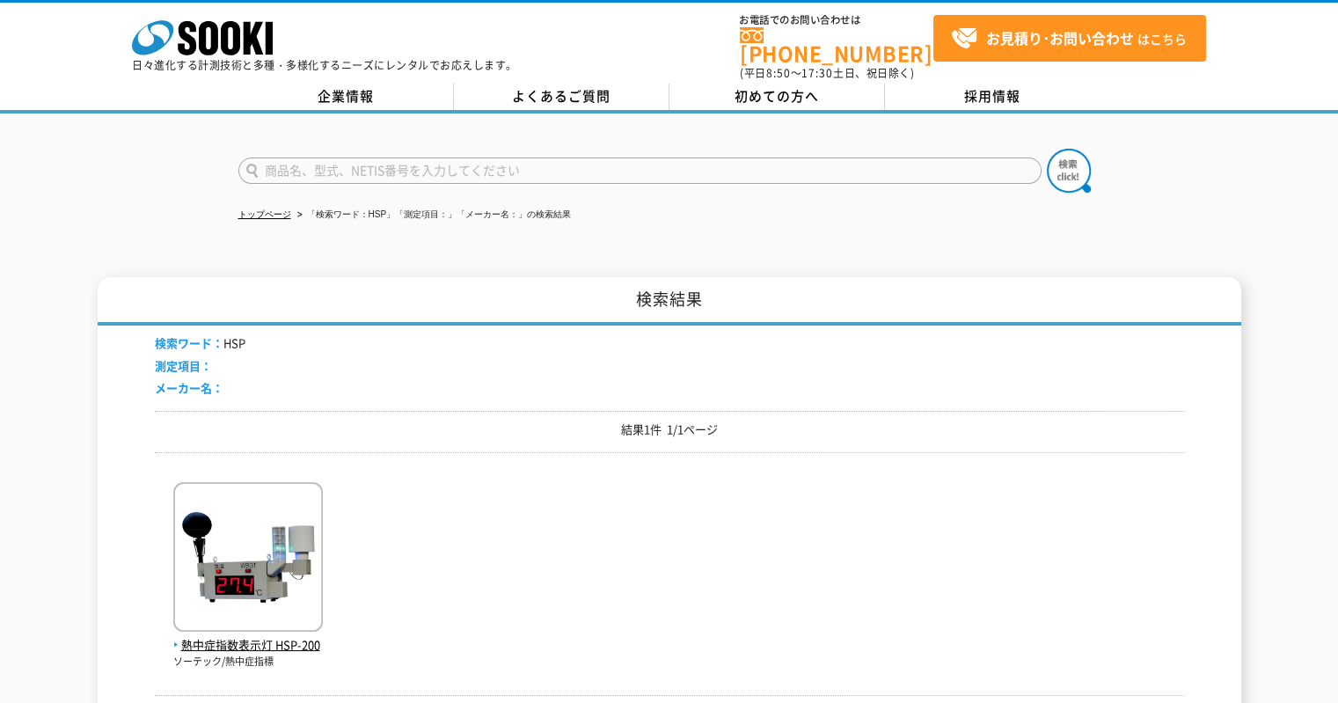
click at [443, 164] on input "text" at bounding box center [639, 170] width 803 height 26
type input "5695"
click at [1047, 149] on button at bounding box center [1069, 171] width 44 height 44
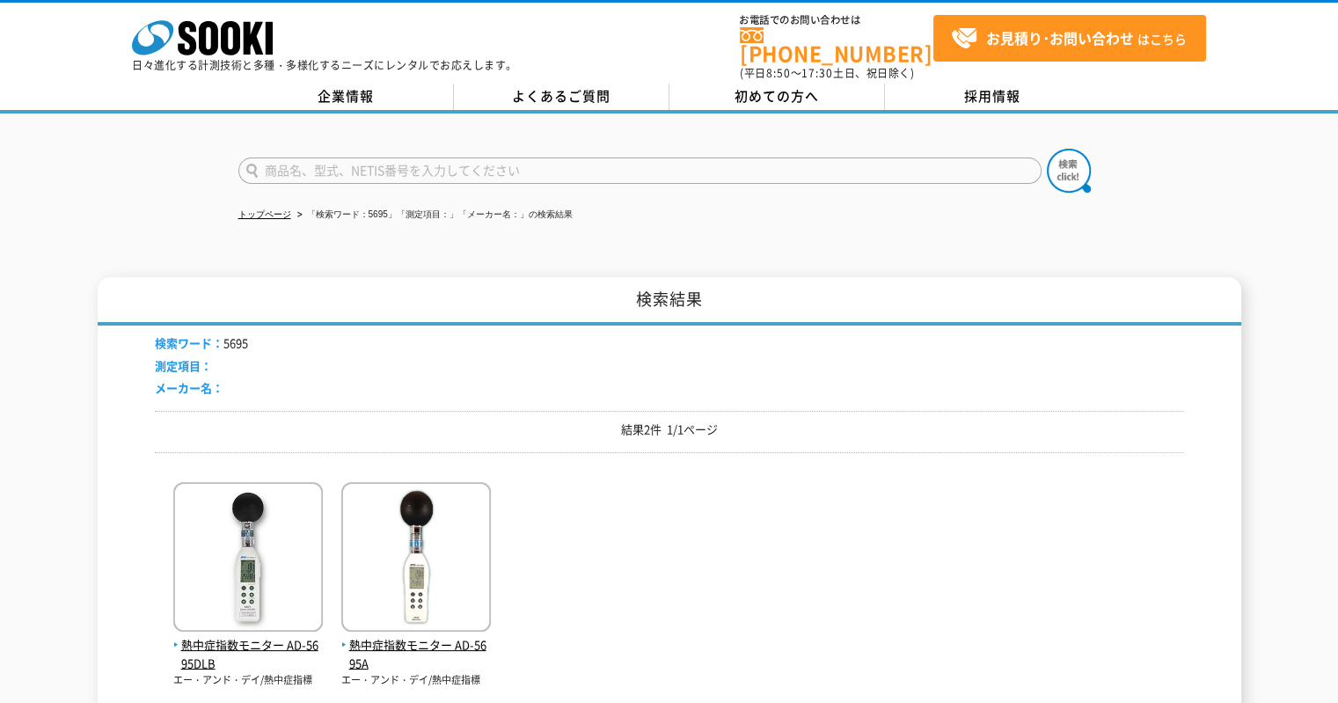
click at [474, 163] on input "text" at bounding box center [639, 170] width 803 height 26
type input "113"
click at [1047, 149] on button at bounding box center [1069, 171] width 44 height 44
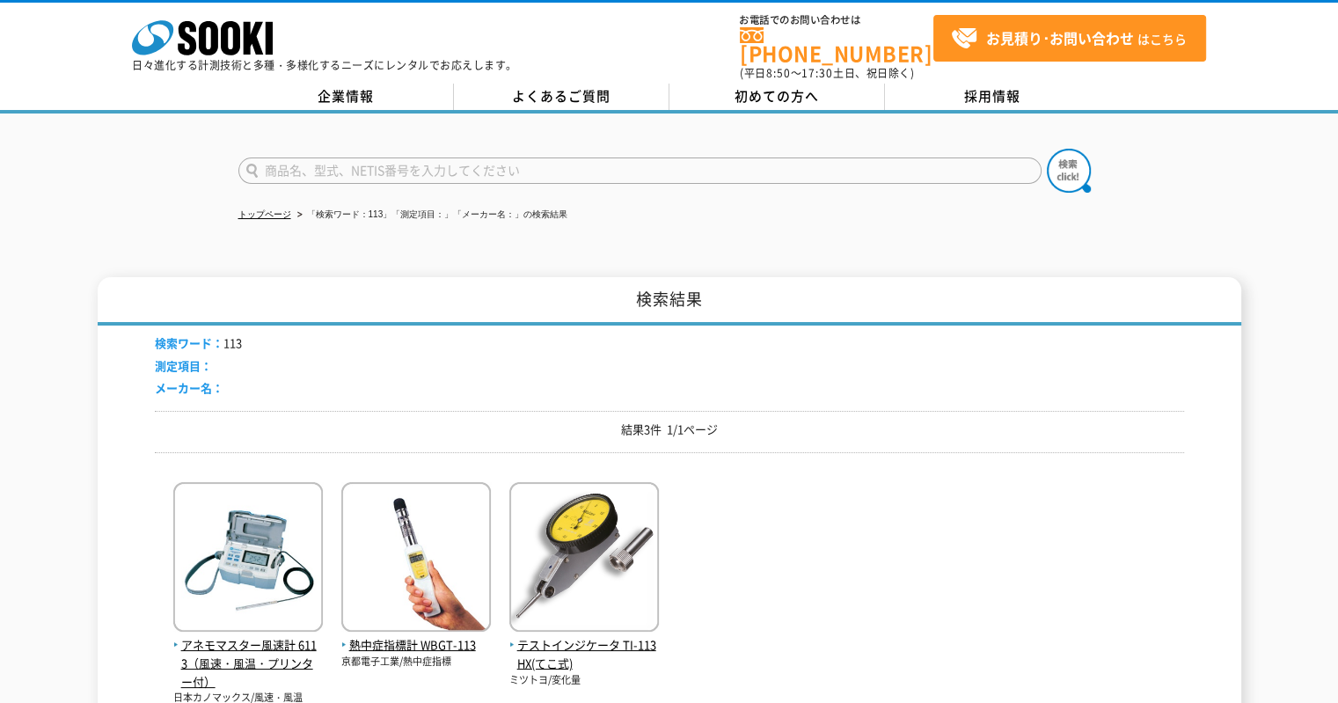
click at [417, 157] on input "text" at bounding box center [639, 170] width 803 height 26
type input "213"
click at [1047, 149] on button at bounding box center [1069, 171] width 44 height 44
